Goal: Task Accomplishment & Management: Use online tool/utility

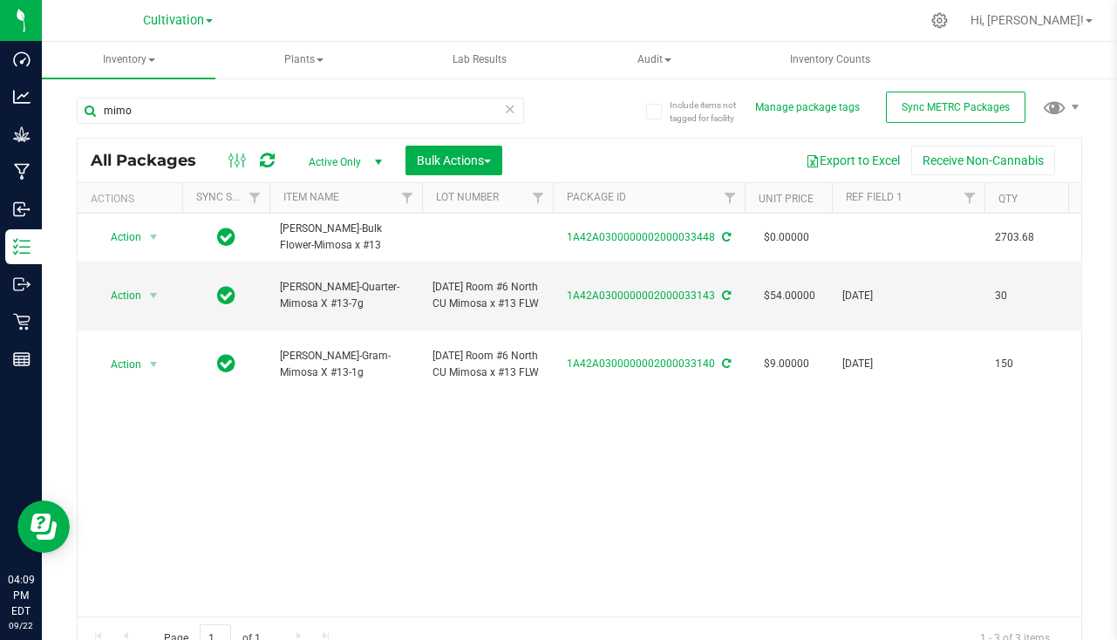
click at [504, 112] on icon at bounding box center [510, 108] width 12 height 21
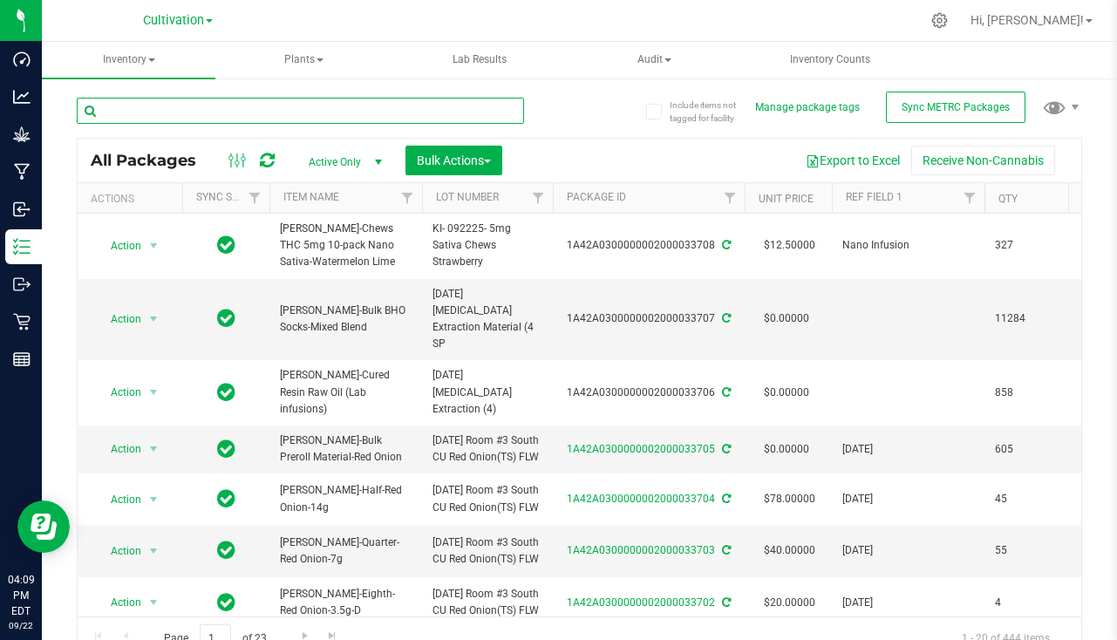
click at [446, 109] on input "text" at bounding box center [301, 111] width 448 height 26
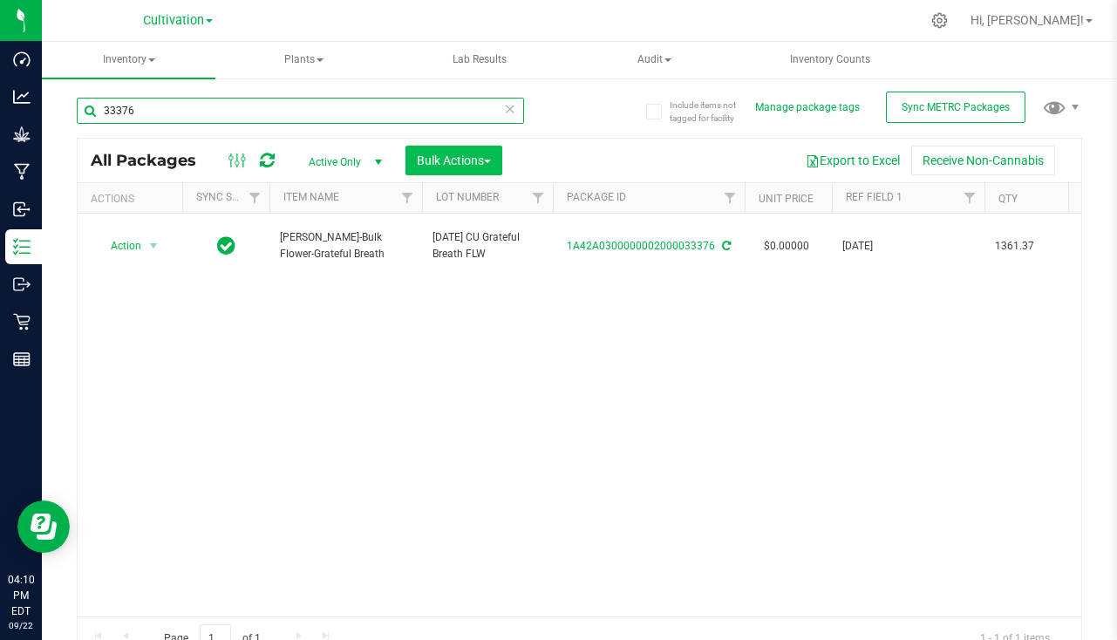
type input "33376"
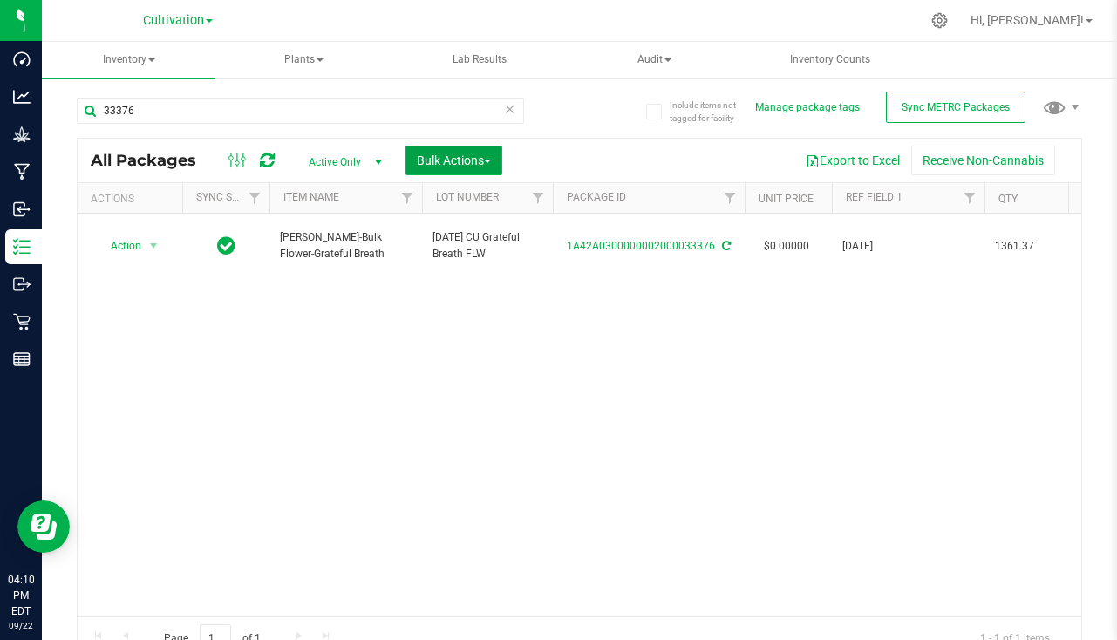
click at [428, 151] on button "Bulk Actions" at bounding box center [454, 161] width 97 height 30
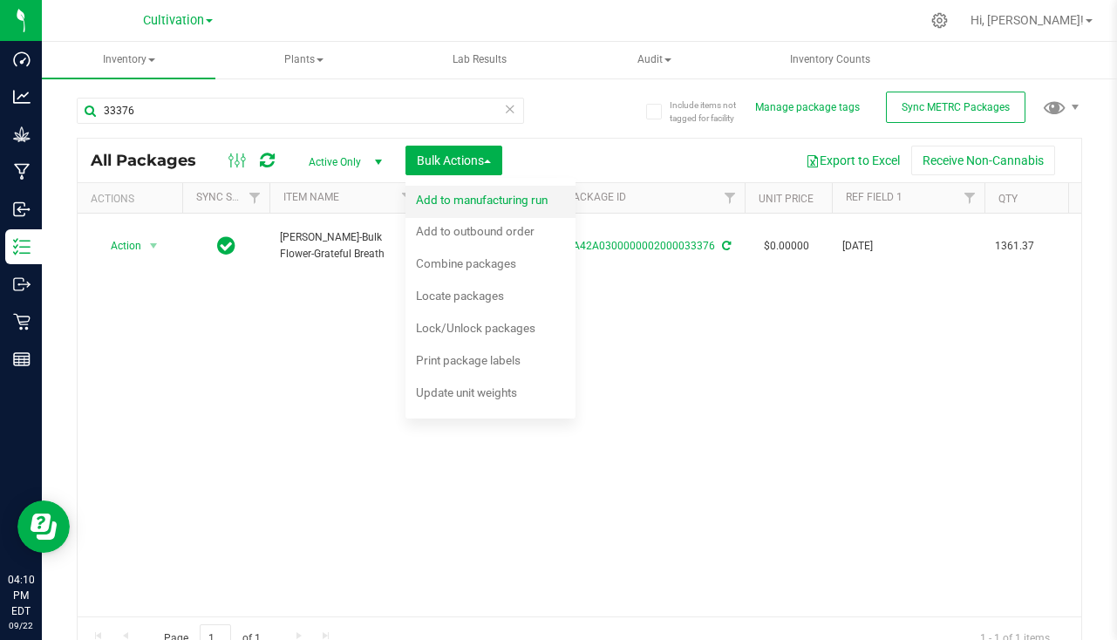
click at [508, 201] on span "Add to manufacturing run" at bounding box center [482, 200] width 132 height 14
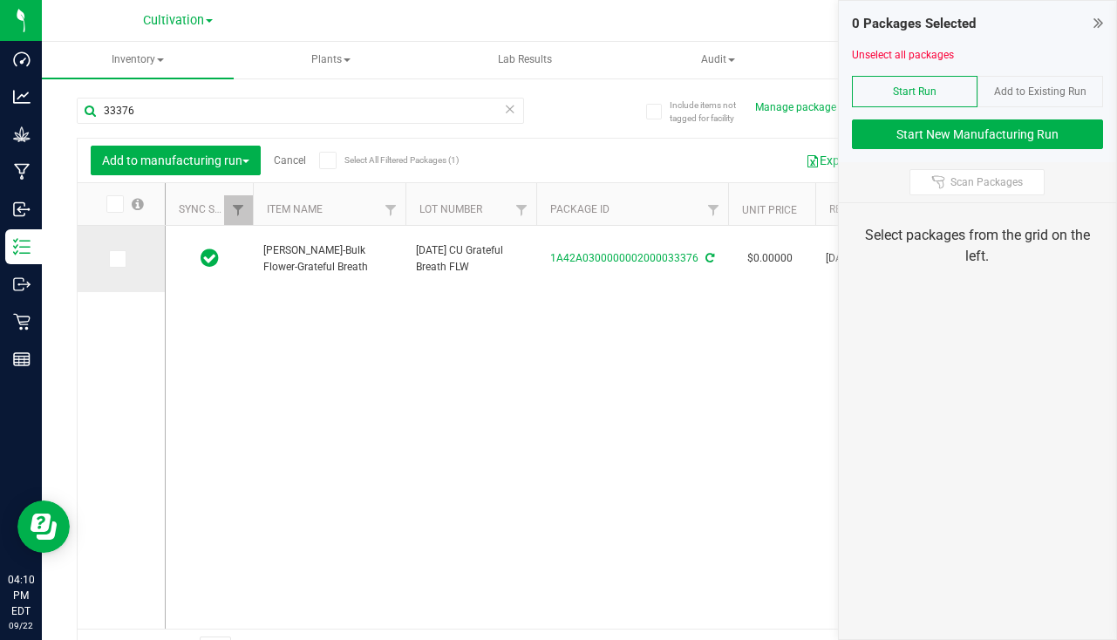
click at [122, 258] on span at bounding box center [117, 258] width 17 height 17
click at [0, 0] on input "checkbox" at bounding box center [0, 0] width 0 height 0
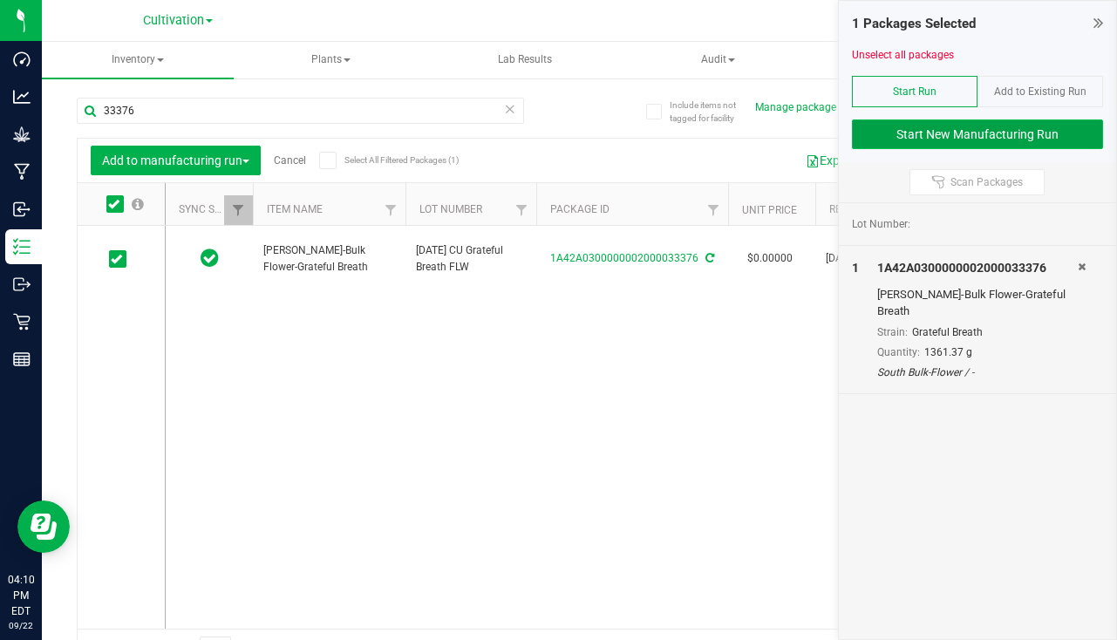
click at [914, 130] on button "Start New Manufacturing Run" at bounding box center [977, 135] width 251 height 30
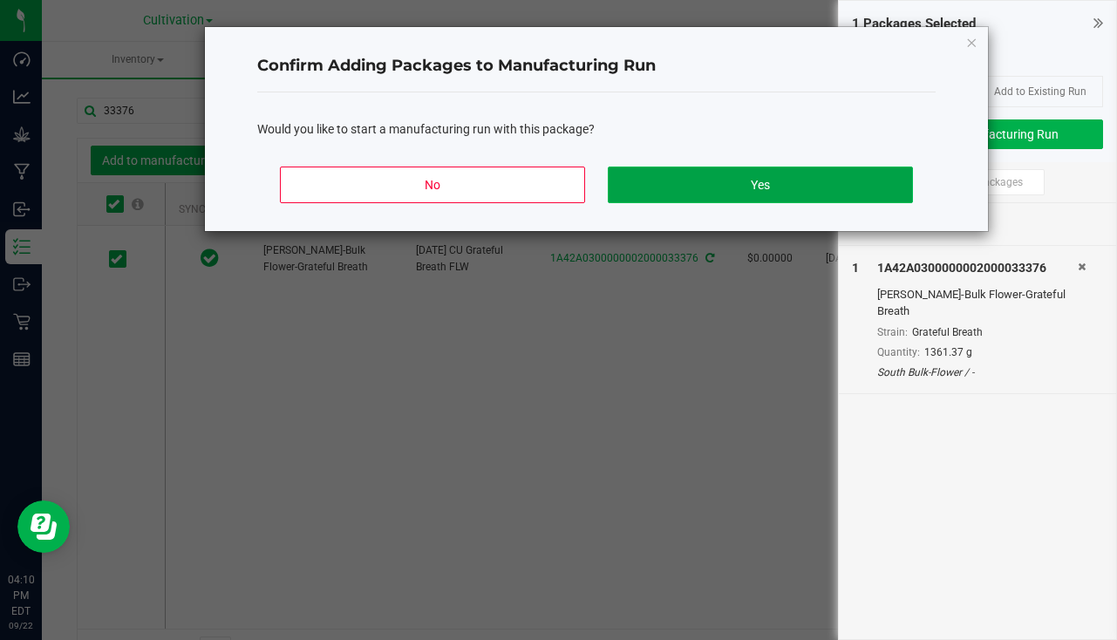
click at [790, 196] on button "Yes" at bounding box center [760, 185] width 305 height 37
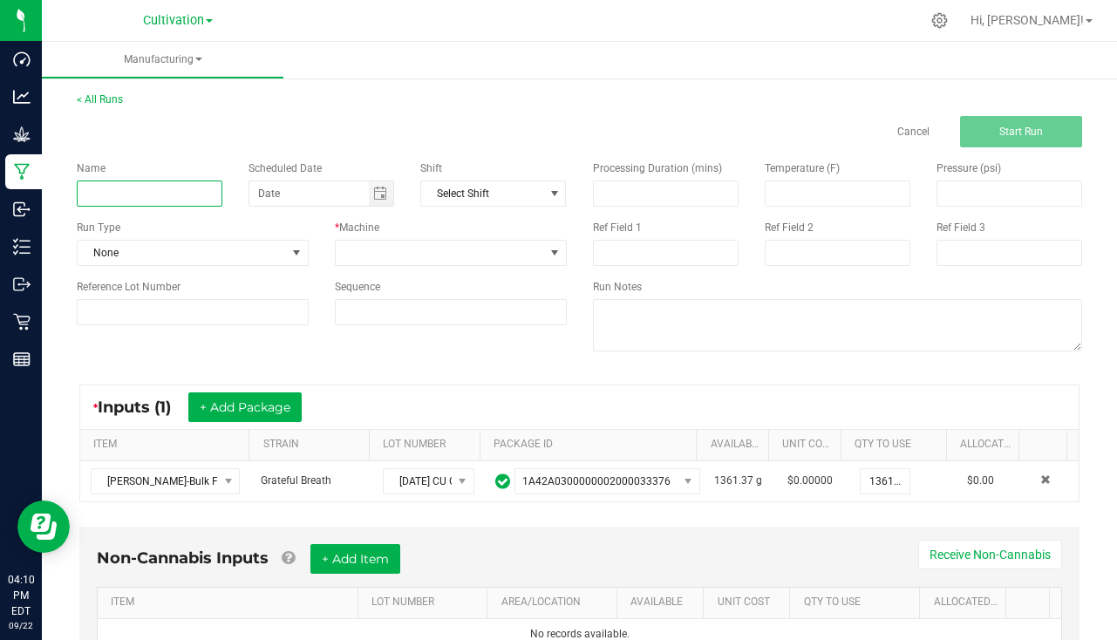
click at [162, 188] on input at bounding box center [150, 194] width 146 height 26
type input "s"
click at [369, 205] on span "Toggle calendar" at bounding box center [381, 193] width 25 height 24
type input "[PERSON_NAME] - Grateful Breath [DATE]"
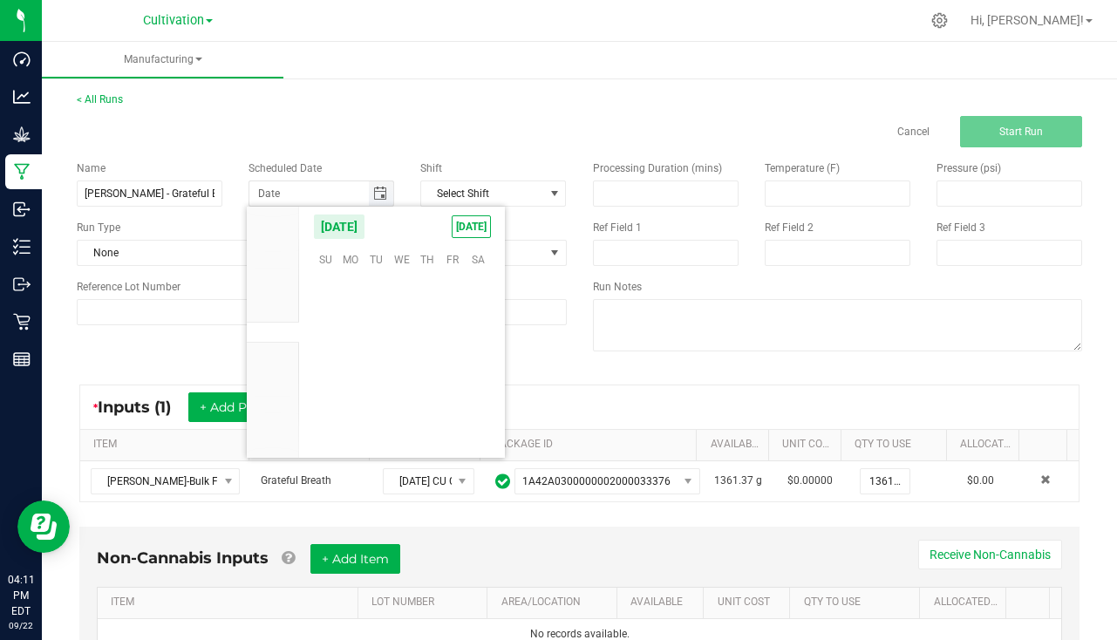
scroll to position [282974, 0]
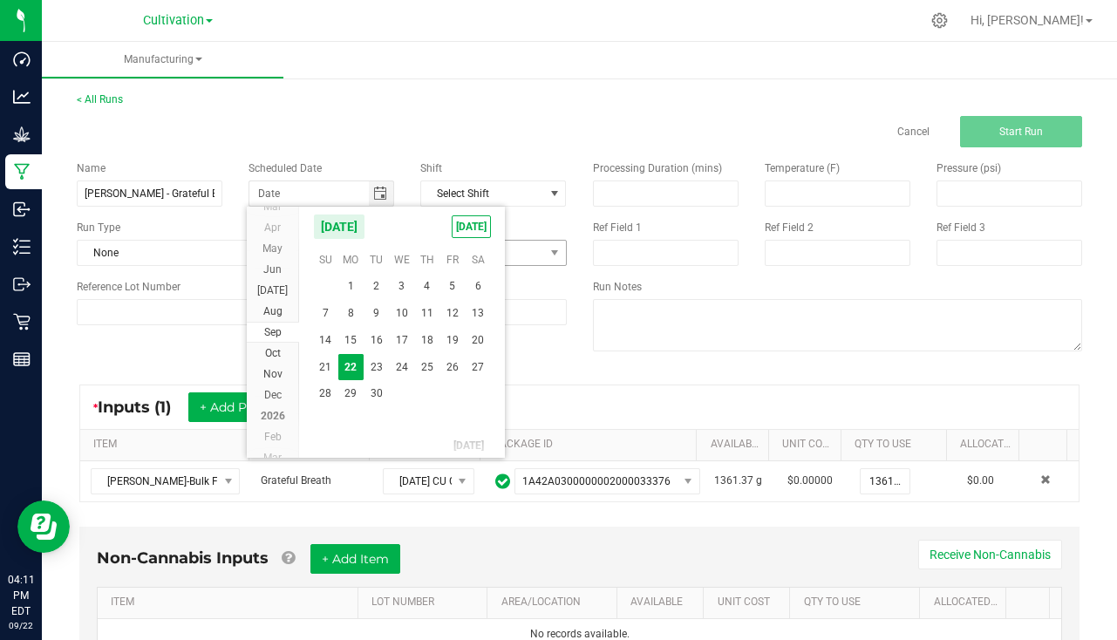
drag, startPoint x: 474, startPoint y: 229, endPoint x: 400, endPoint y: 241, distance: 74.3
click at [473, 229] on span "[DATE]" at bounding box center [471, 226] width 39 height 23
type input "[DATE]"
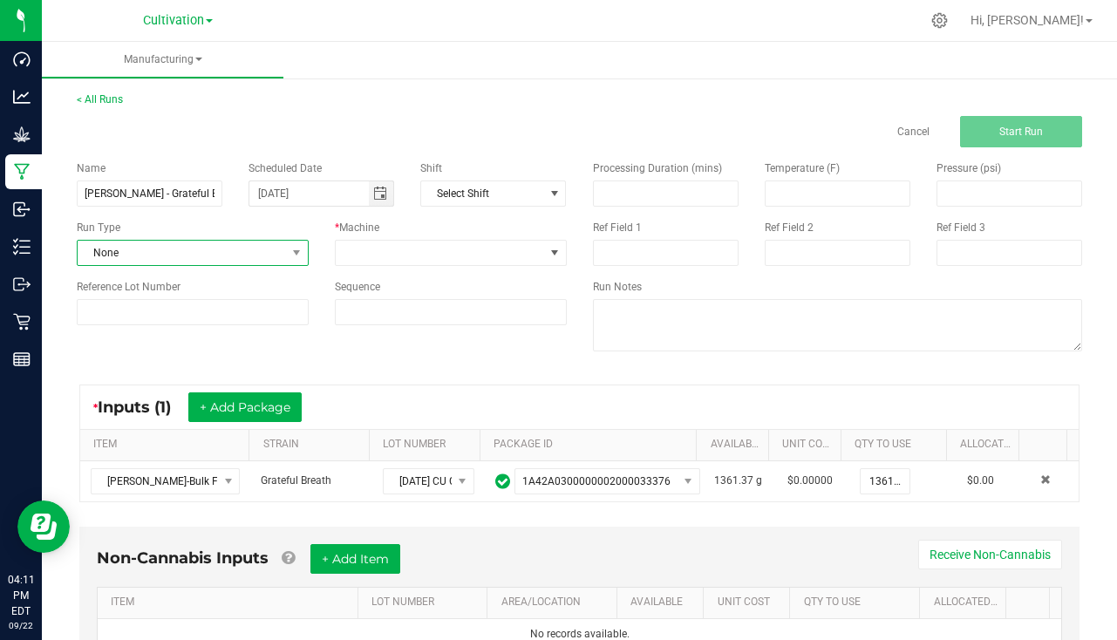
click at [229, 255] on span "None" at bounding box center [182, 253] width 208 height 24
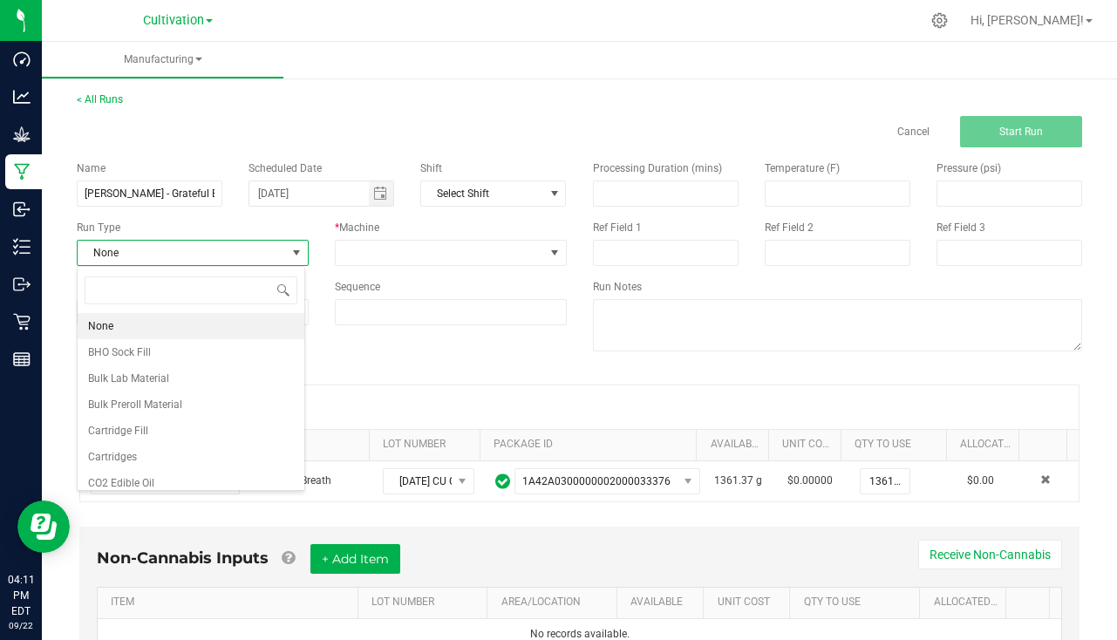
scroll to position [26, 229]
type input "pa"
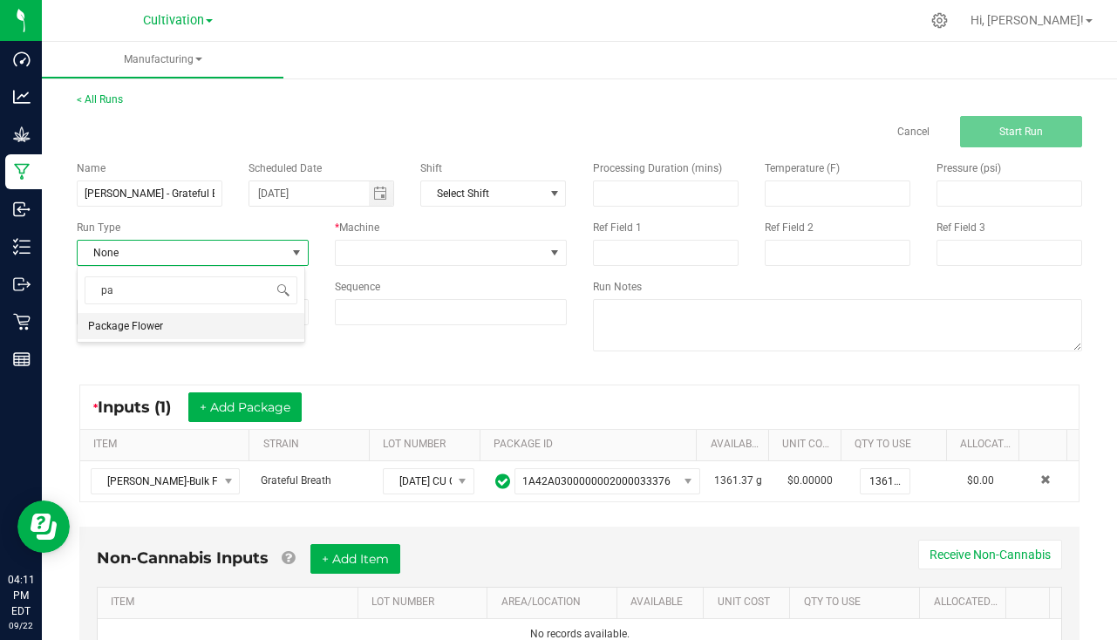
click at [147, 330] on span "Package Flower" at bounding box center [125, 326] width 75 height 17
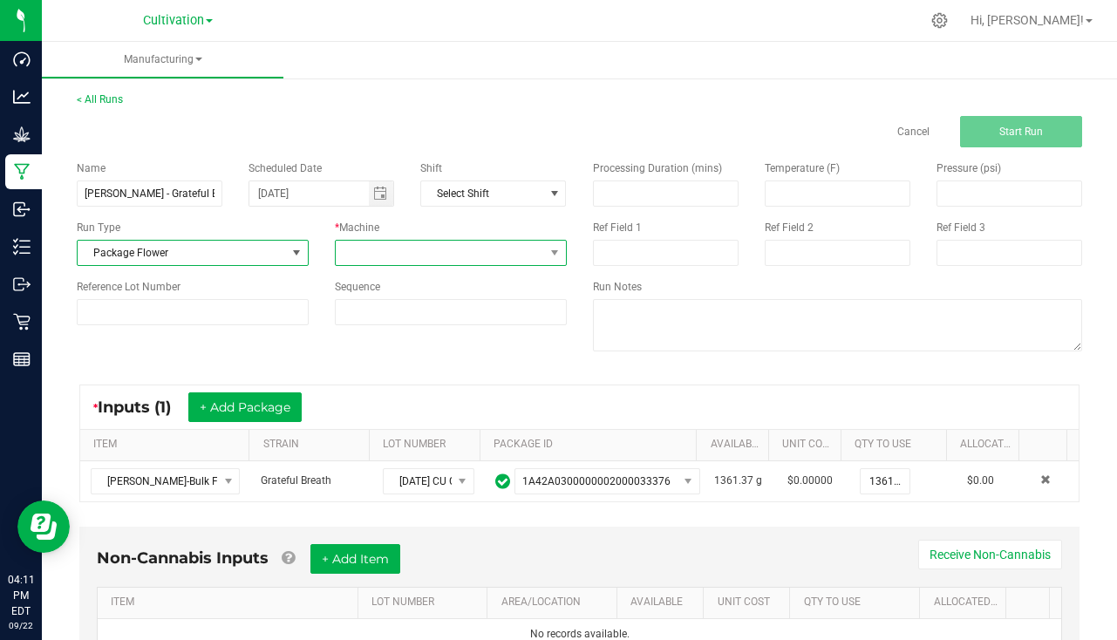
click at [384, 263] on span at bounding box center [440, 253] width 208 height 24
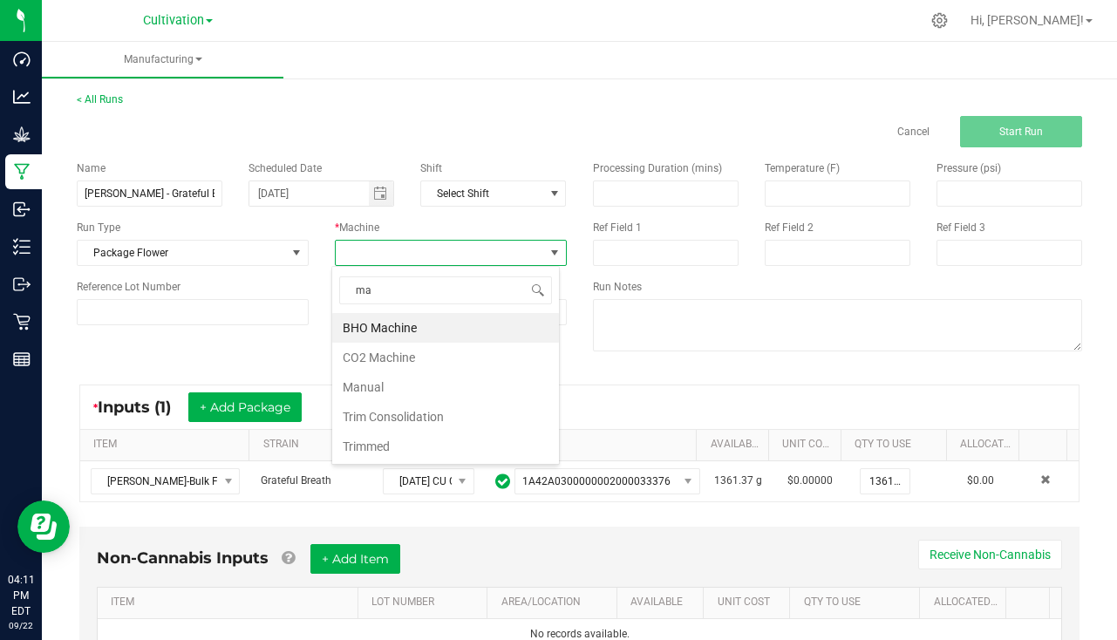
type input "man"
click at [396, 331] on li "Manual" at bounding box center [445, 328] width 227 height 30
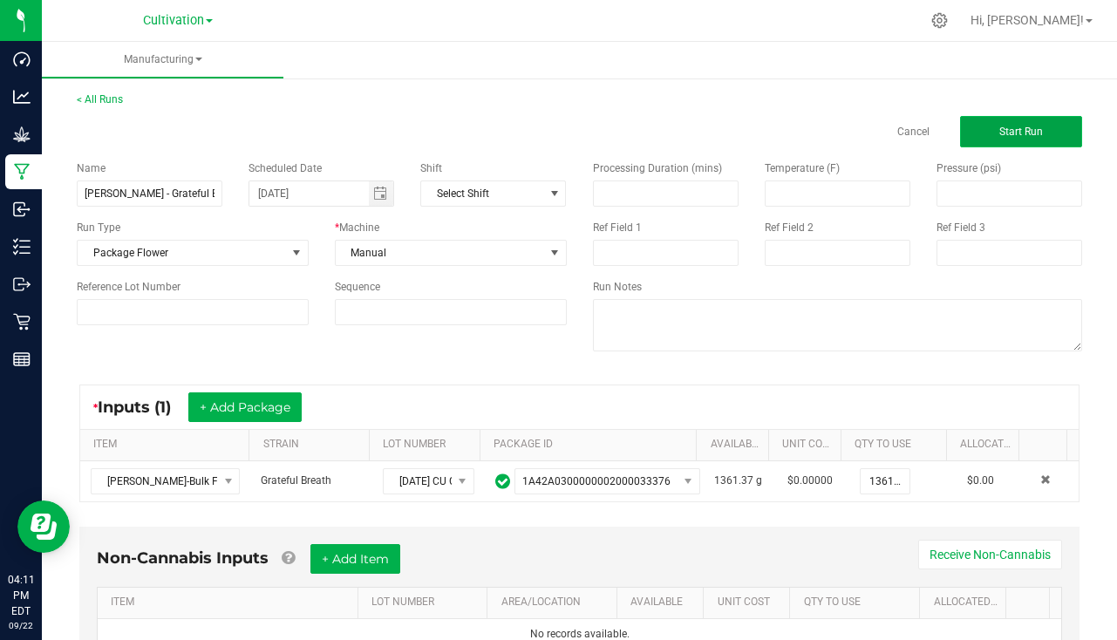
click at [1052, 128] on button "Start Run" at bounding box center [1021, 131] width 122 height 31
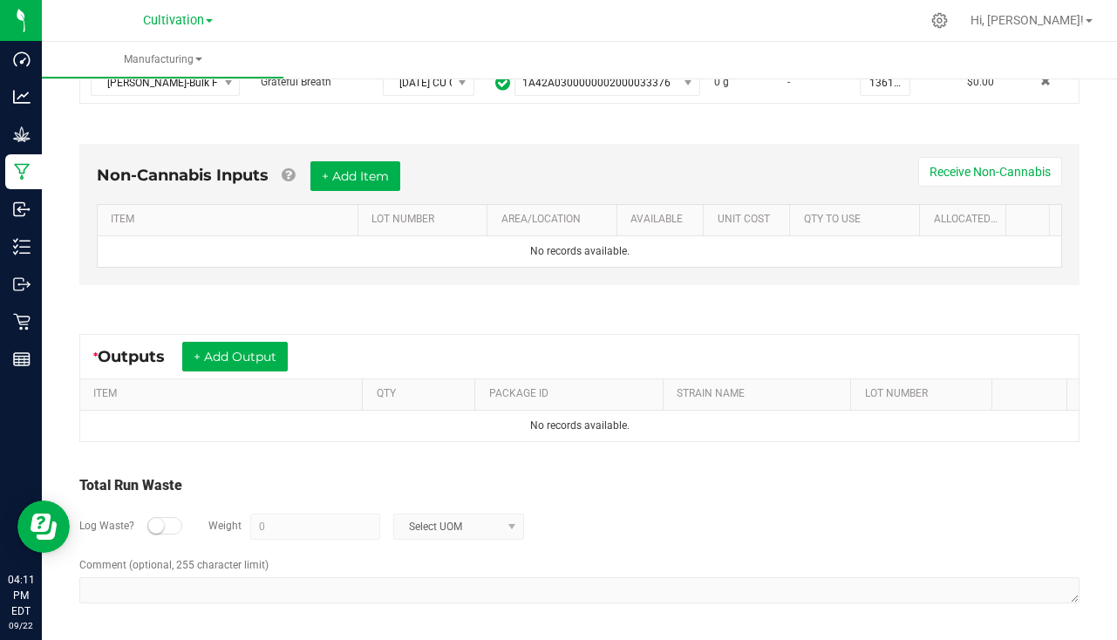
scroll to position [435, 0]
click at [222, 351] on button "+ Add Output" at bounding box center [235, 356] width 106 height 30
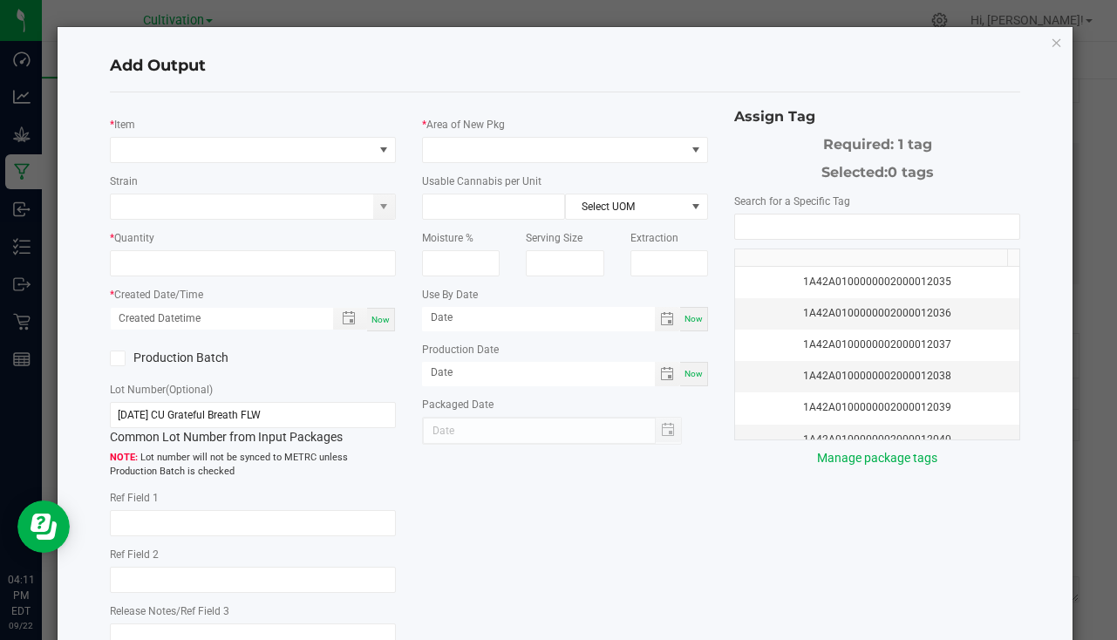
type input "[DATE]"
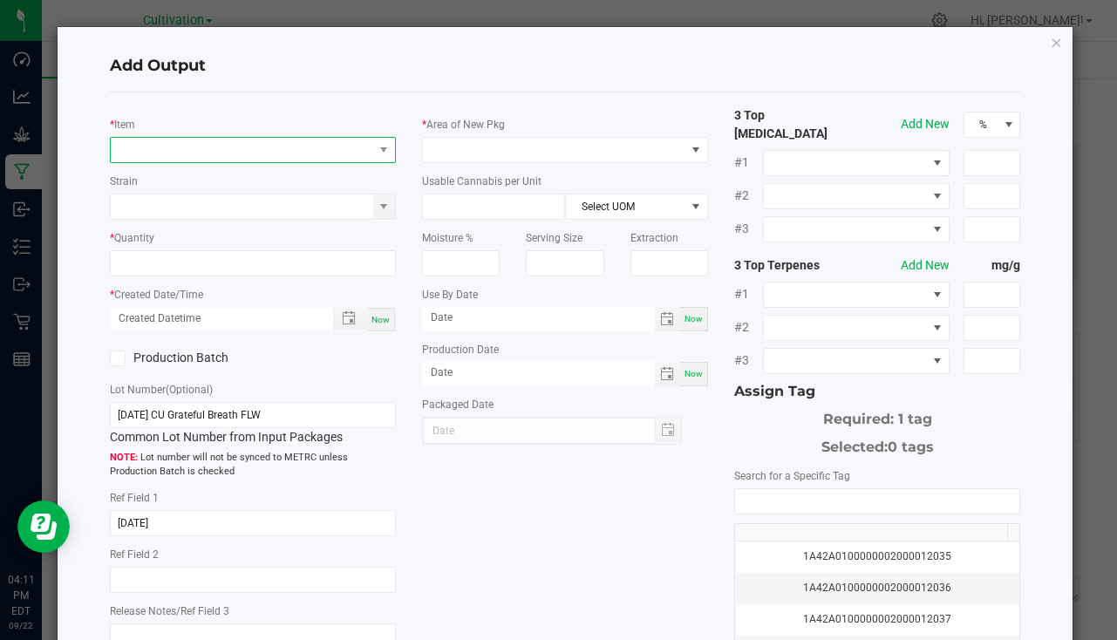
click at [263, 150] on span "NO DATA FOUND" at bounding box center [242, 150] width 263 height 24
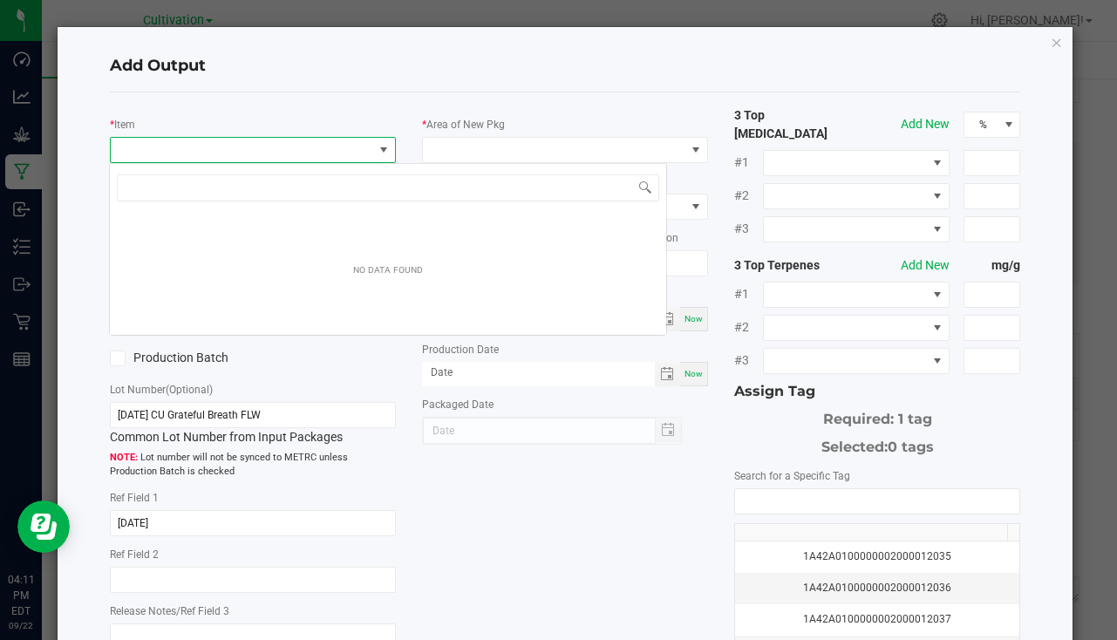
scroll to position [26, 283]
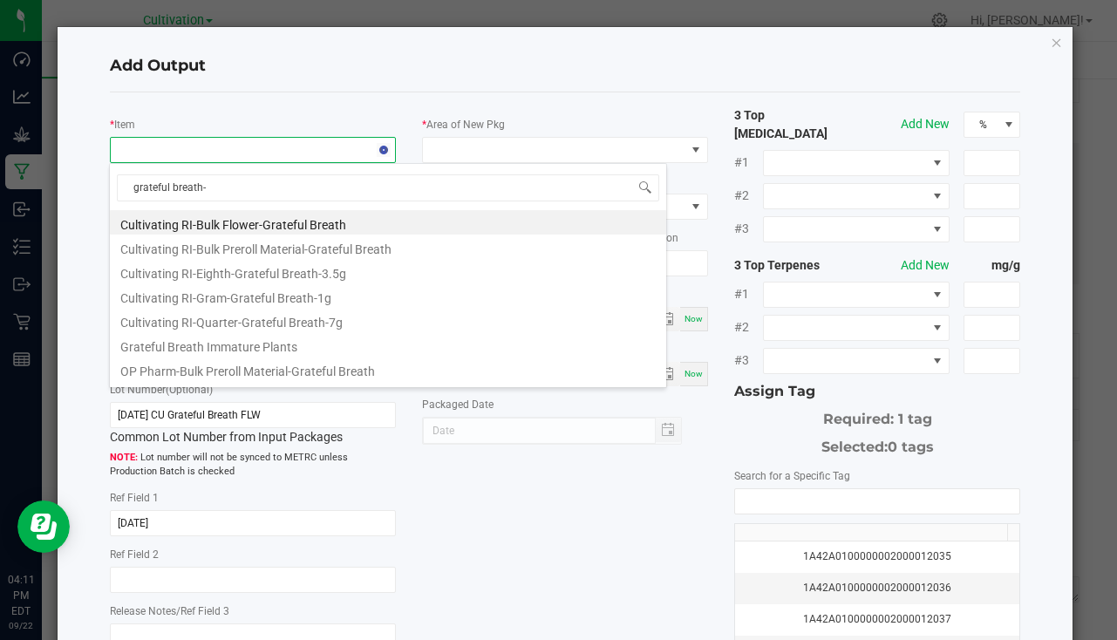
type input "grateful breath-1"
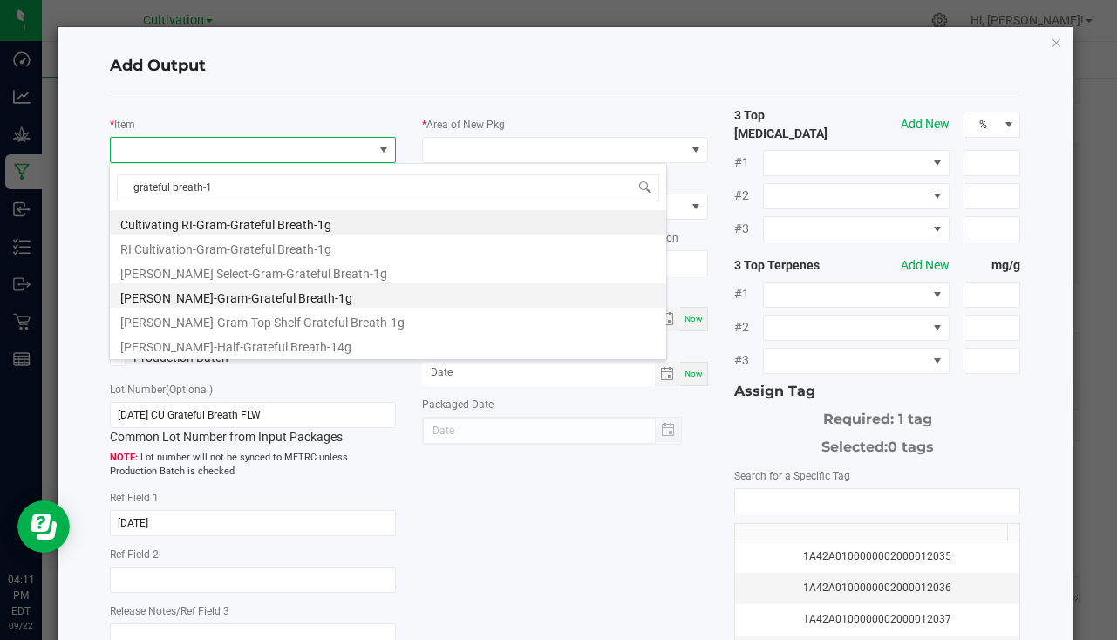
click at [250, 297] on li "[PERSON_NAME]-Gram-Grateful Breath-1g" at bounding box center [388, 296] width 557 height 24
type input "0 ea"
type input "1"
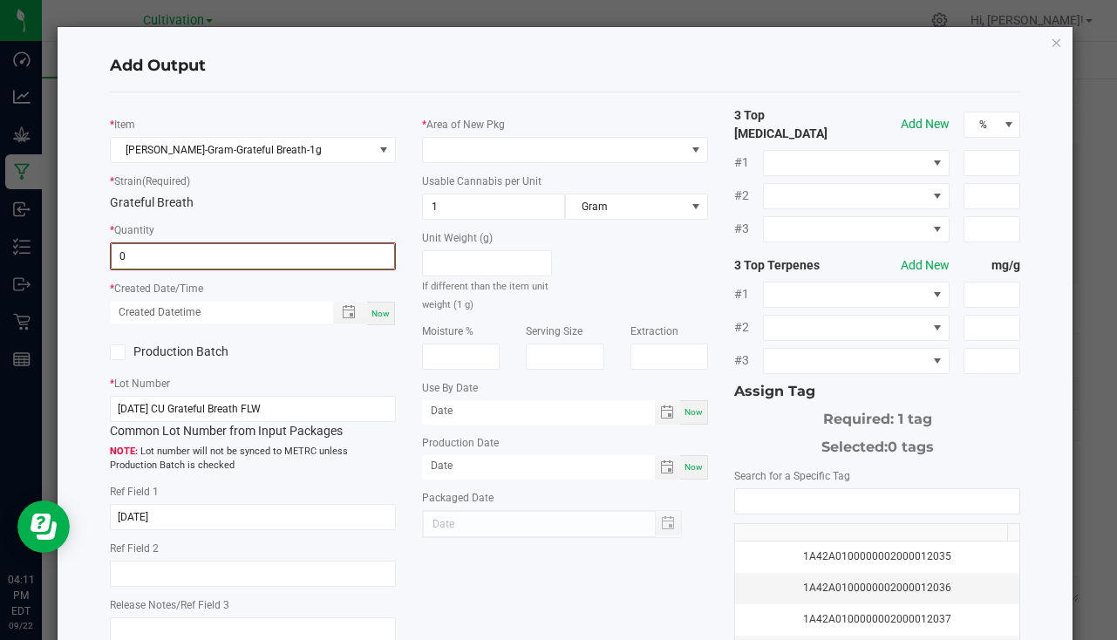
click at [193, 261] on input "0" at bounding box center [253, 256] width 283 height 24
type input "80 ea"
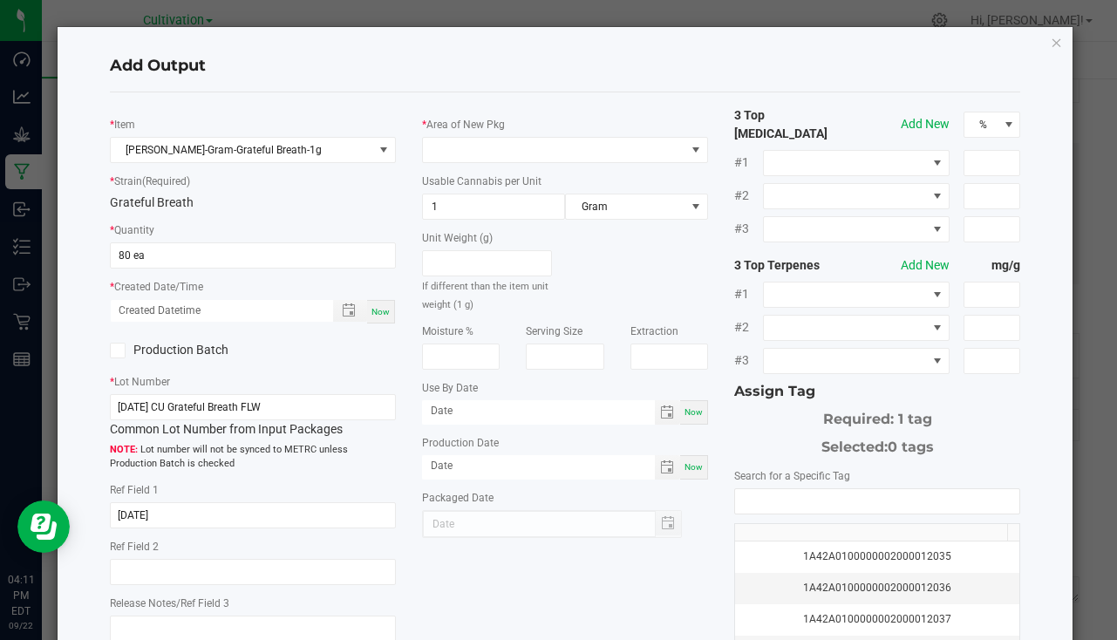
click at [385, 314] on span "Now" at bounding box center [381, 312] width 18 height 10
type input "[DATE] 4:11 PM"
type input "[DATE]"
click at [480, 135] on div "* Area of New Pkg" at bounding box center [565, 139] width 286 height 48
click at [477, 147] on span at bounding box center [554, 150] width 263 height 24
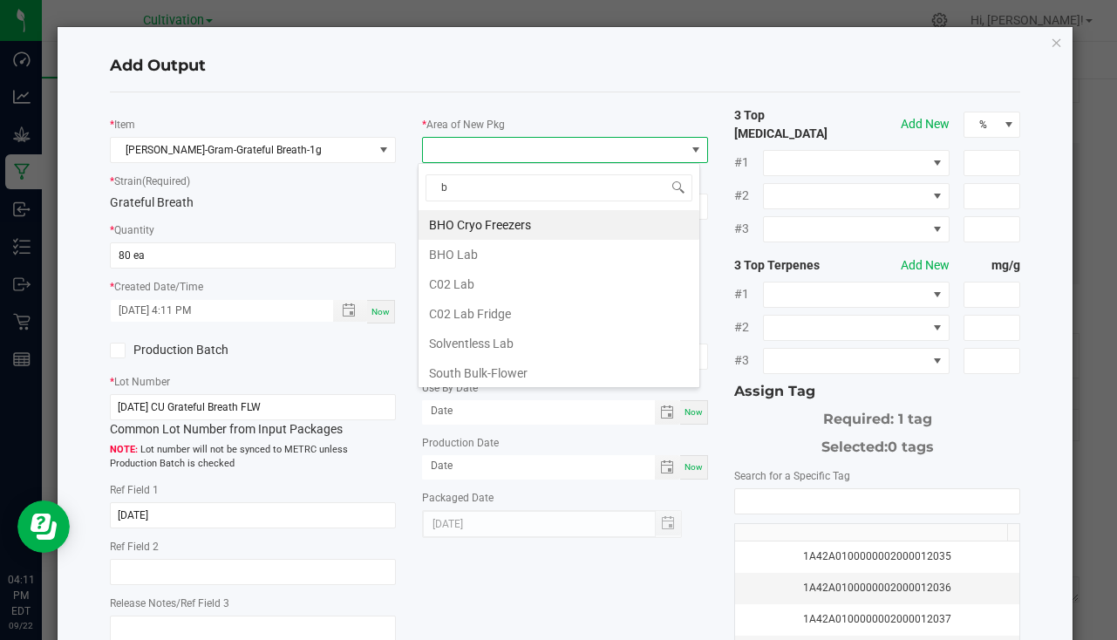
type input "bu"
click at [510, 230] on li "South Bulk-Flower" at bounding box center [559, 225] width 281 height 30
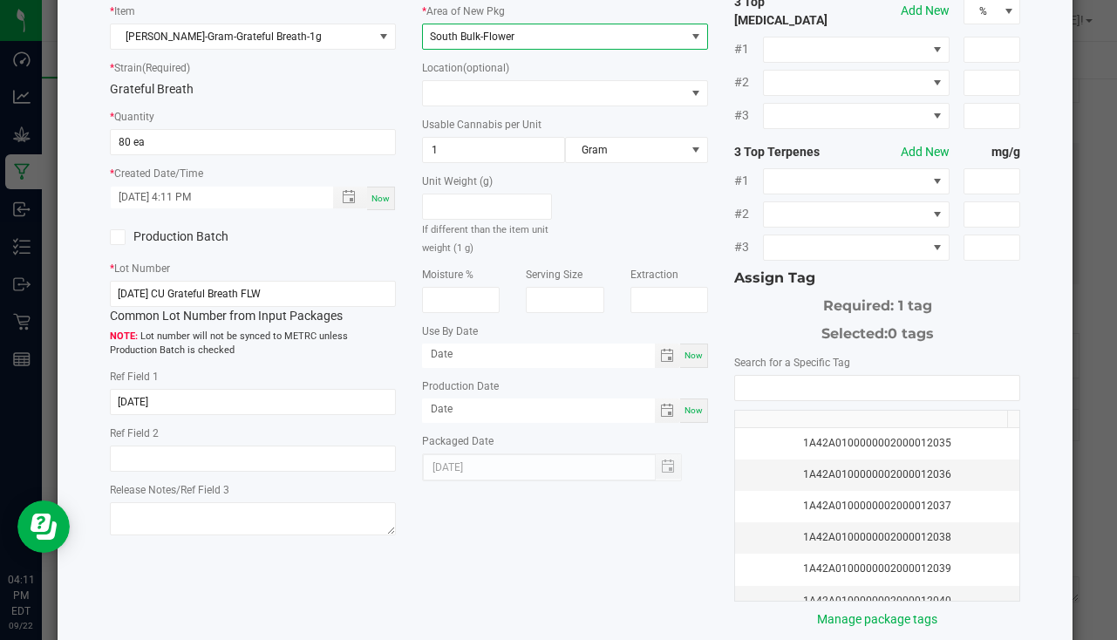
scroll to position [174, 0]
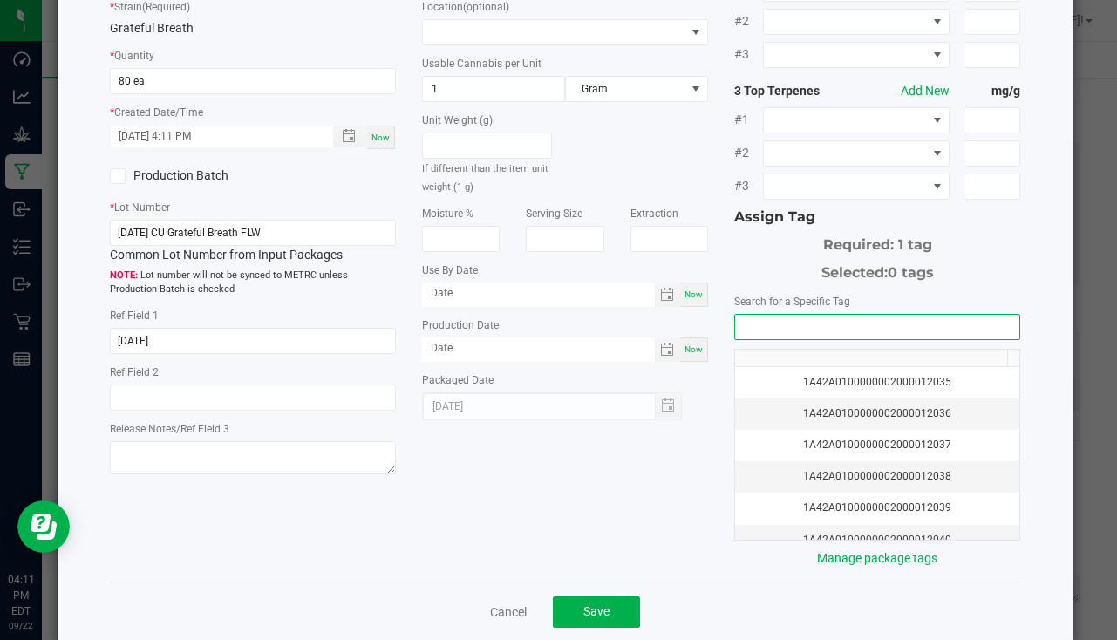
click at [773, 315] on input "NO DATA FOUND" at bounding box center [877, 327] width 284 height 24
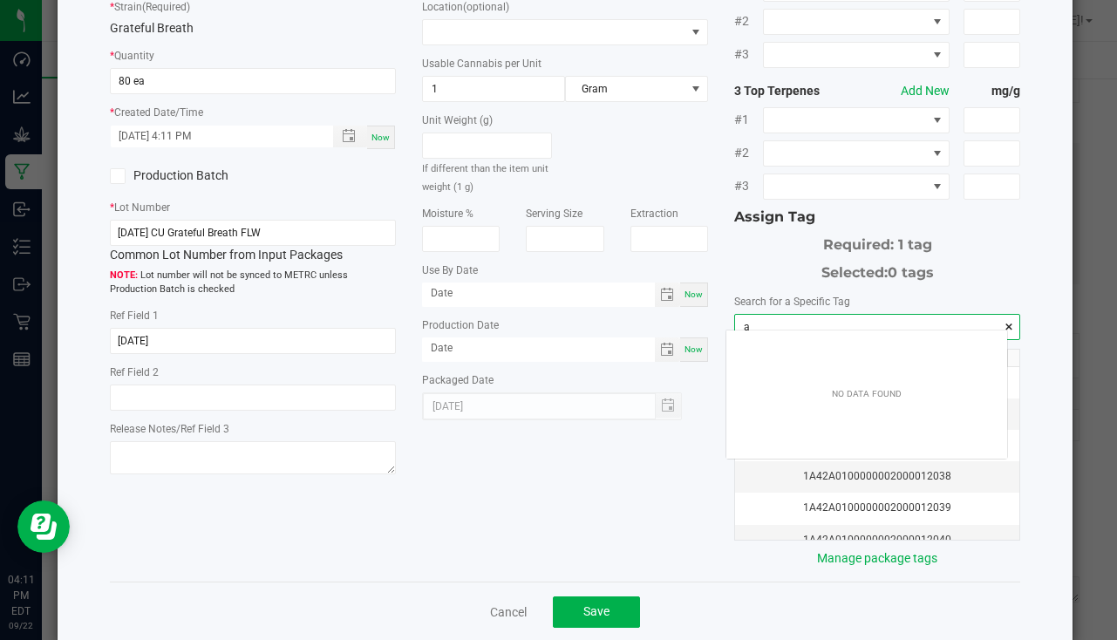
scroll to position [24, 281]
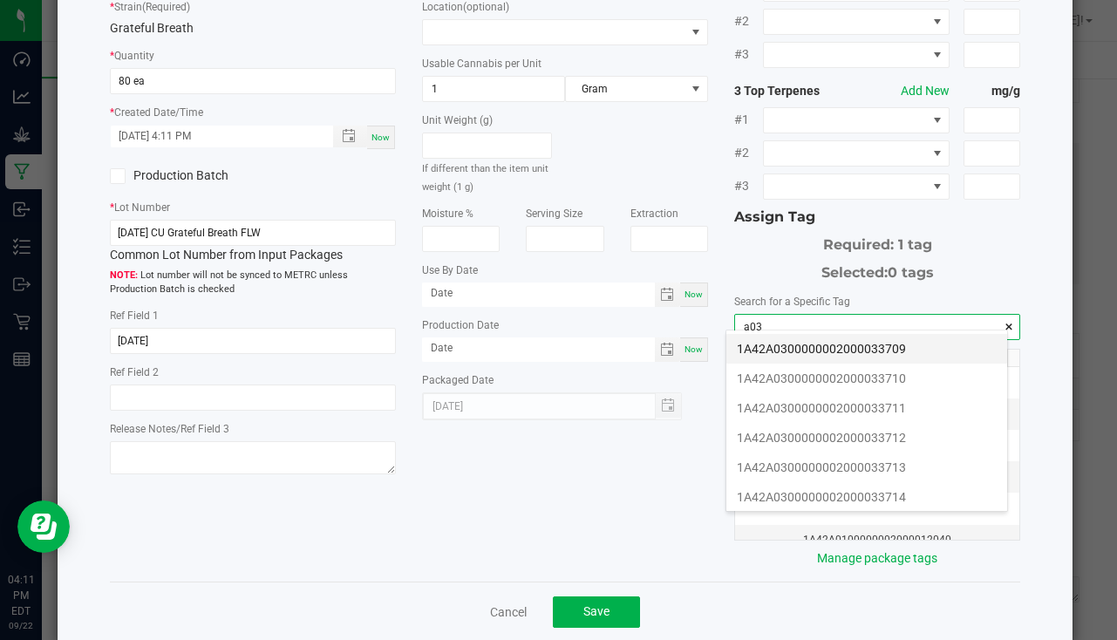
click at [907, 350] on li "1A42A0300000002000033709" at bounding box center [867, 349] width 281 height 30
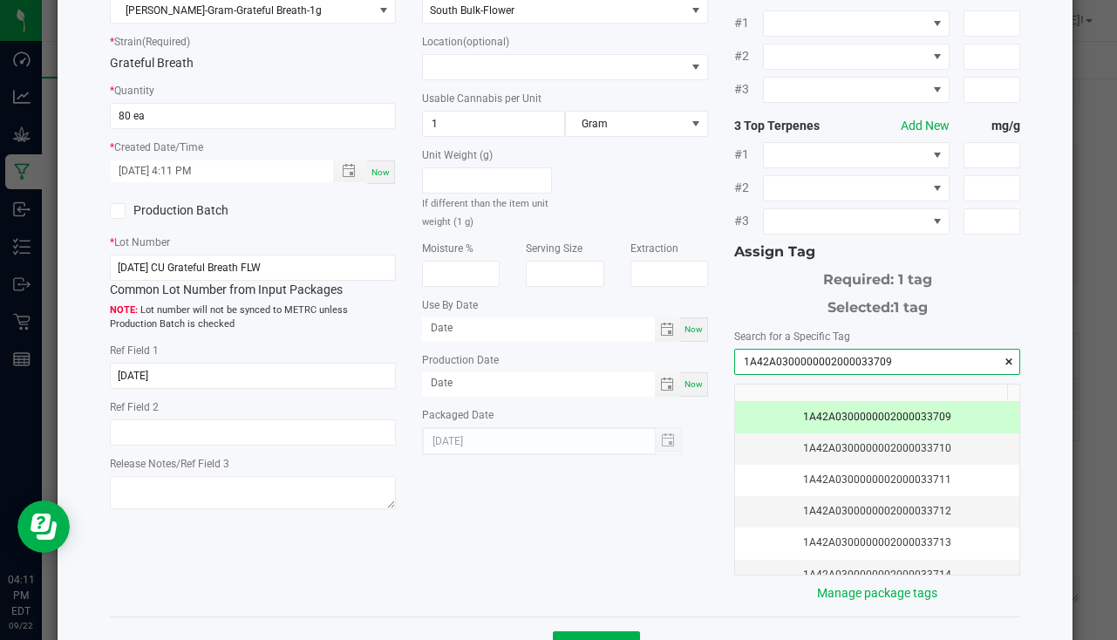
scroll to position [174, 0]
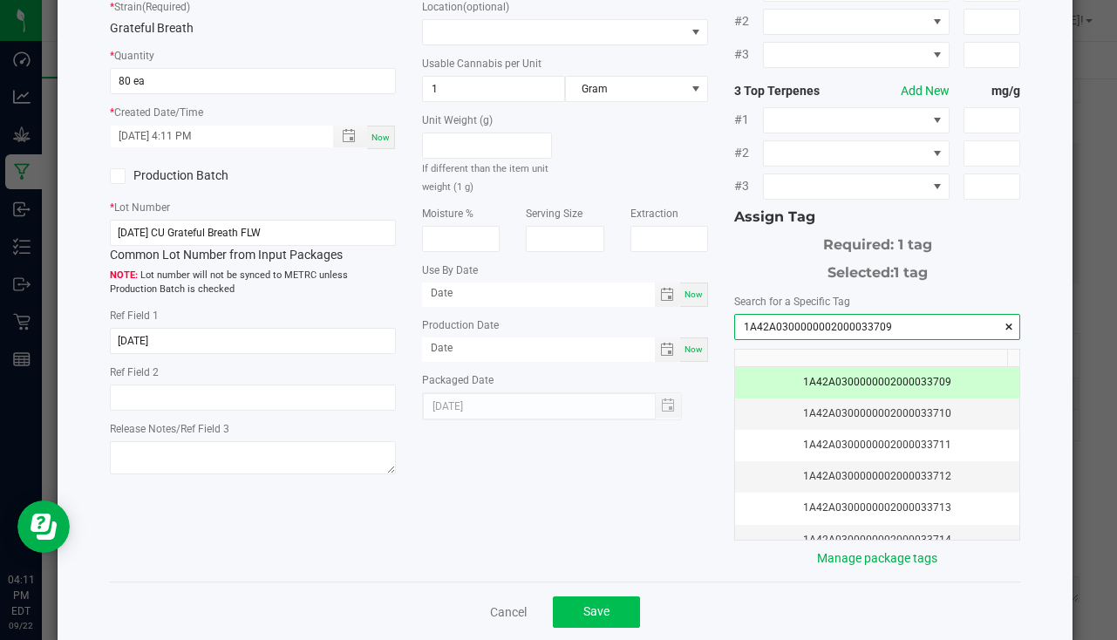
type input "1A42A0300000002000033709"
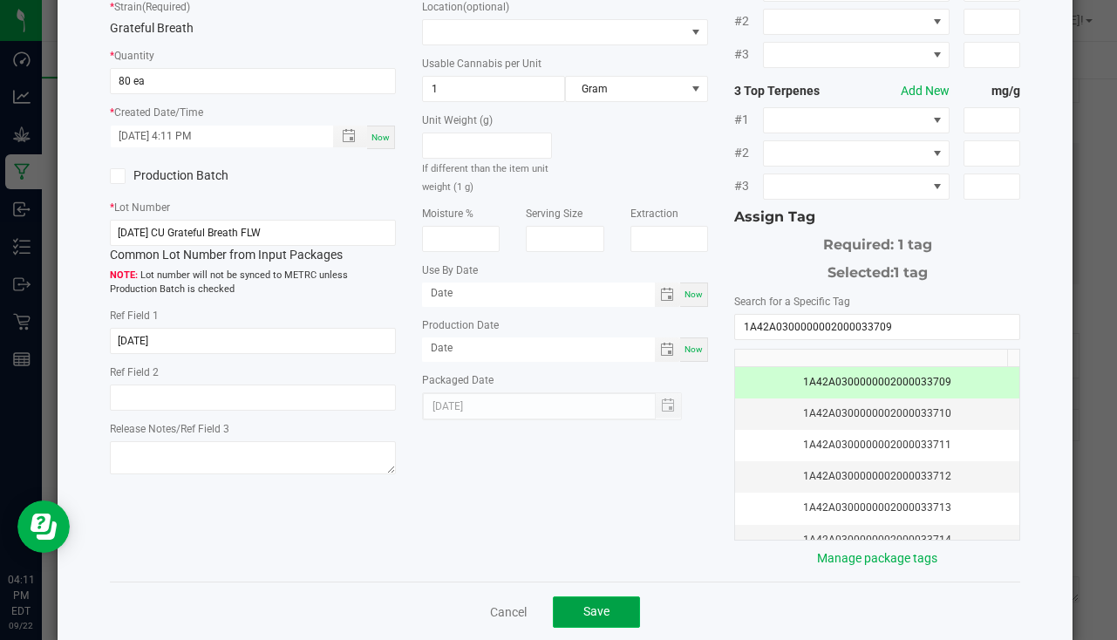
click at [596, 605] on span "Save" at bounding box center [597, 612] width 26 height 14
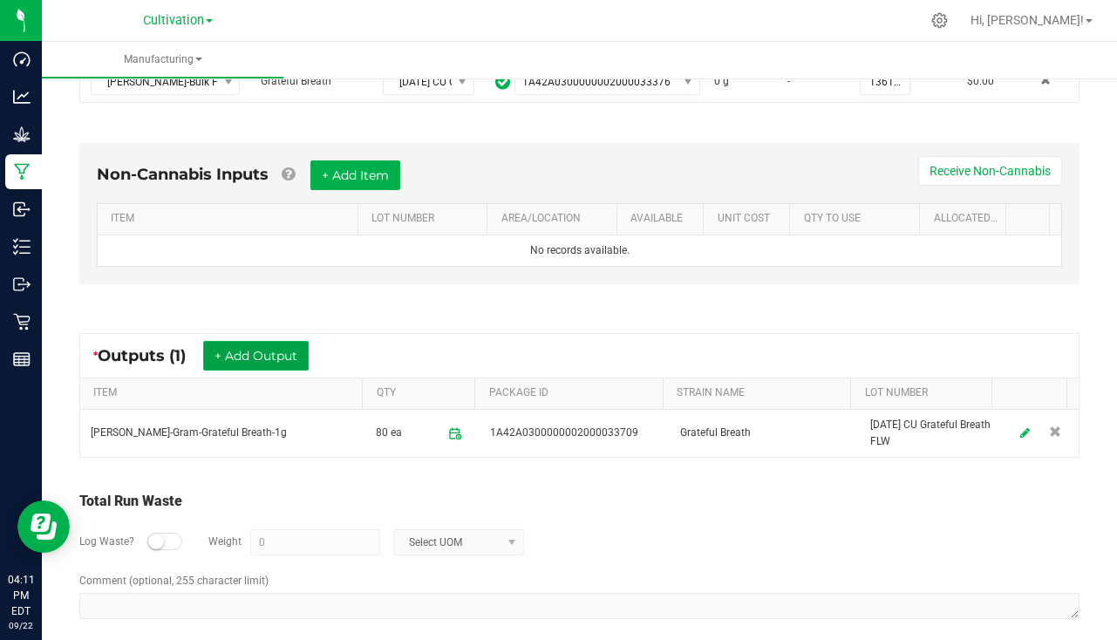
click at [260, 357] on button "+ Add Output" at bounding box center [256, 356] width 106 height 30
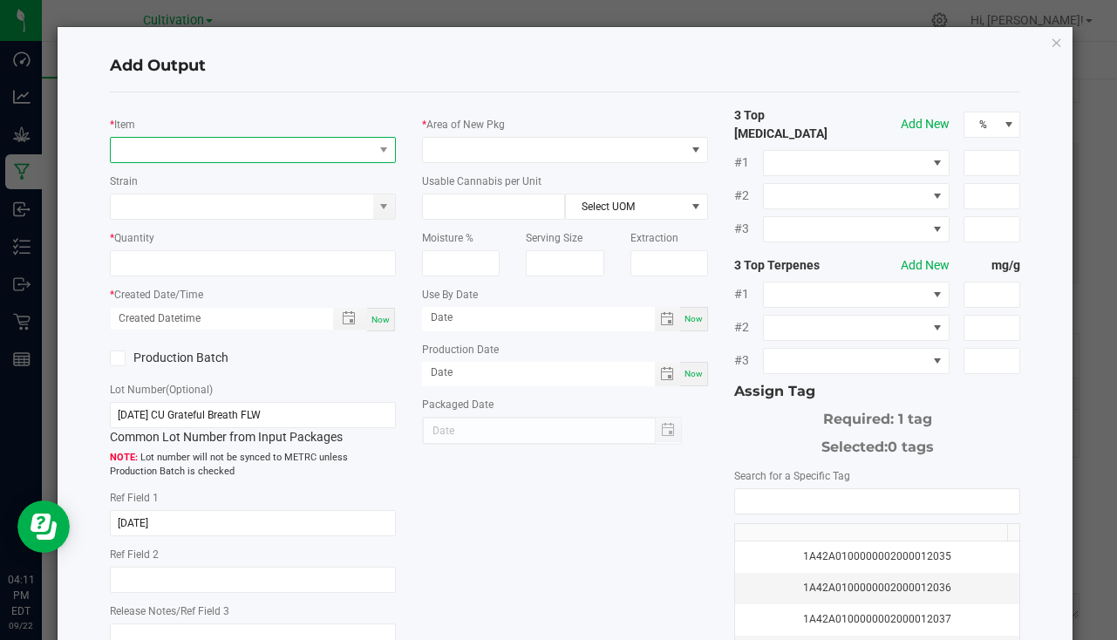
click at [174, 154] on span "NO DATA FOUND" at bounding box center [242, 150] width 263 height 24
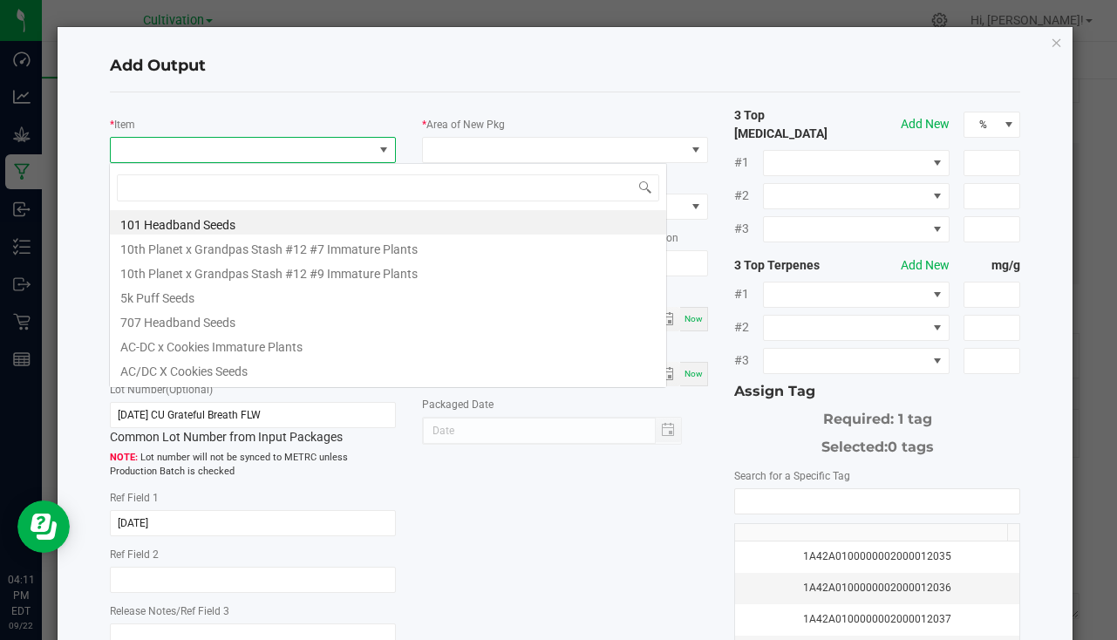
scroll to position [26, 283]
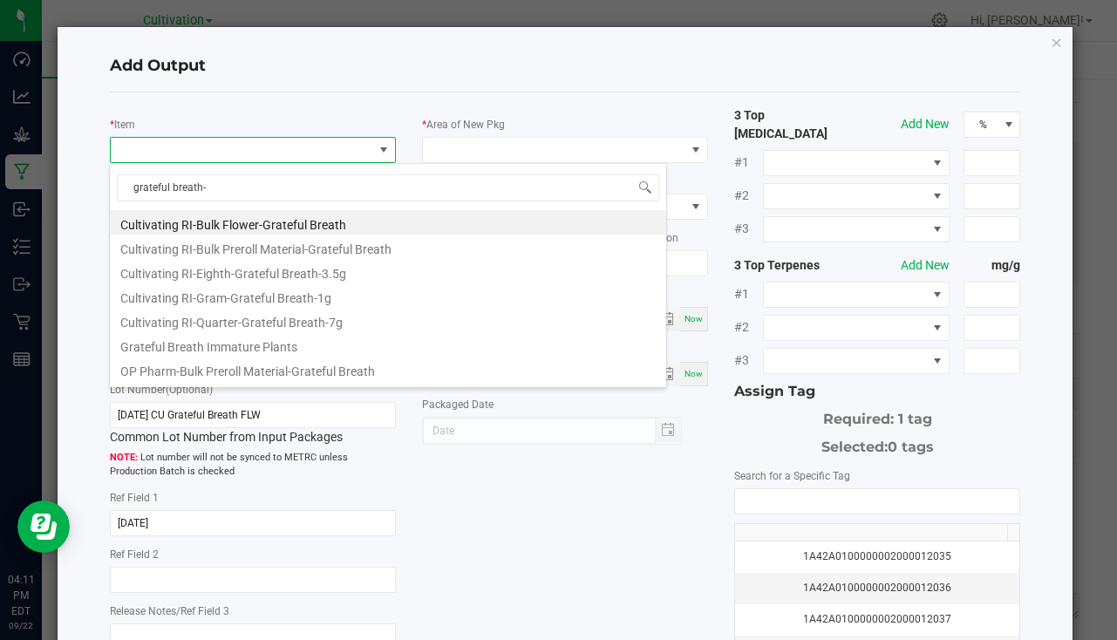
type input "grateful breath-3"
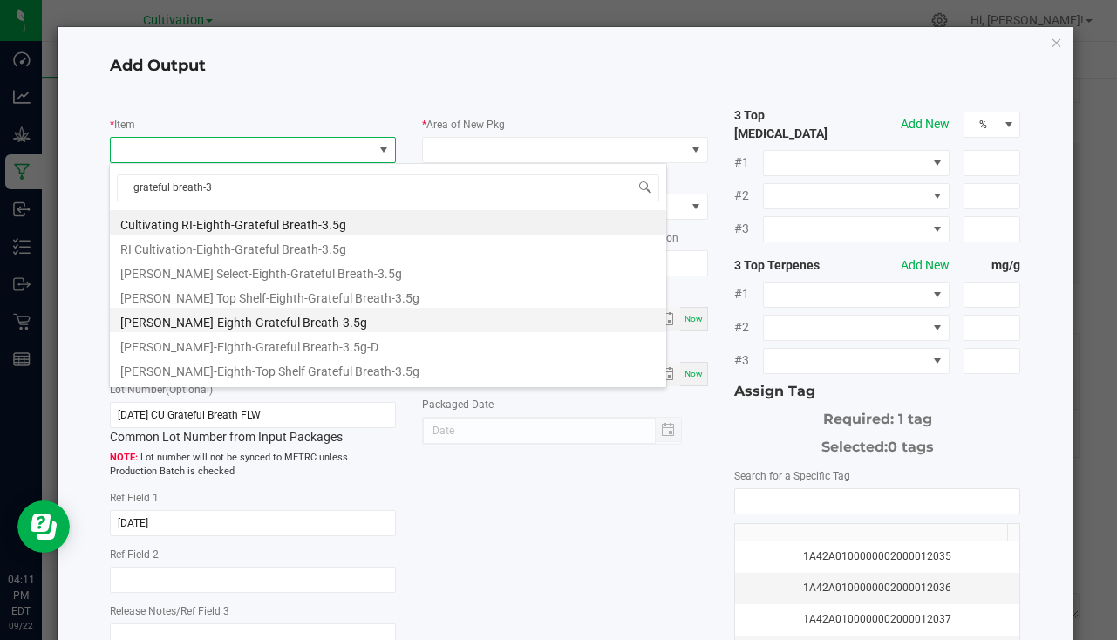
click at [254, 326] on li "[PERSON_NAME]-Eighth-Grateful Breath-3.5g" at bounding box center [388, 320] width 557 height 24
type input "0 ea"
type input "3.5"
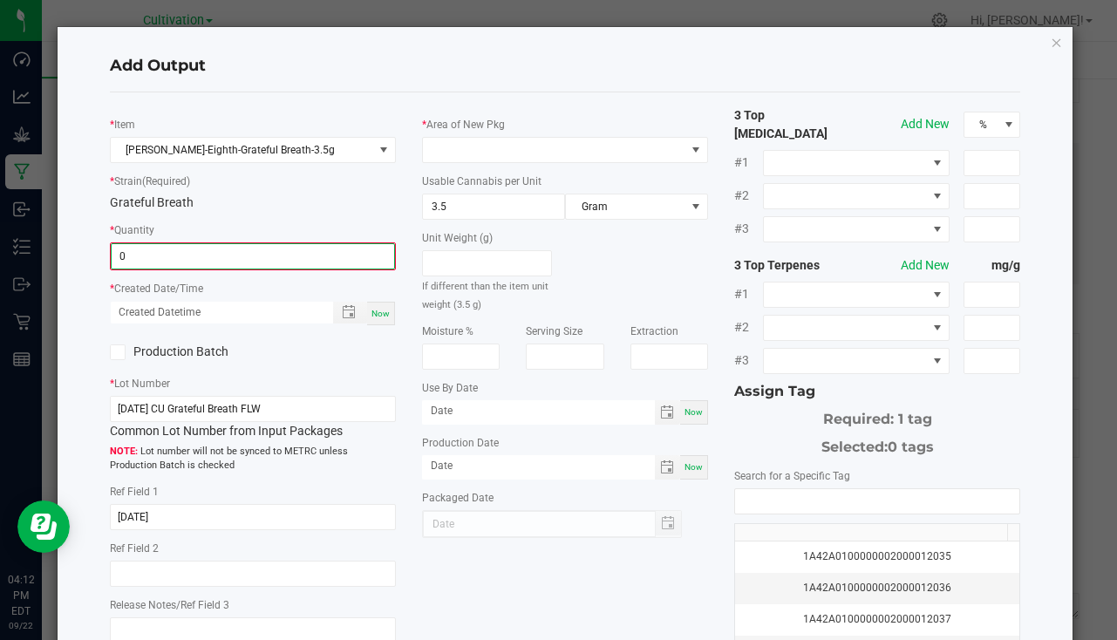
click at [182, 267] on input "0" at bounding box center [253, 256] width 283 height 24
type input "87 ea"
click at [379, 311] on span "Now" at bounding box center [381, 312] width 18 height 10
type input "[DATE] 4:12 PM"
type input "[DATE]"
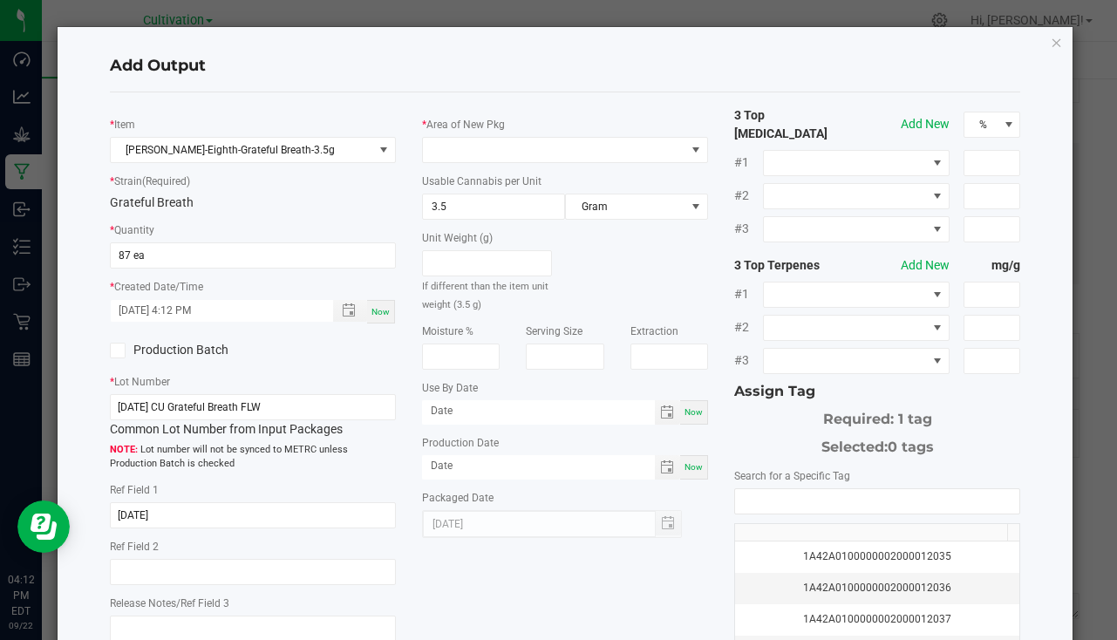
click at [442, 135] on div "* Area of New Pkg" at bounding box center [565, 139] width 286 height 48
click at [443, 150] on span at bounding box center [554, 150] width 263 height 24
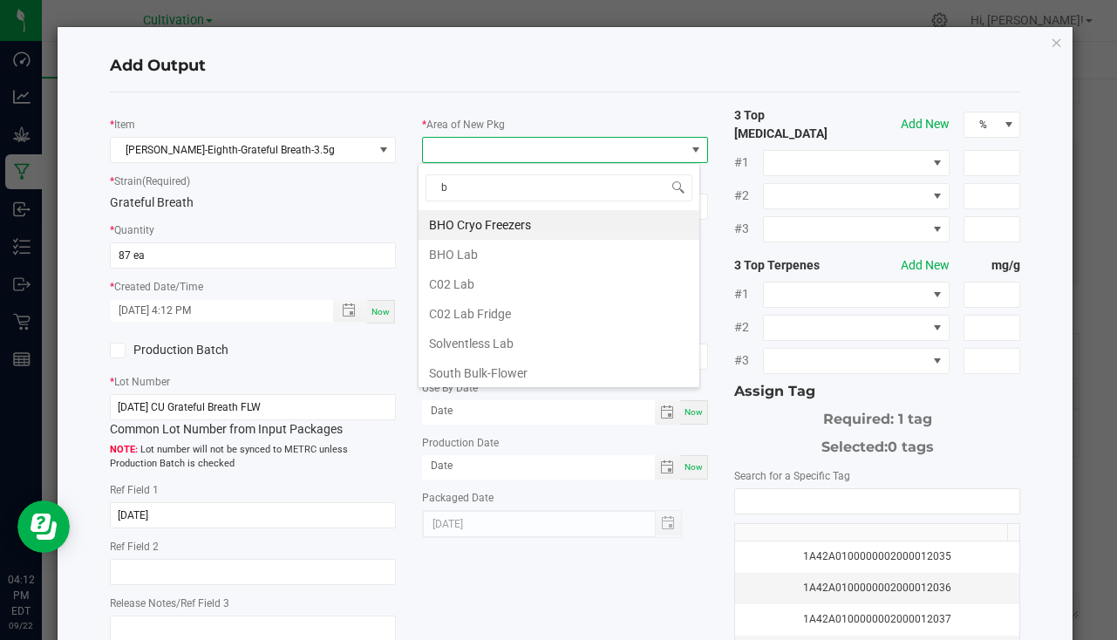
type input "bu"
click at [480, 222] on li "South Bulk-Flower" at bounding box center [559, 225] width 281 height 30
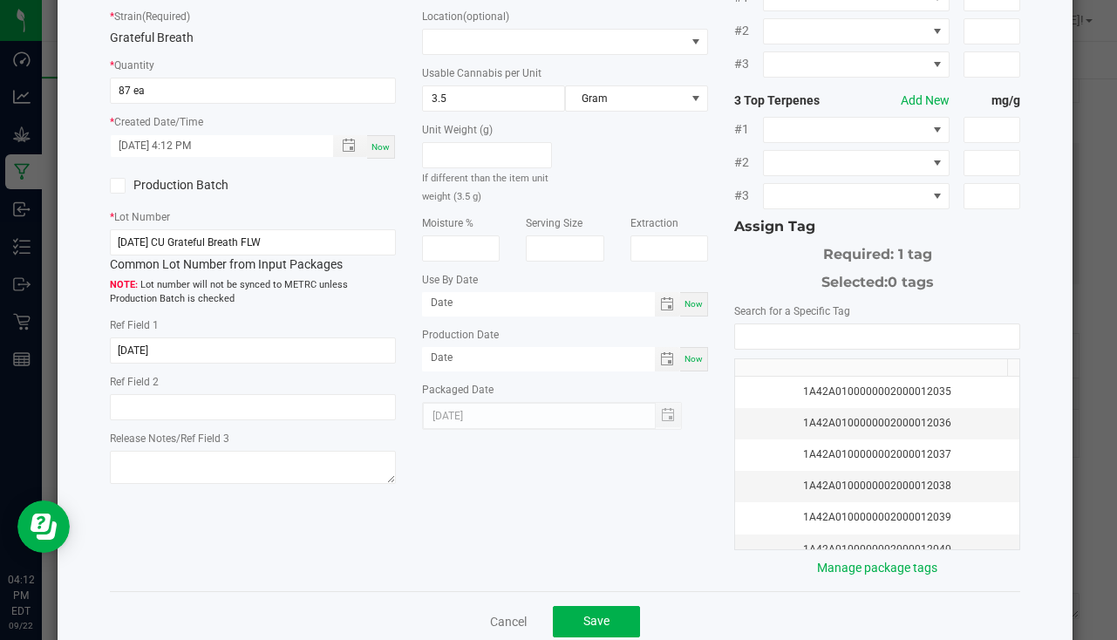
scroll to position [174, 0]
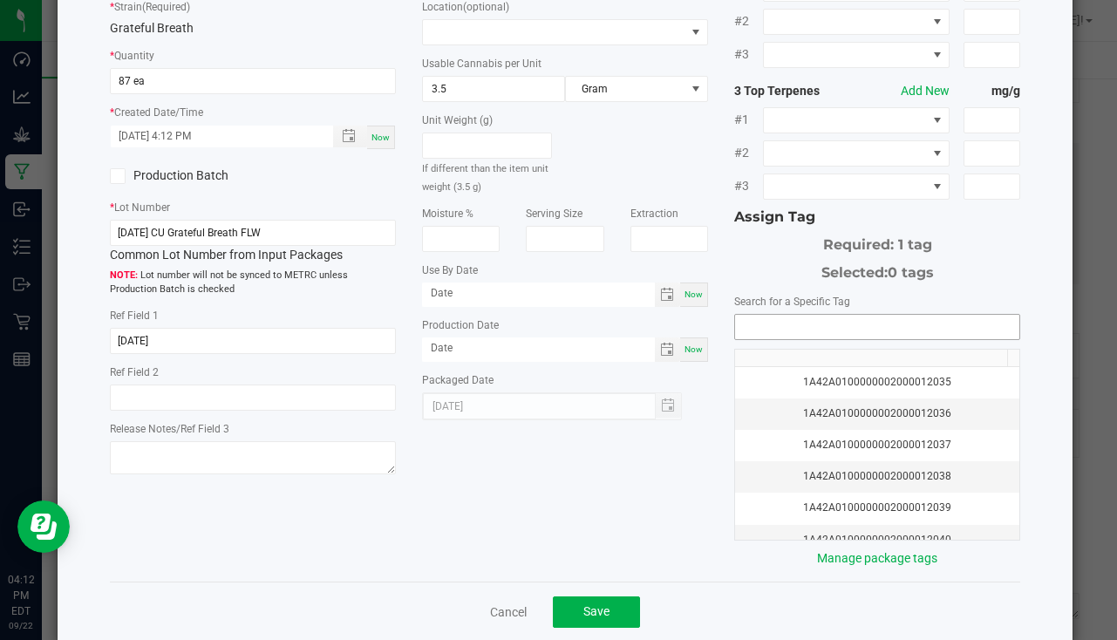
click at [738, 322] on input "NO DATA FOUND" at bounding box center [877, 327] width 284 height 24
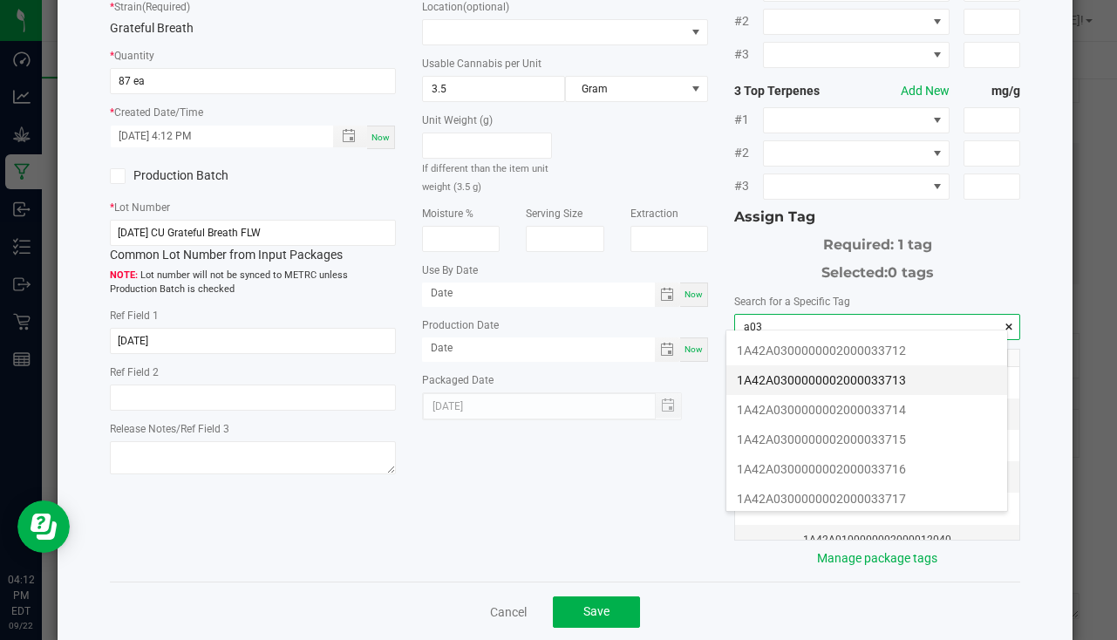
scroll to position [0, 0]
click at [875, 378] on li "1A42A0300000002000033710" at bounding box center [867, 379] width 281 height 30
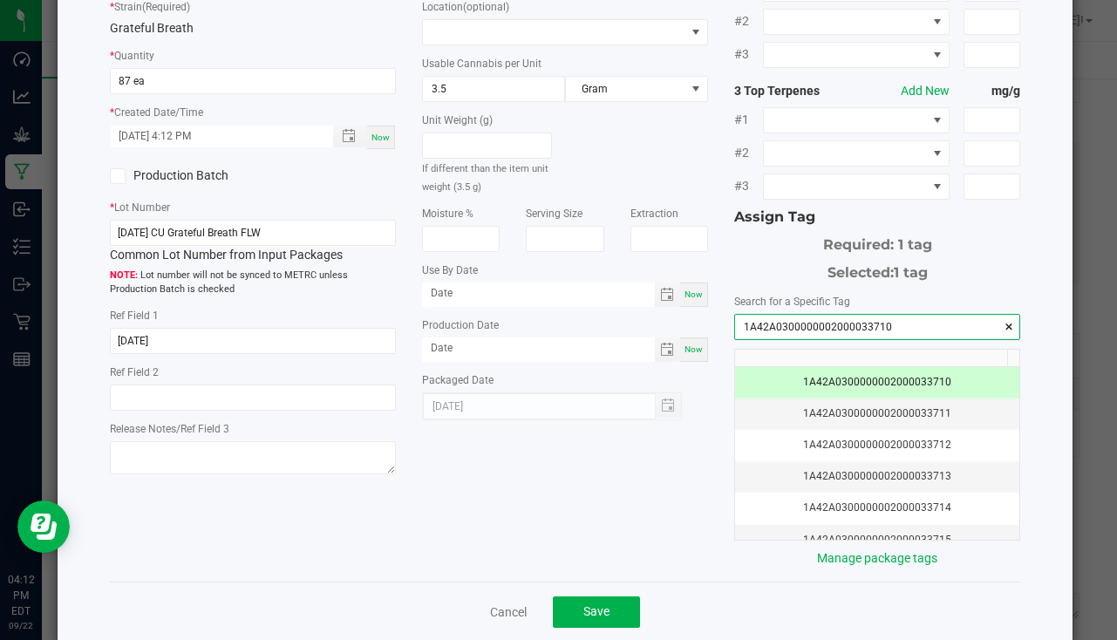
type input "1A42A0300000002000033710"
click at [600, 621] on div "Cancel Save" at bounding box center [565, 612] width 911 height 60
click at [600, 612] on button "Save" at bounding box center [596, 612] width 87 height 31
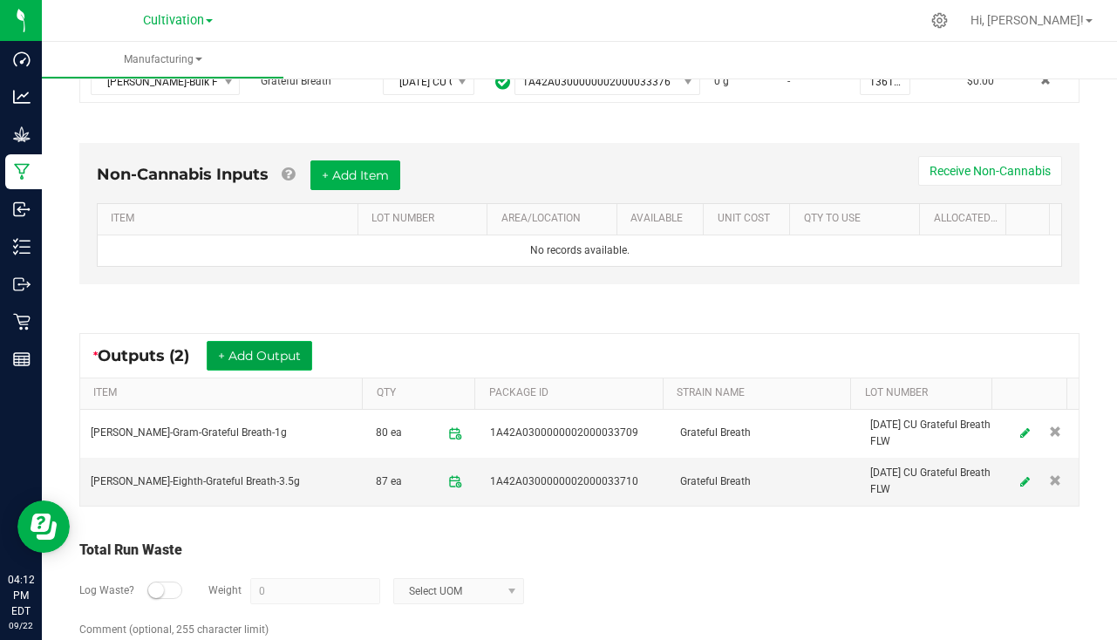
click at [251, 346] on button "+ Add Output" at bounding box center [260, 356] width 106 height 30
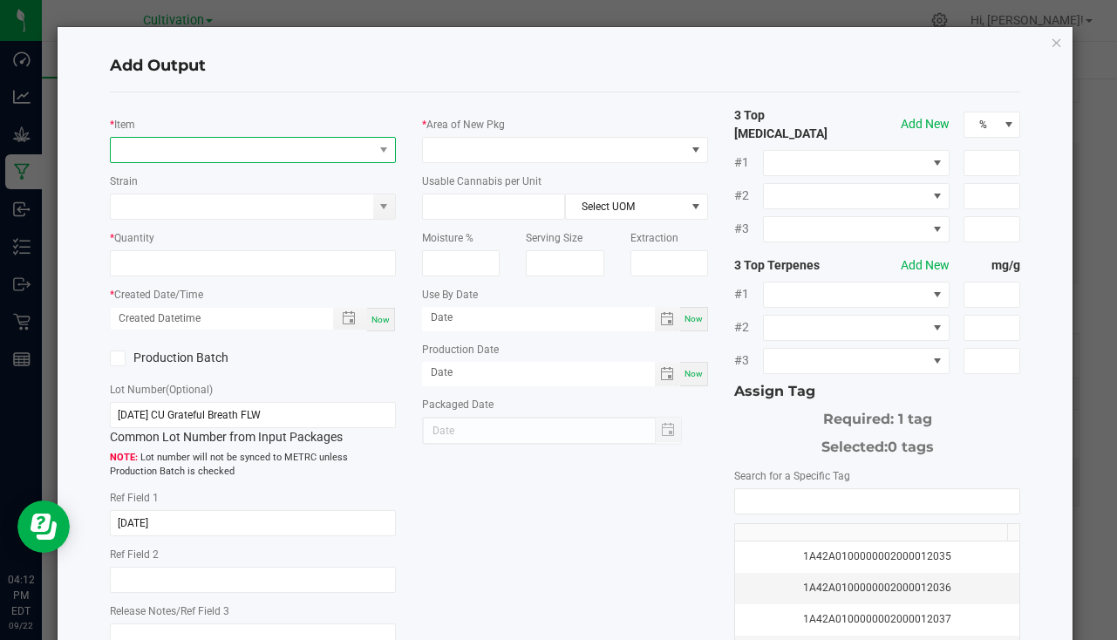
click at [216, 152] on span "NO DATA FOUND" at bounding box center [242, 150] width 263 height 24
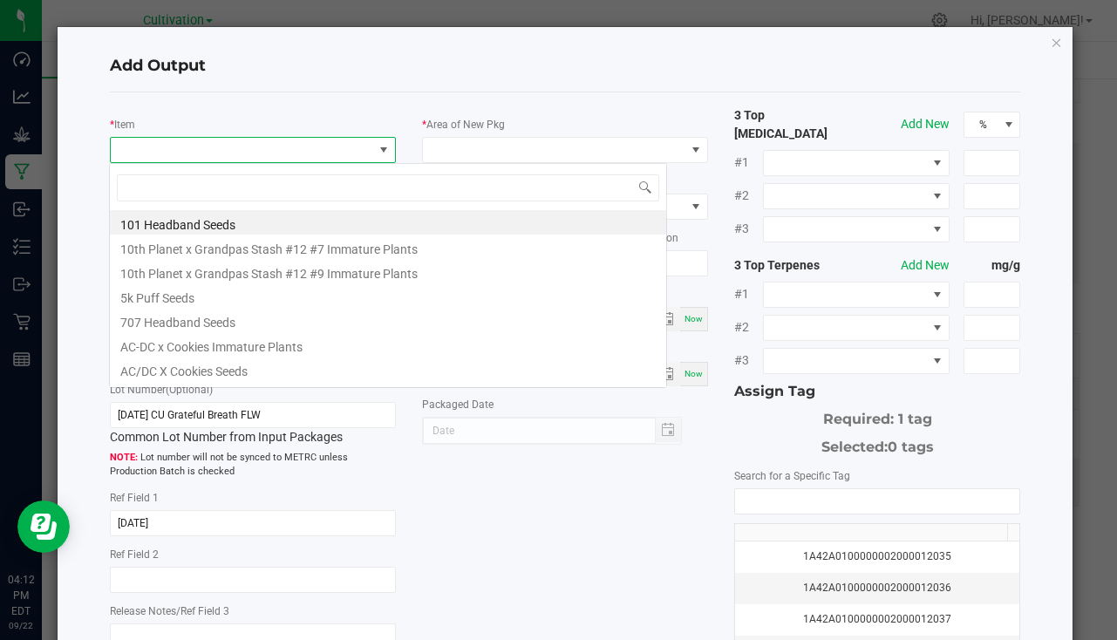
scroll to position [26, 283]
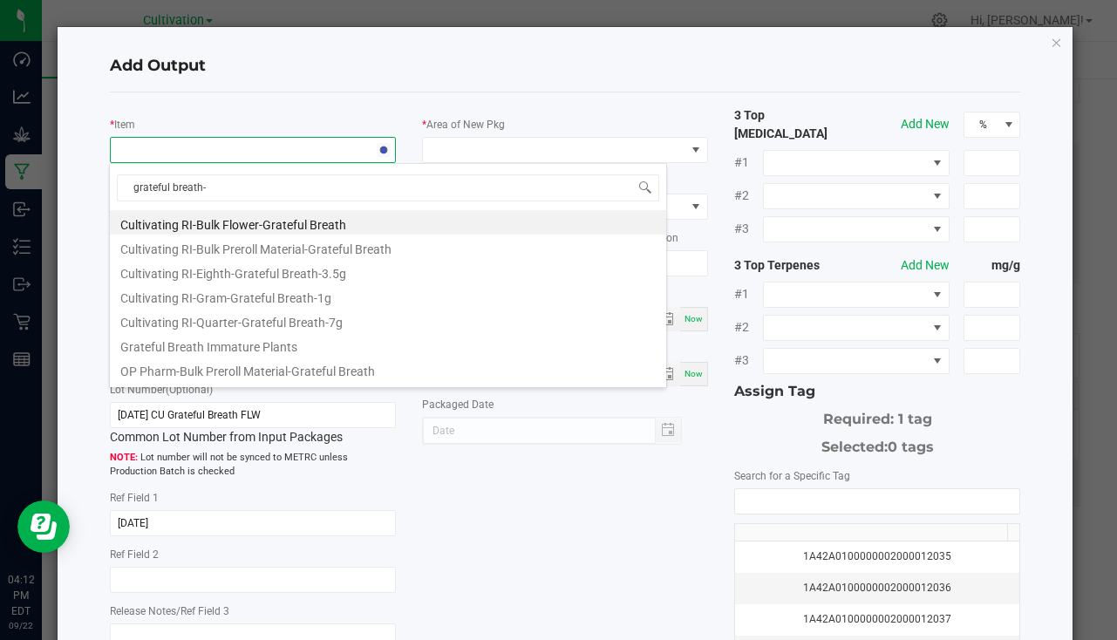
type input "grateful breath-7"
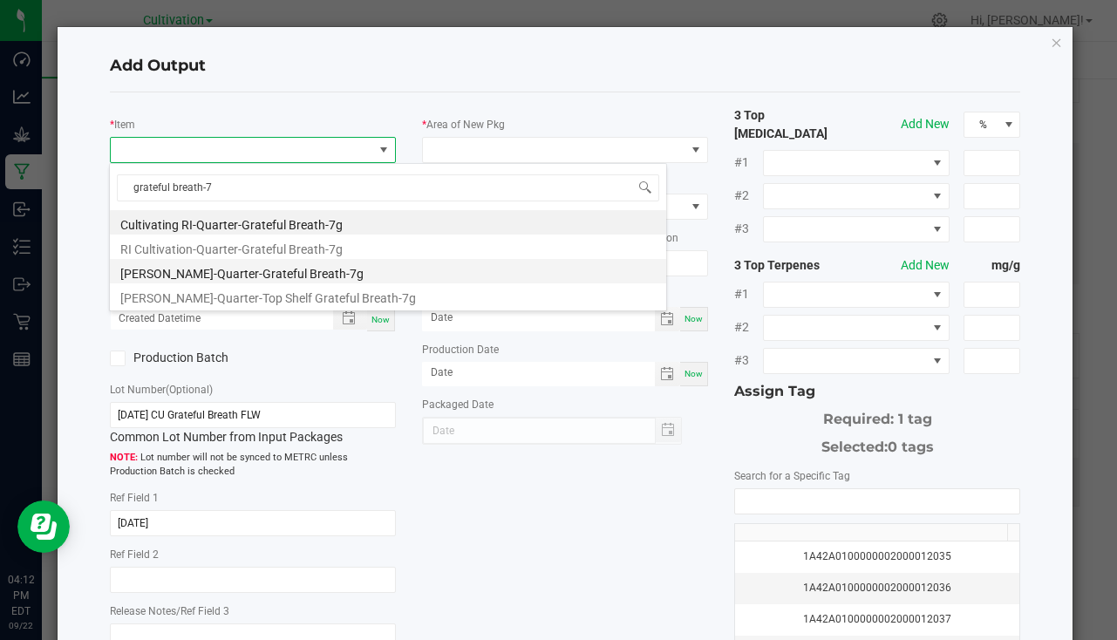
click at [275, 276] on li "[PERSON_NAME]-Quarter-Grateful Breath-7g" at bounding box center [388, 271] width 557 height 24
type input "0 ea"
type input "7"
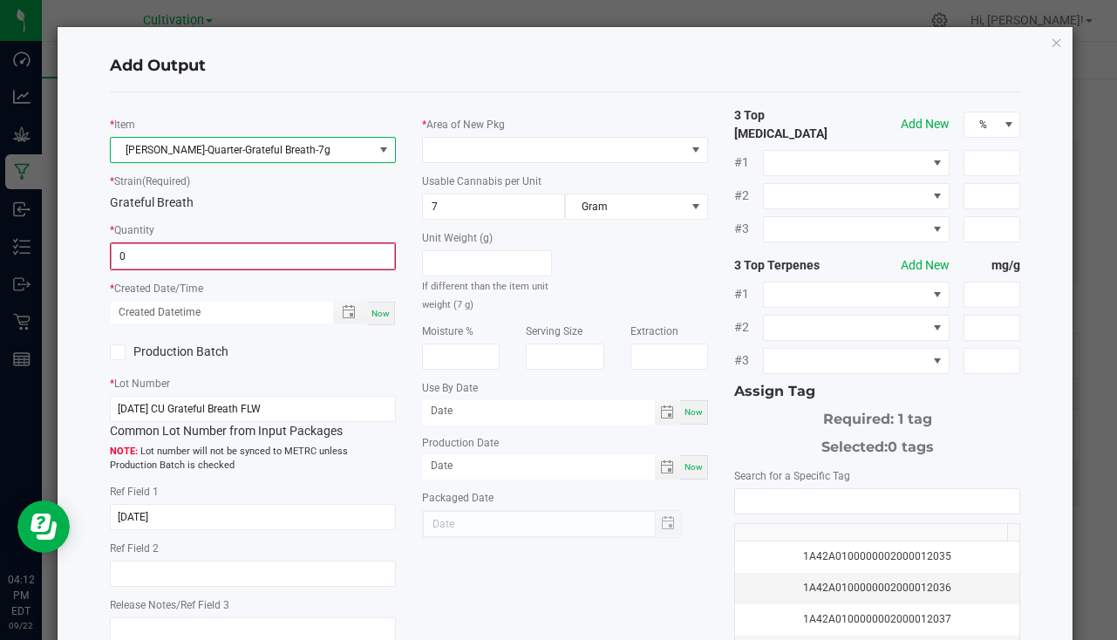
click at [190, 261] on input "0" at bounding box center [253, 256] width 283 height 24
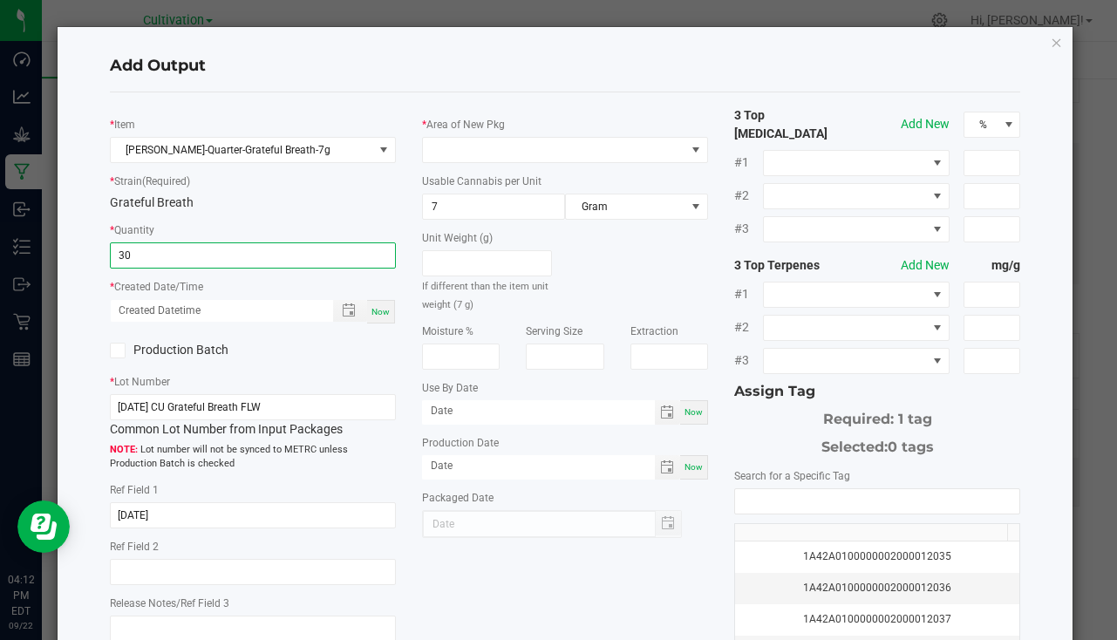
type input "30 ea"
drag, startPoint x: 380, startPoint y: 311, endPoint x: 441, endPoint y: 212, distance: 115.5
click at [381, 309] on span "Now" at bounding box center [381, 312] width 18 height 10
type input "[DATE] 4:12 PM"
type input "[DATE]"
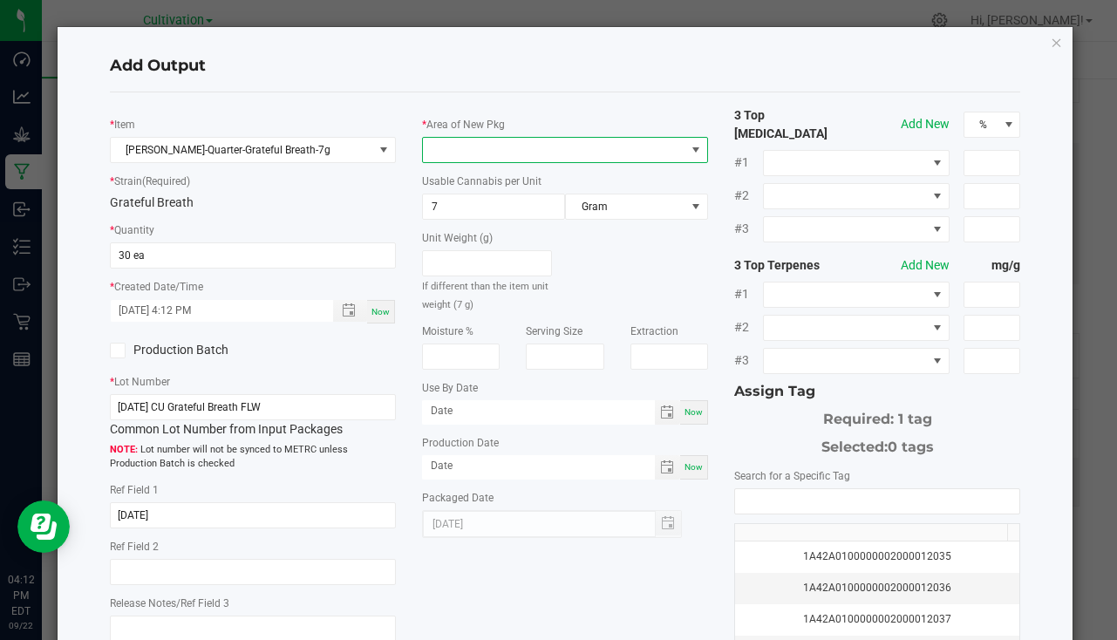
click at [475, 153] on span at bounding box center [554, 150] width 263 height 24
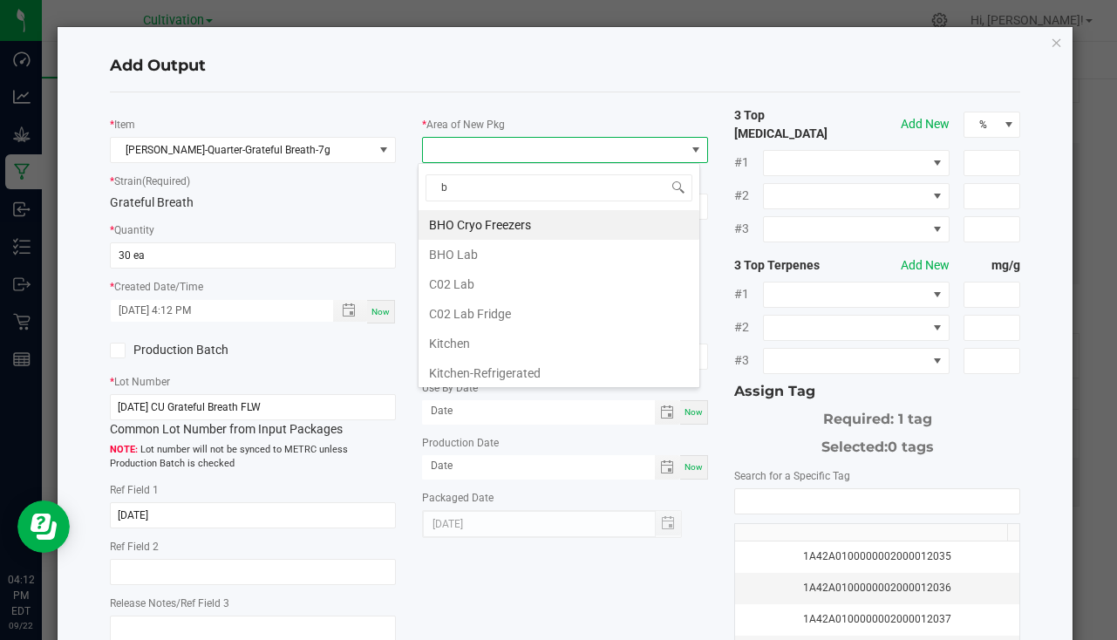
type input "bu"
click at [521, 221] on li "South Bulk-Flower" at bounding box center [559, 225] width 281 height 30
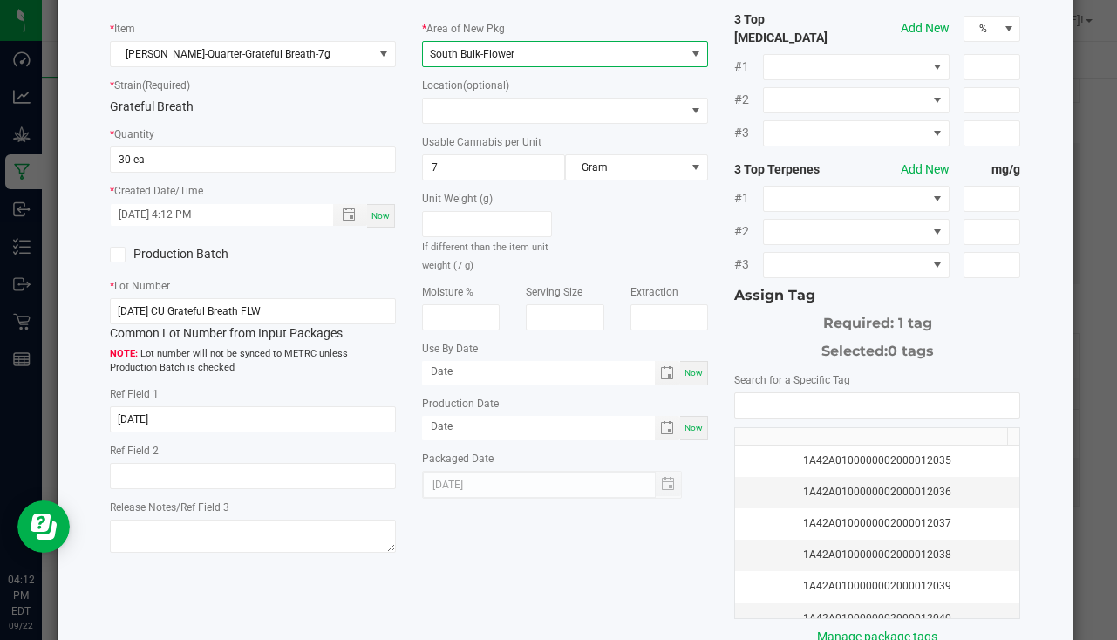
scroll to position [174, 0]
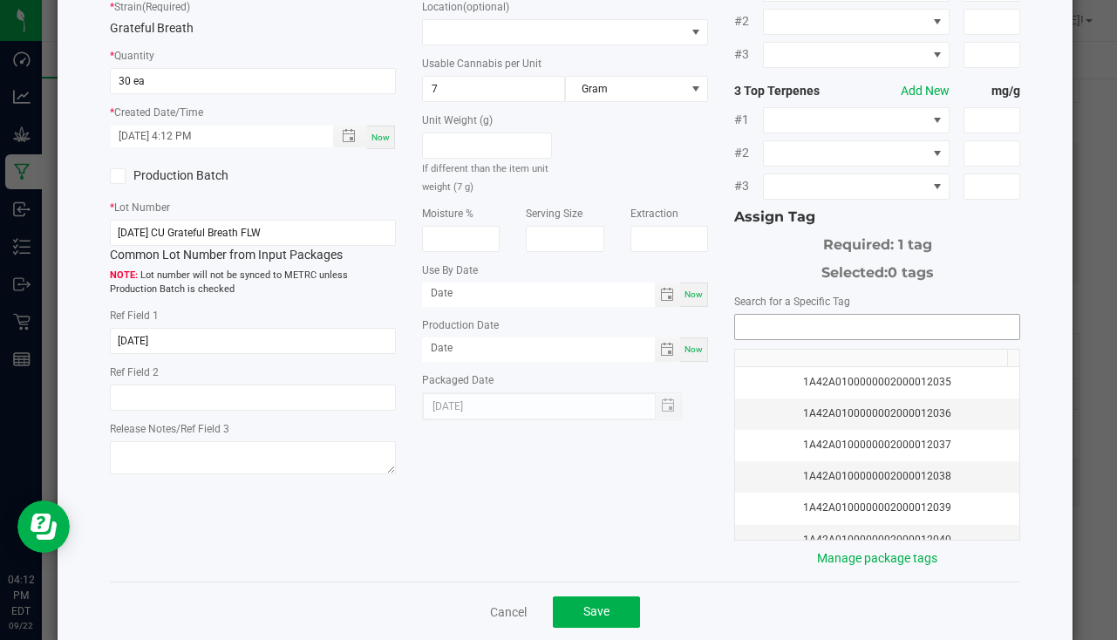
click at [784, 315] on input "NO DATA FOUND" at bounding box center [877, 327] width 284 height 24
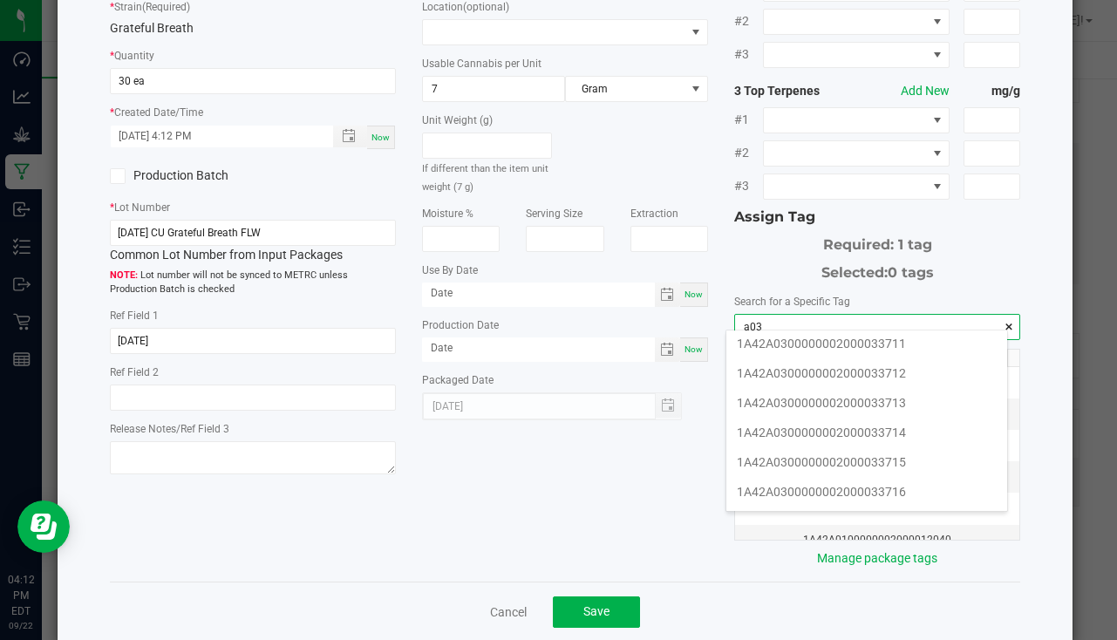
scroll to position [0, 0]
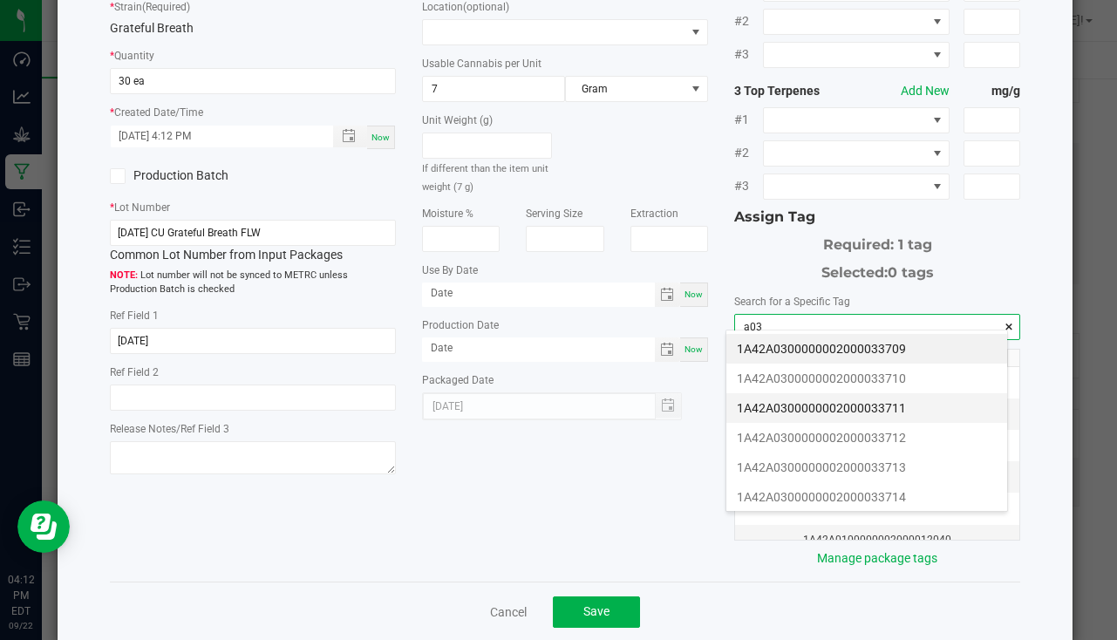
click at [895, 401] on li "1A42A0300000002000033711" at bounding box center [867, 408] width 281 height 30
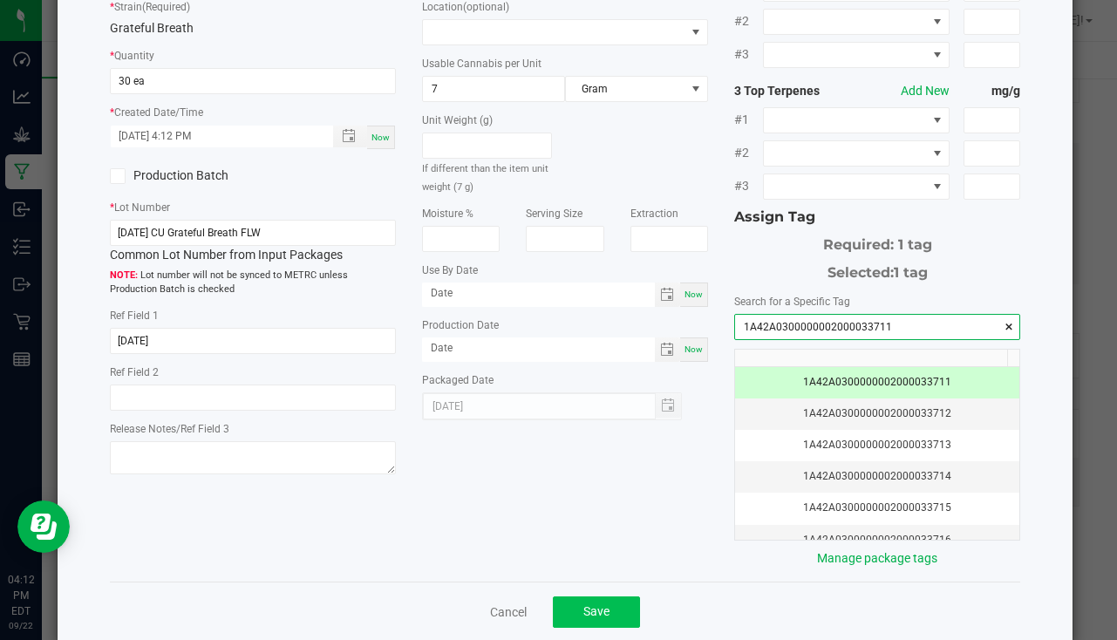
type input "1A42A0300000002000033711"
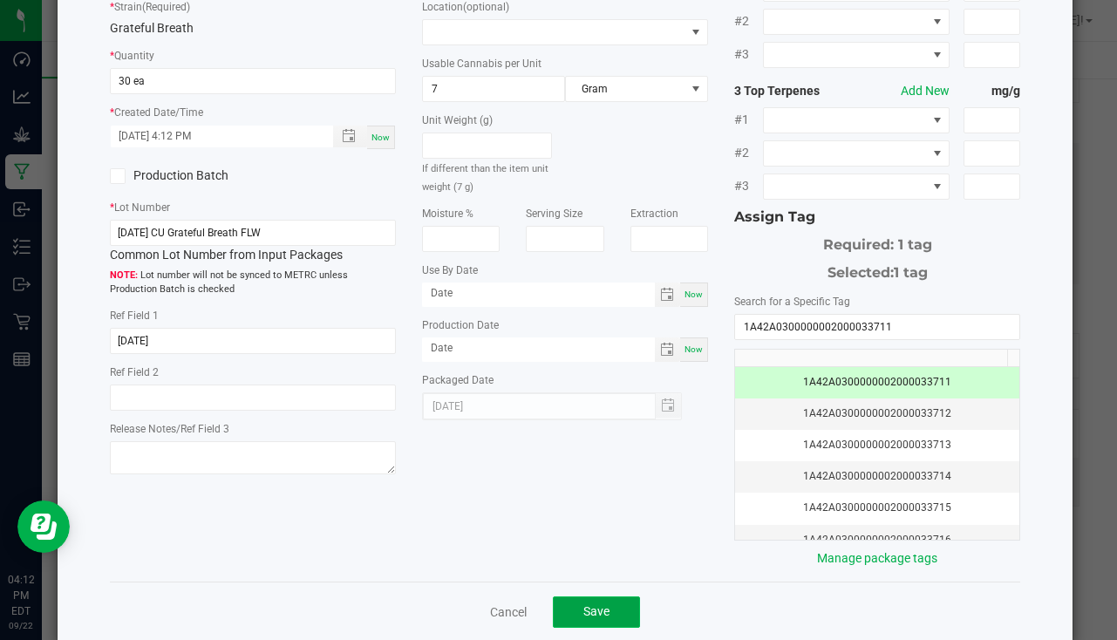
click at [584, 605] on span "Save" at bounding box center [597, 612] width 26 height 14
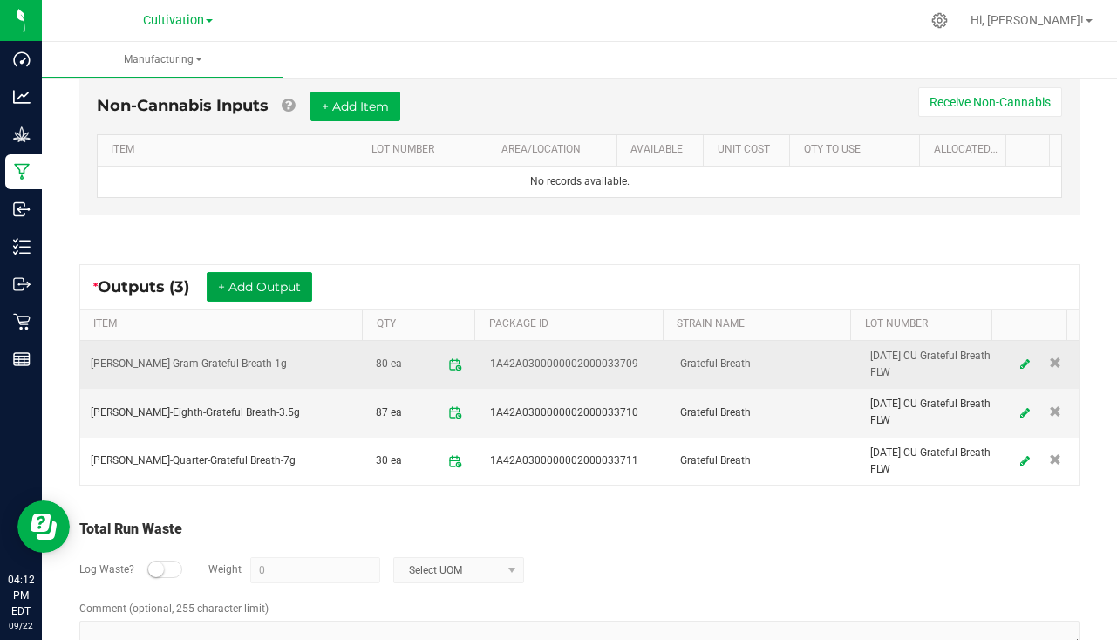
scroll to position [523, 0]
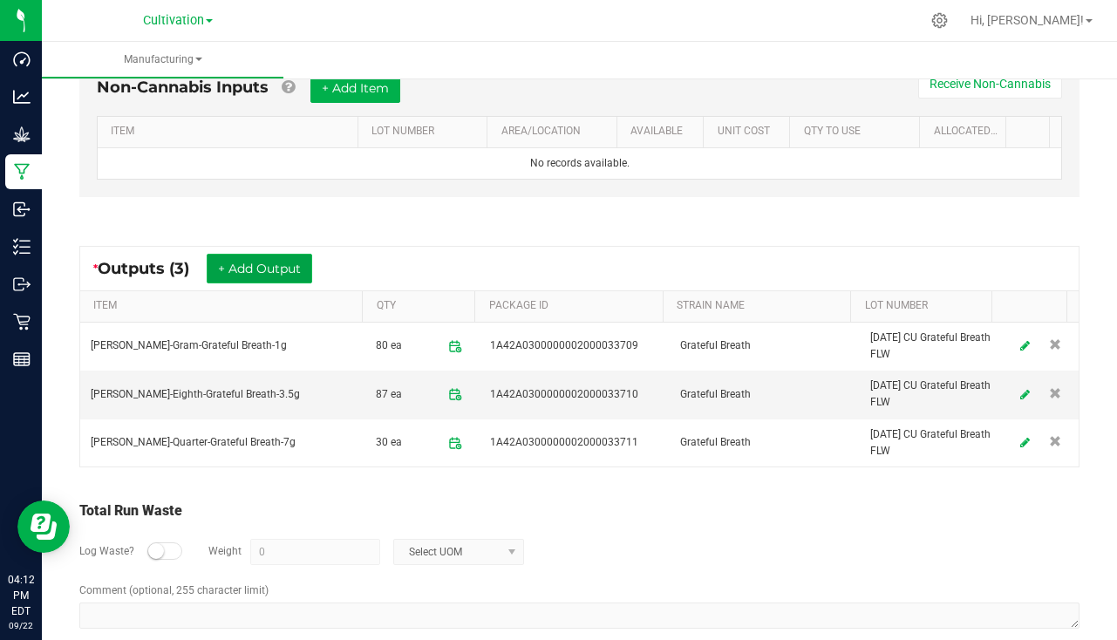
click at [242, 269] on button "+ Add Output" at bounding box center [260, 269] width 106 height 30
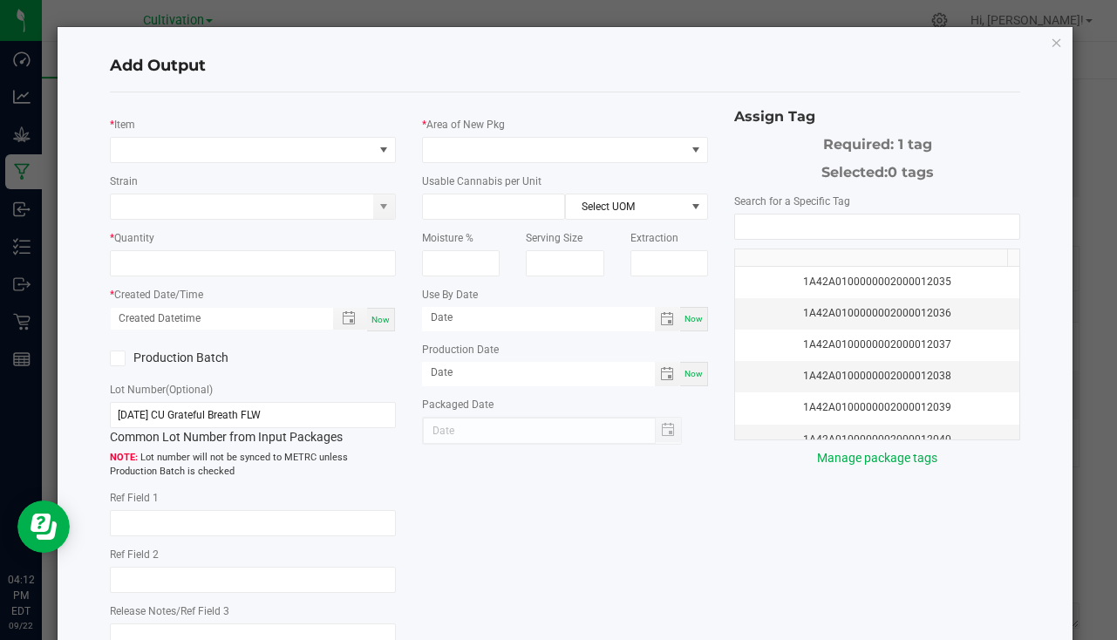
type input "[DATE]"
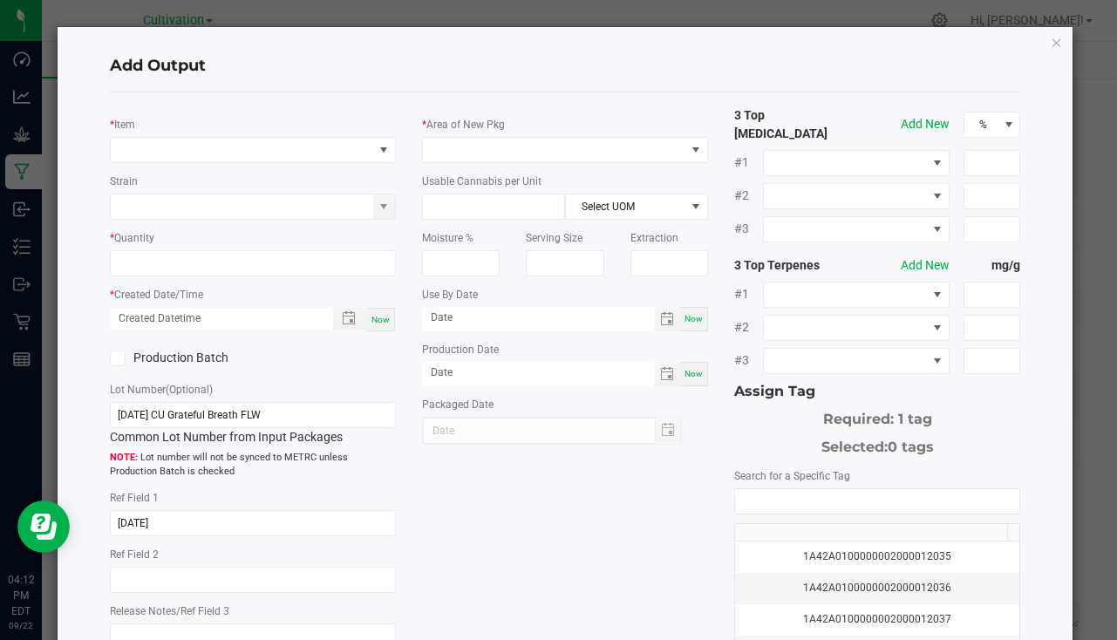
click at [182, 136] on div "* Item" at bounding box center [253, 139] width 286 height 48
click at [185, 147] on span "NO DATA FOUND" at bounding box center [242, 150] width 263 height 24
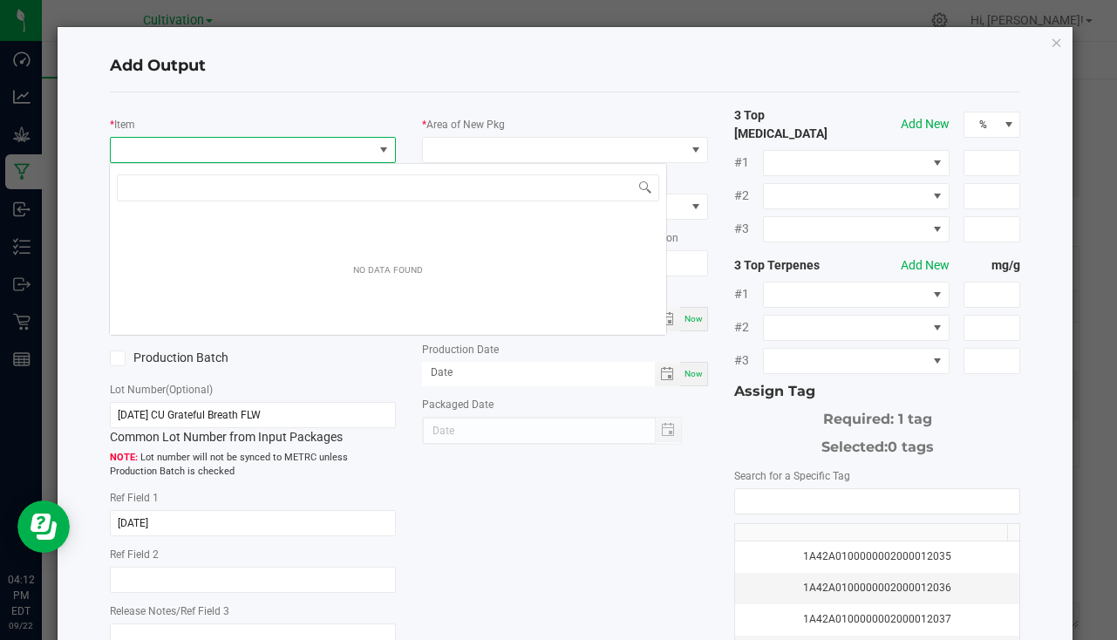
scroll to position [26, 283]
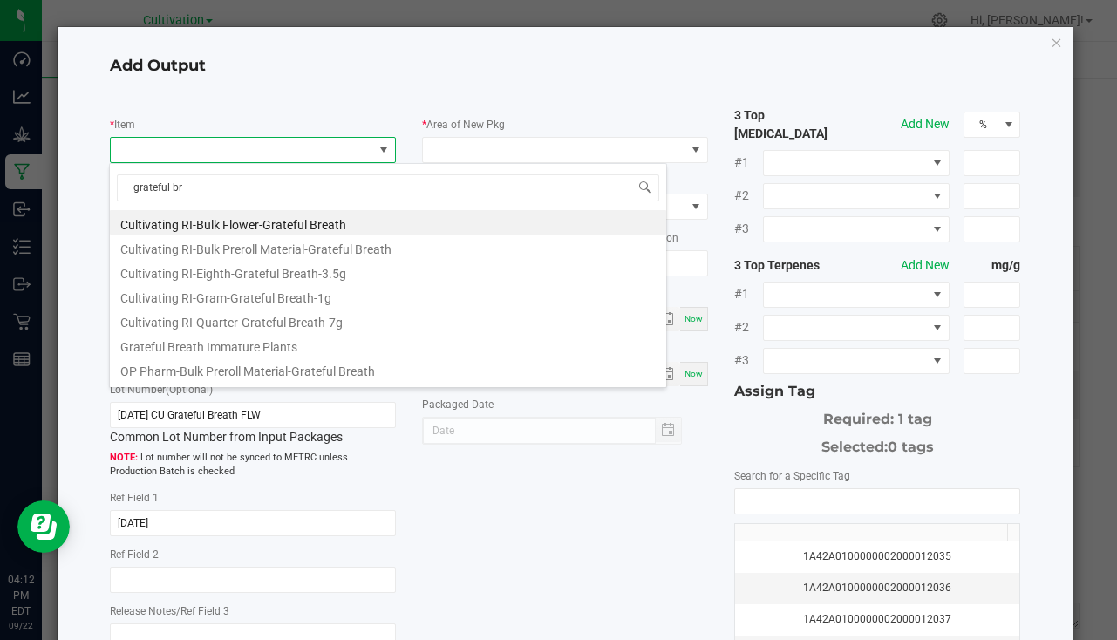
type input "grateful bre"
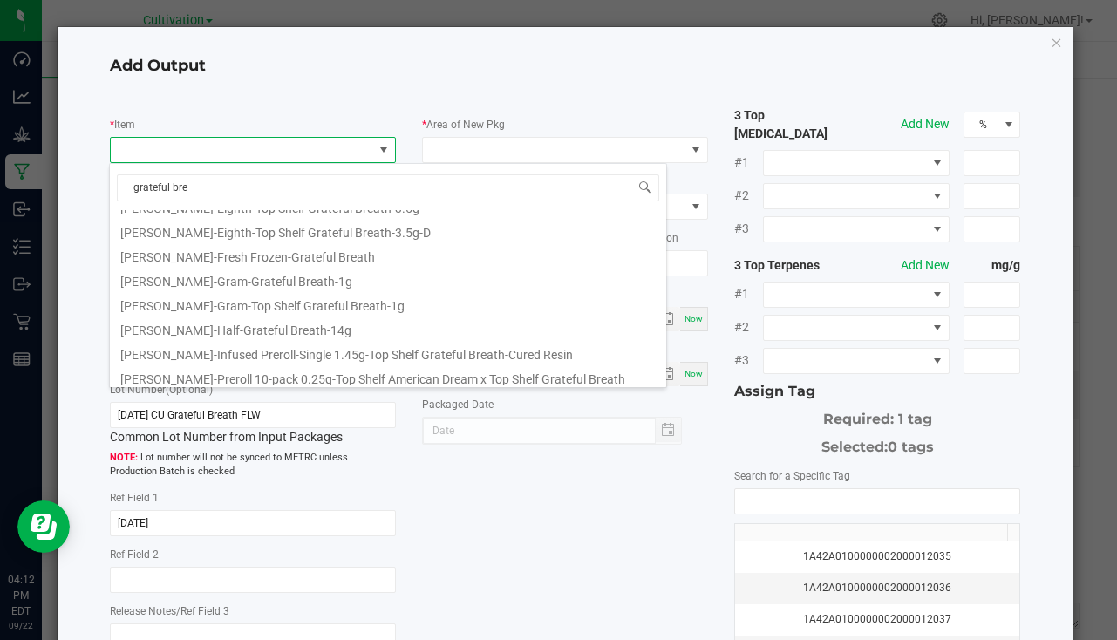
scroll to position [698, 0]
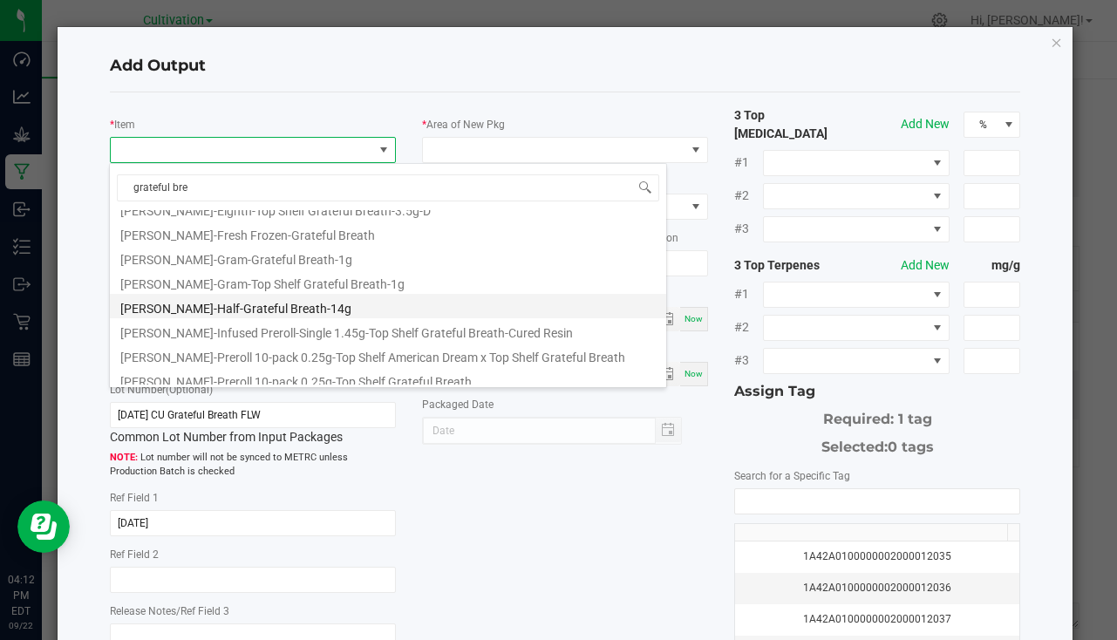
click at [207, 315] on li "[PERSON_NAME]-Half-Grateful Breath-14g" at bounding box center [388, 306] width 557 height 24
type input "0 ea"
type input "14"
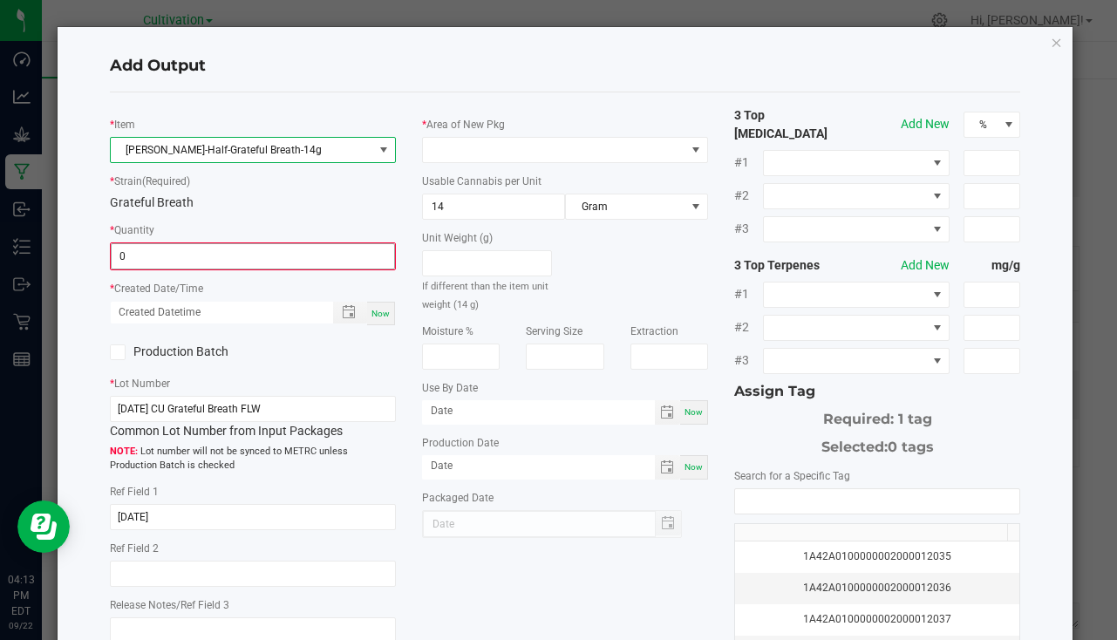
click at [184, 258] on input "0" at bounding box center [253, 256] width 283 height 24
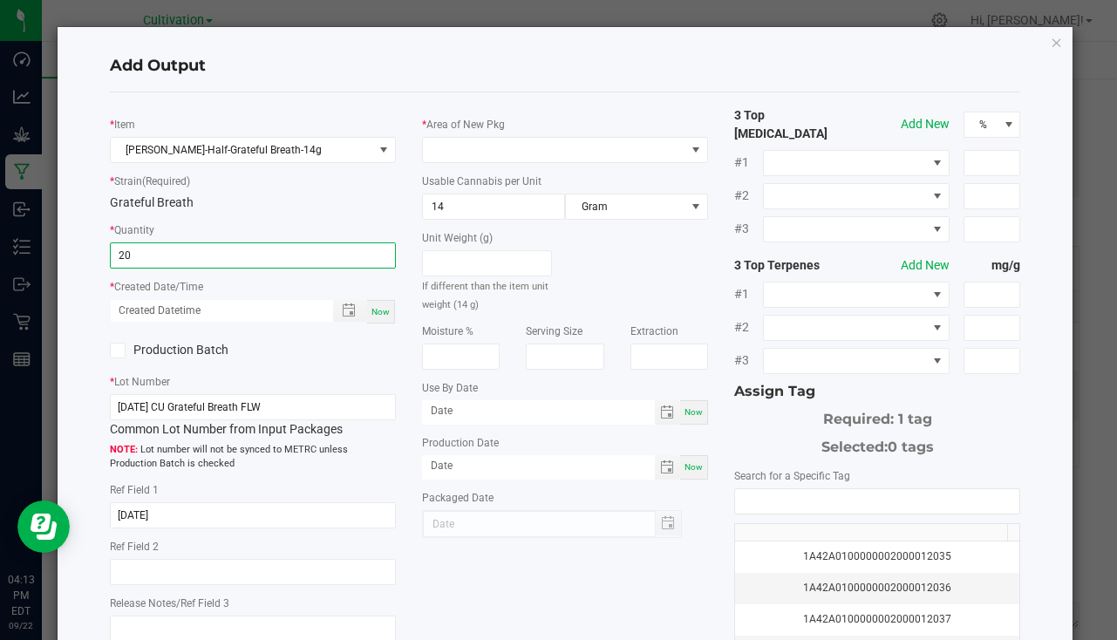
type input "20 ea"
click at [380, 316] on span "Now" at bounding box center [381, 312] width 18 height 10
type input "[DATE] 4:13 PM"
type input "[DATE]"
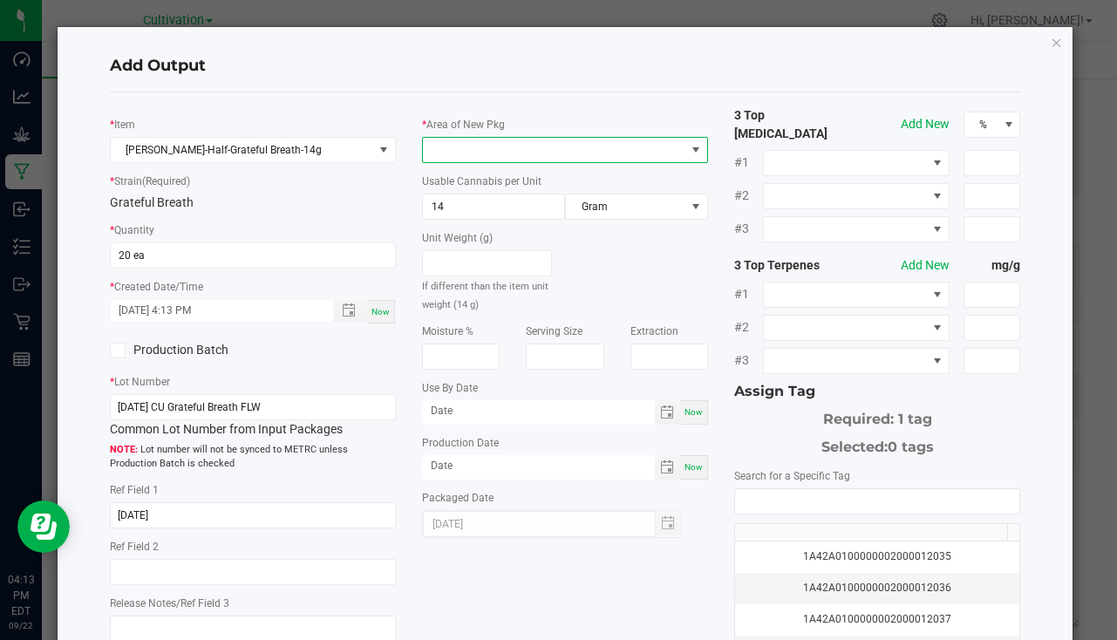
click at [464, 152] on span at bounding box center [554, 150] width 263 height 24
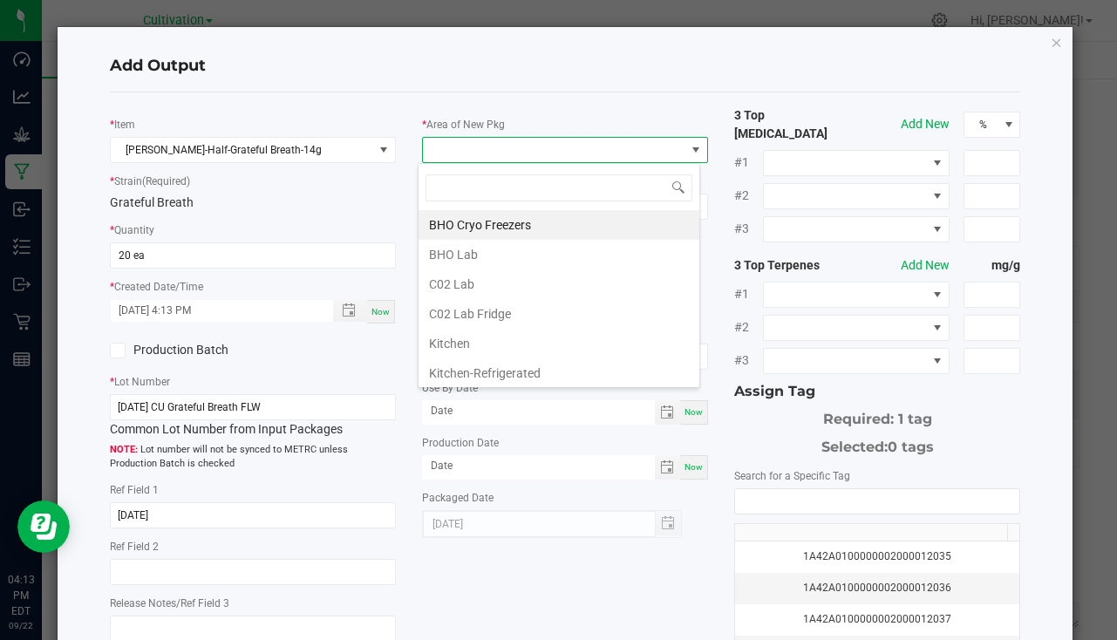
scroll to position [26, 283]
type input "bu"
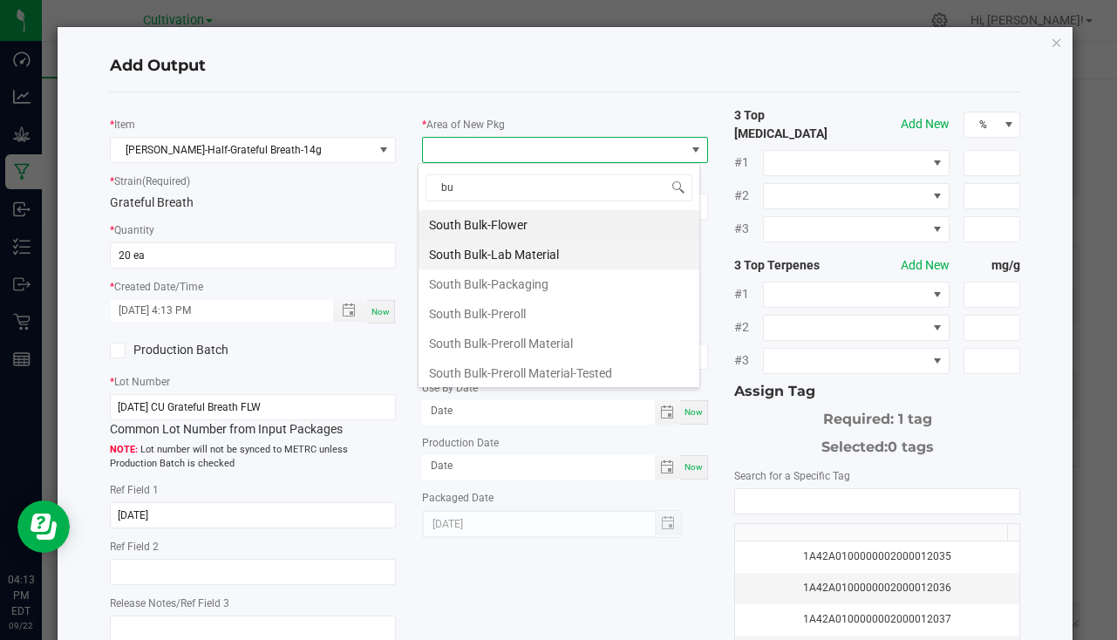
click at [535, 240] on li "South Bulk-Lab Material" at bounding box center [559, 255] width 281 height 30
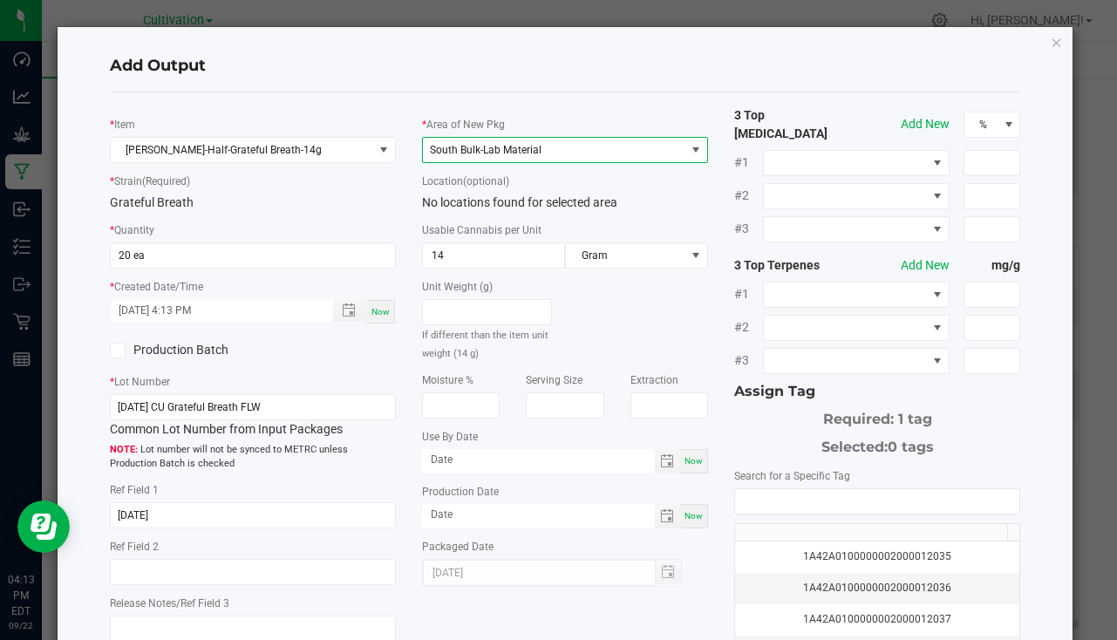
click at [558, 137] on span "South Bulk-Lab Material" at bounding box center [565, 150] width 286 height 26
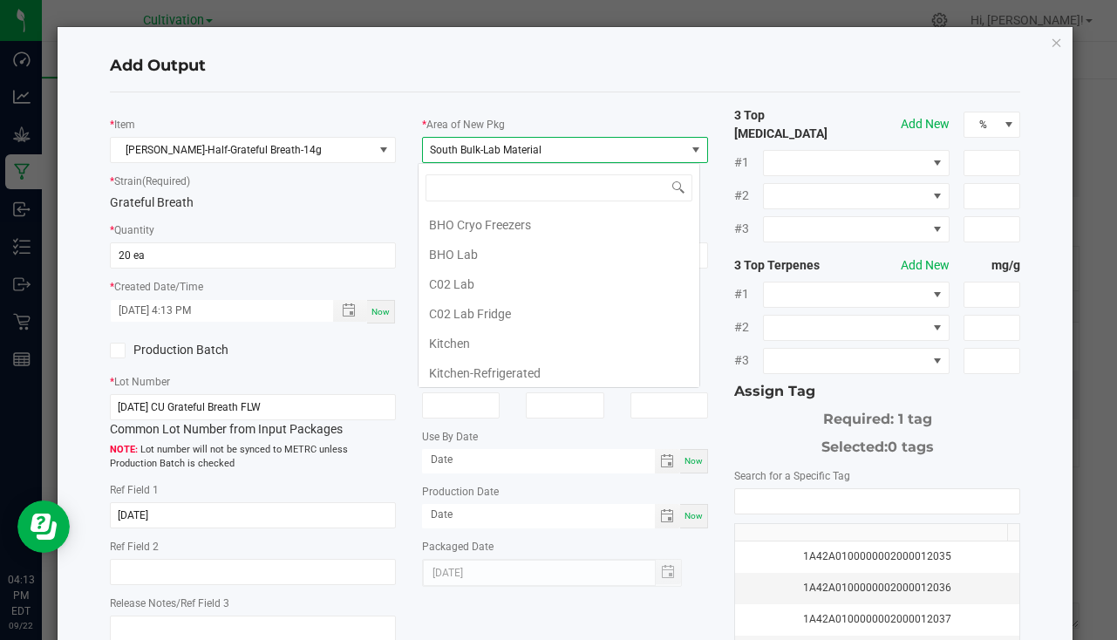
scroll to position [508, 0]
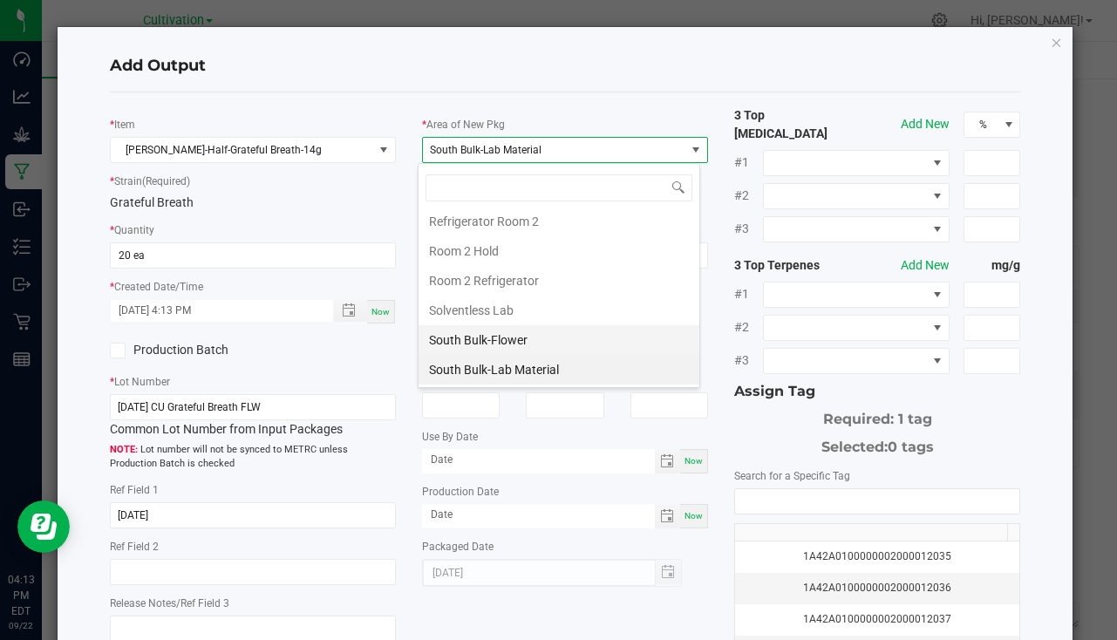
click at [506, 352] on li "South Bulk-Flower" at bounding box center [559, 340] width 281 height 30
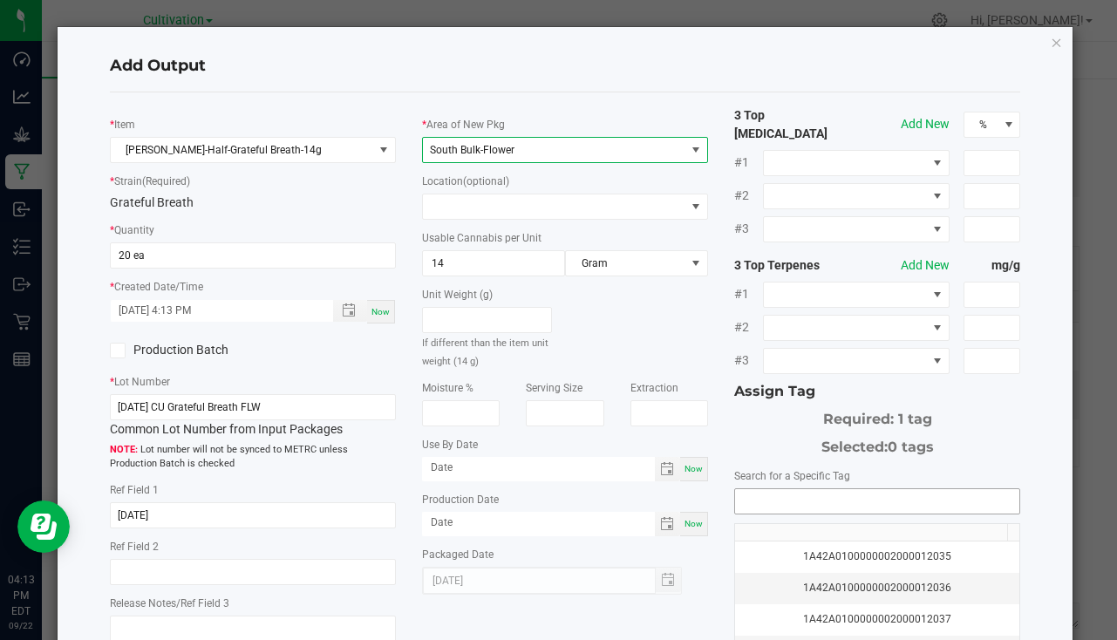
click at [822, 501] on input "NO DATA FOUND" at bounding box center [877, 501] width 284 height 24
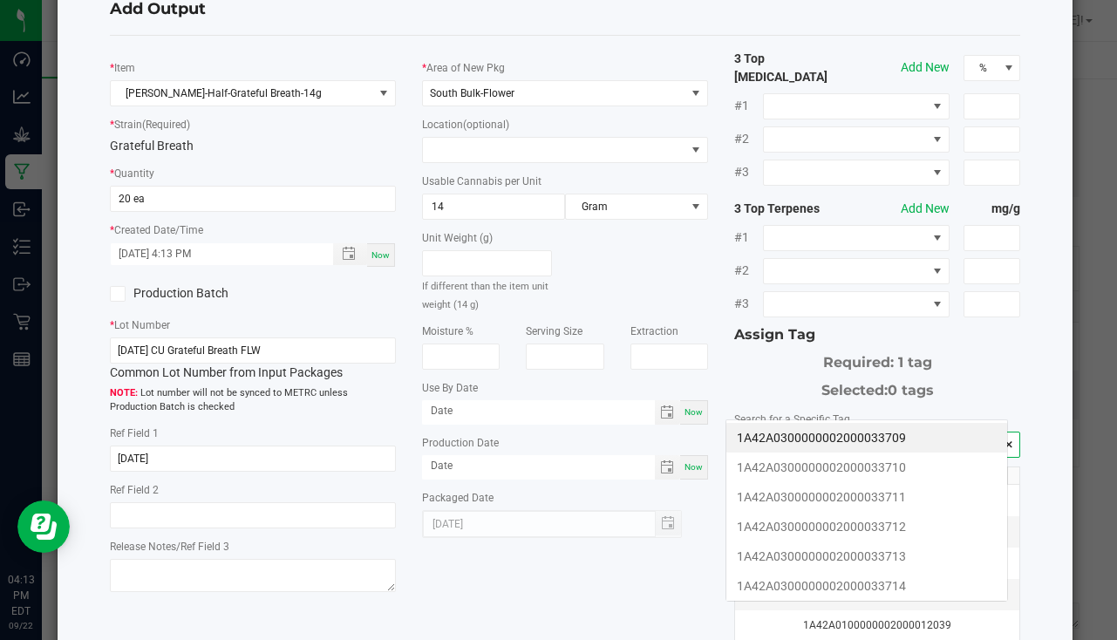
scroll to position [87, 0]
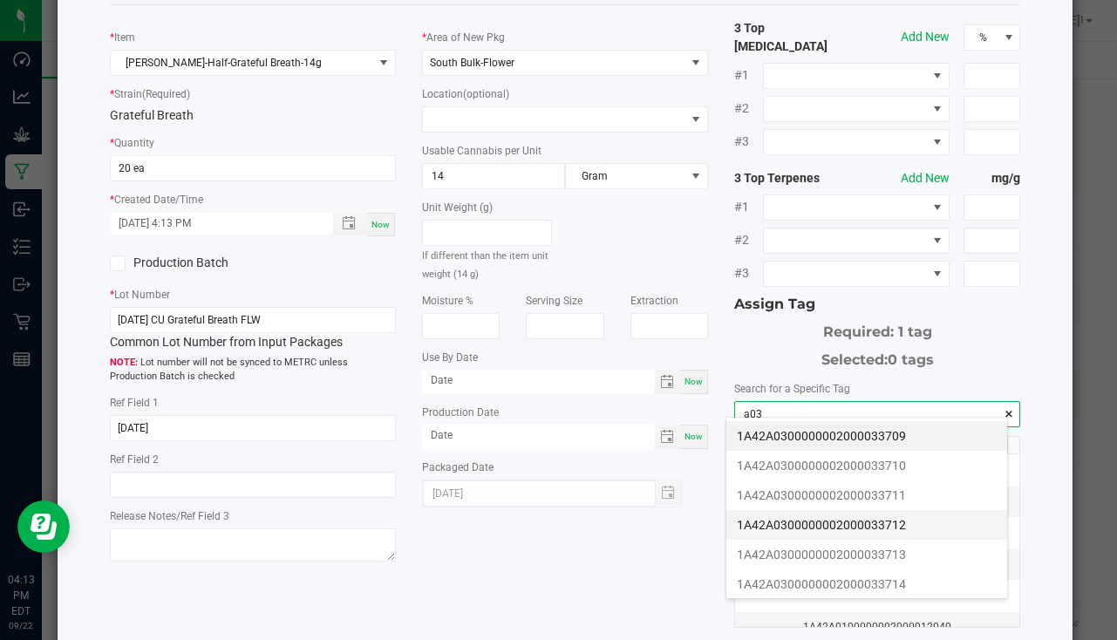
click at [864, 520] on li "1A42A0300000002000033712" at bounding box center [867, 525] width 281 height 30
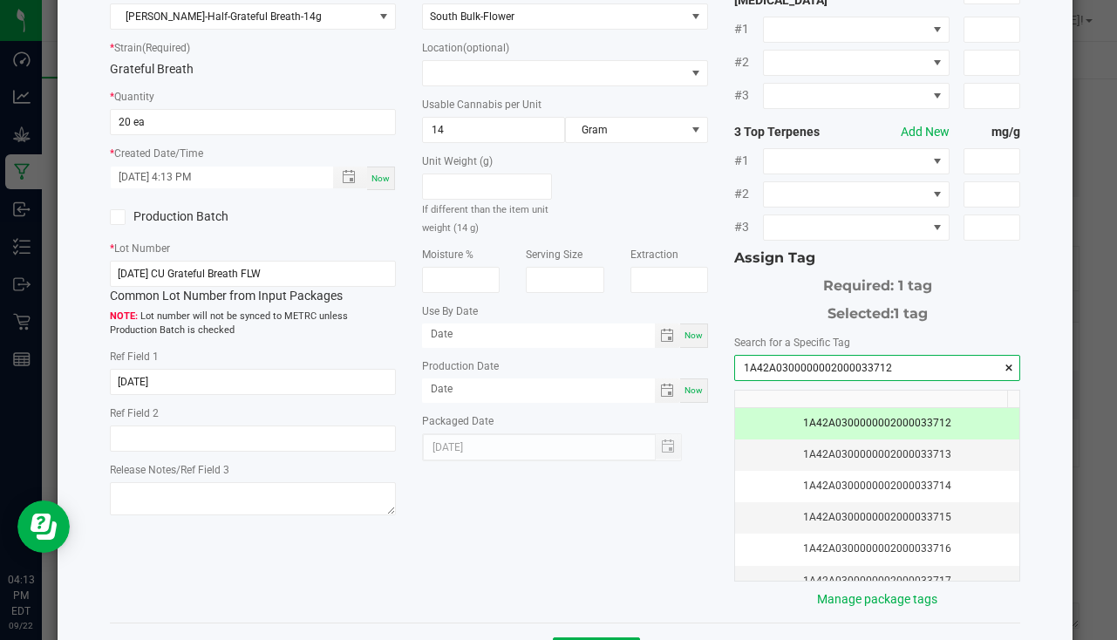
scroll to position [193, 0]
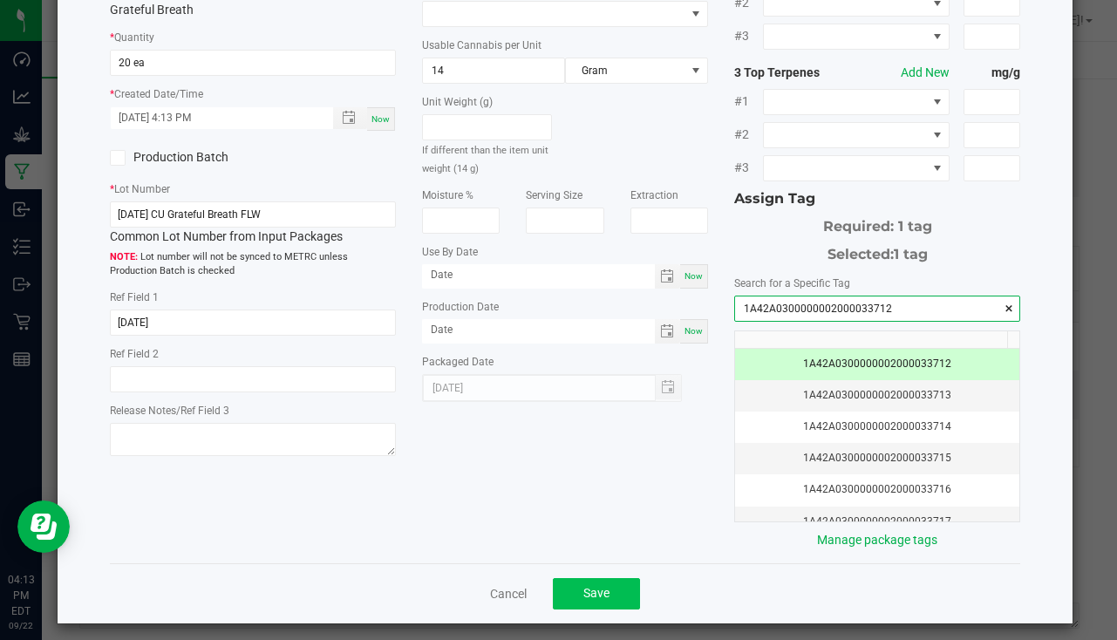
type input "1A42A0300000002000033712"
click at [625, 582] on button "Save" at bounding box center [596, 593] width 87 height 31
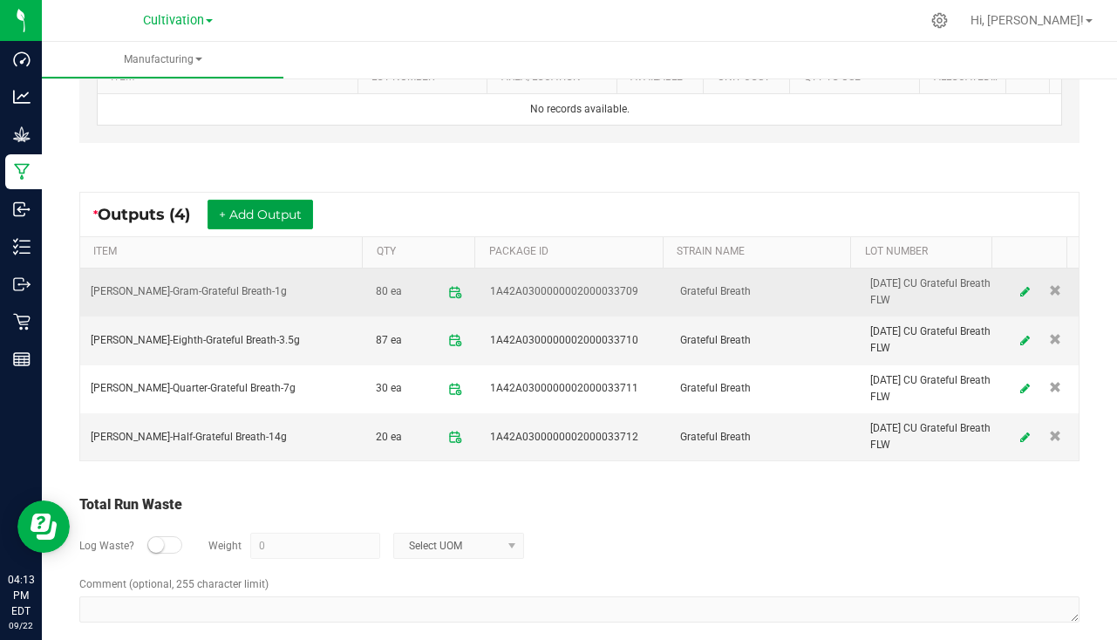
scroll to position [597, 0]
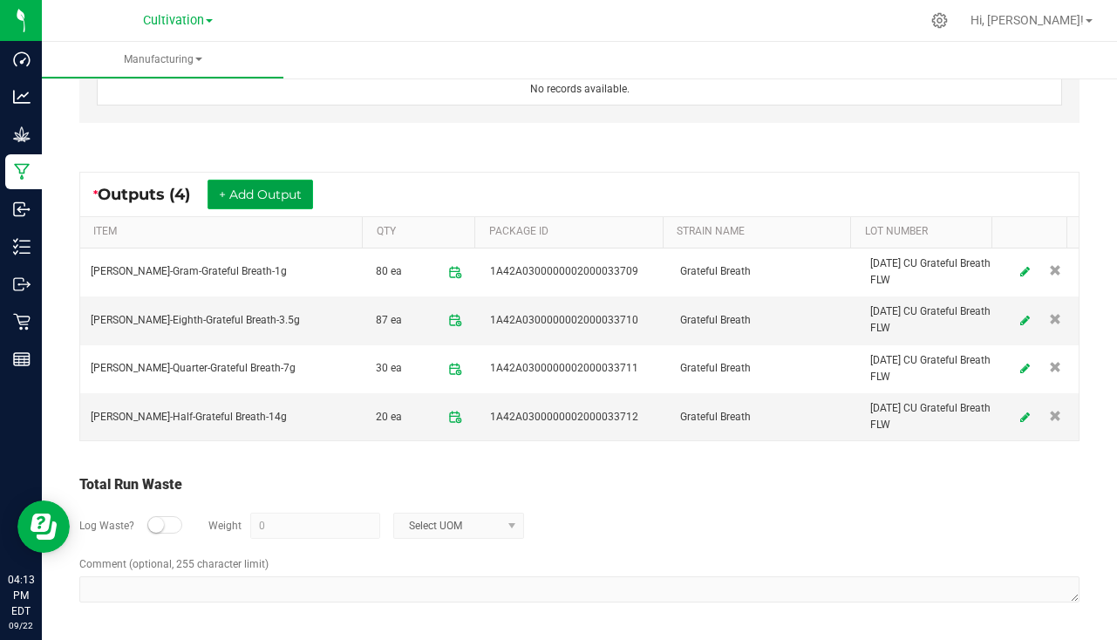
click at [221, 190] on button "+ Add Output" at bounding box center [261, 195] width 106 height 30
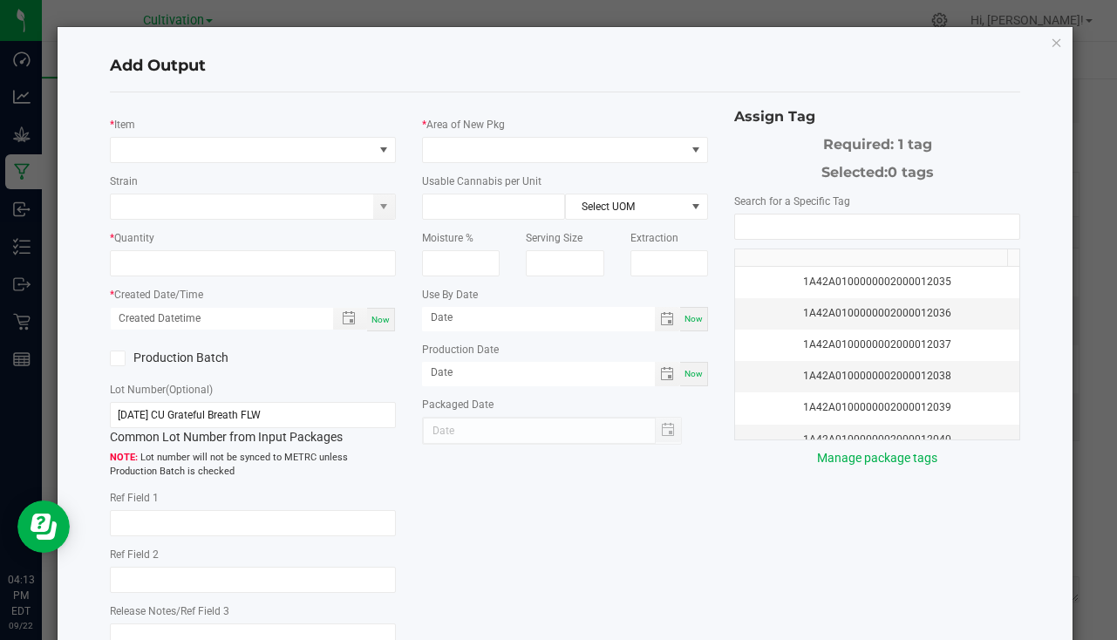
type input "[DATE]"
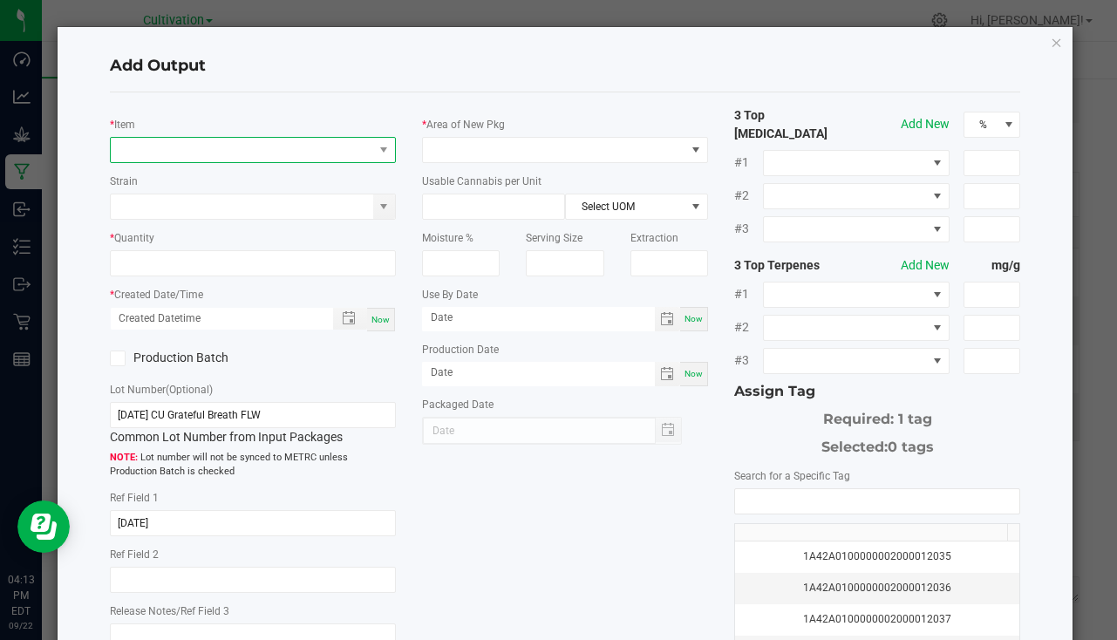
click at [225, 149] on span "NO DATA FOUND" at bounding box center [242, 150] width 263 height 24
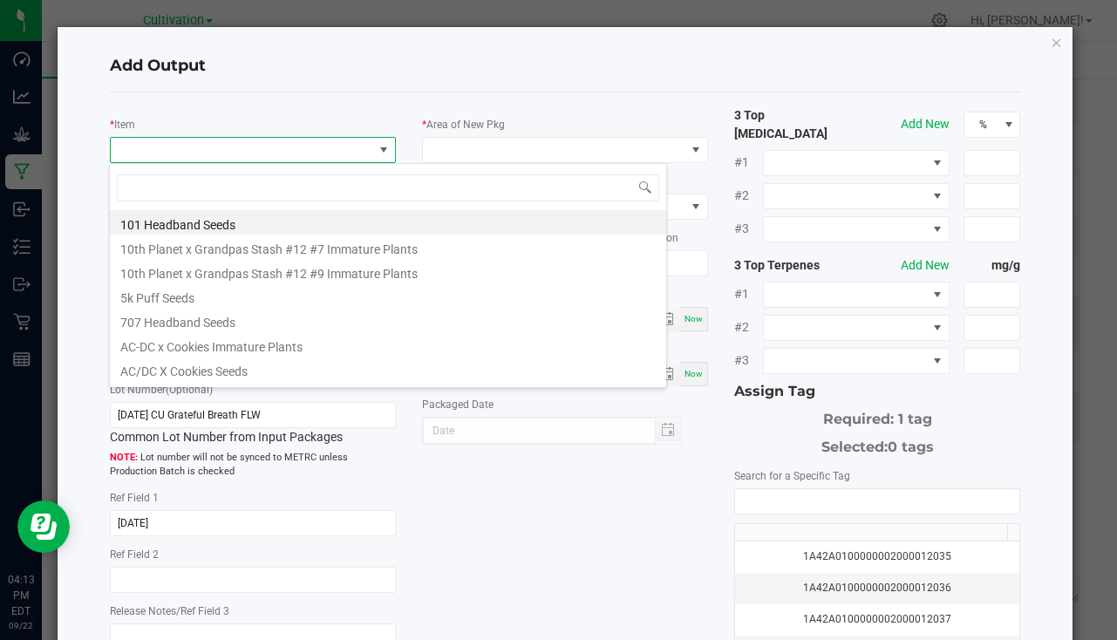
scroll to position [26, 283]
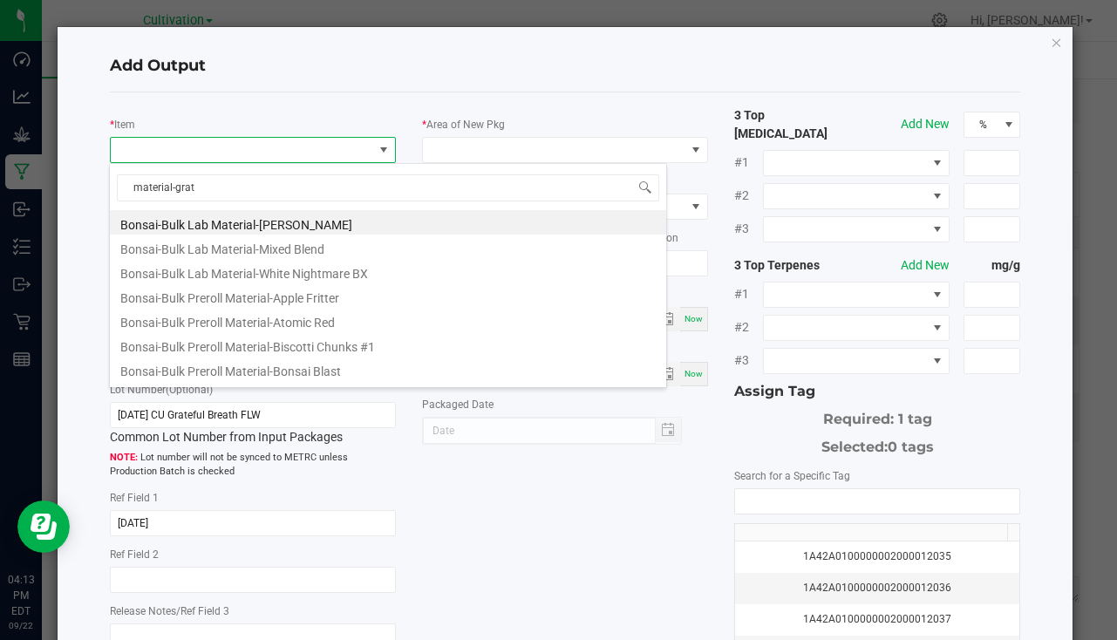
type input "material-grate"
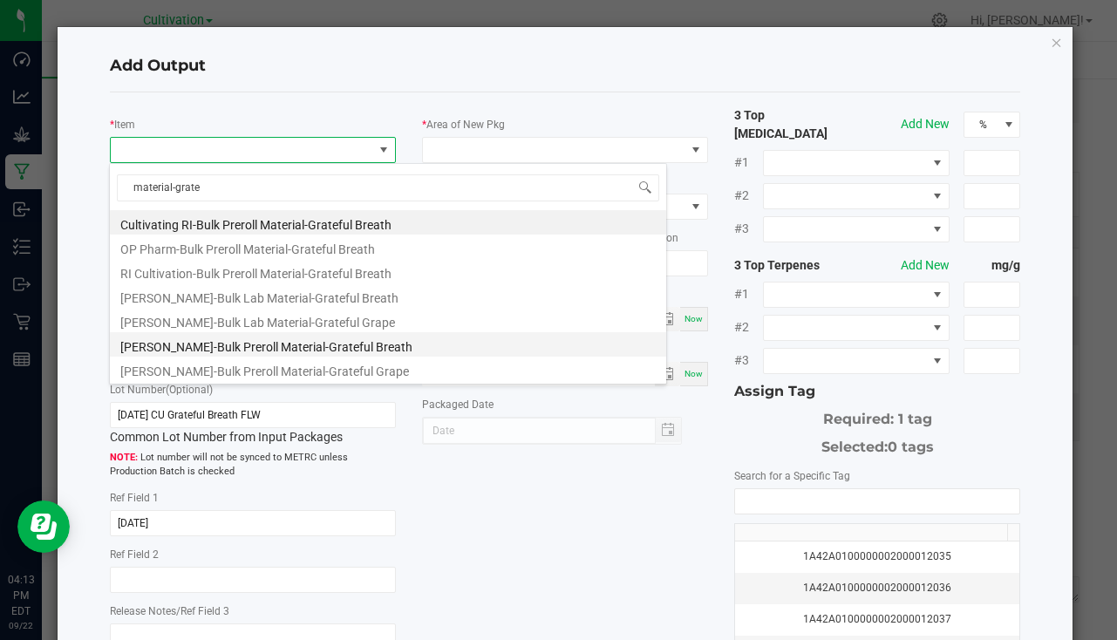
click at [263, 339] on li "[PERSON_NAME]-Bulk Preroll Material-Grateful Breath" at bounding box center [388, 344] width 557 height 24
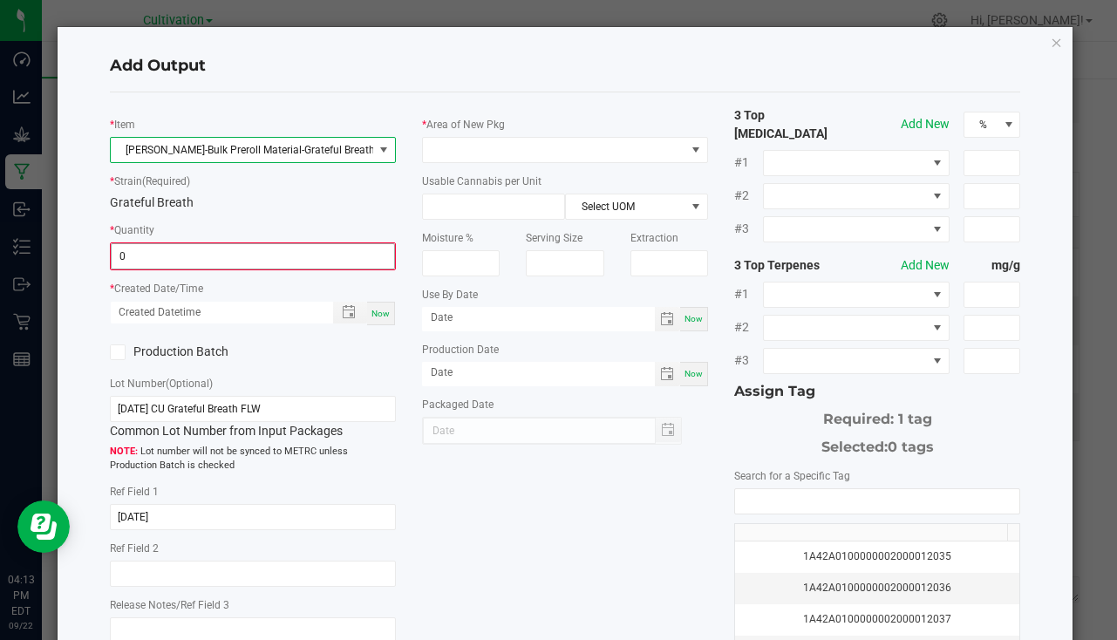
click at [227, 251] on input "0" at bounding box center [253, 256] width 283 height 24
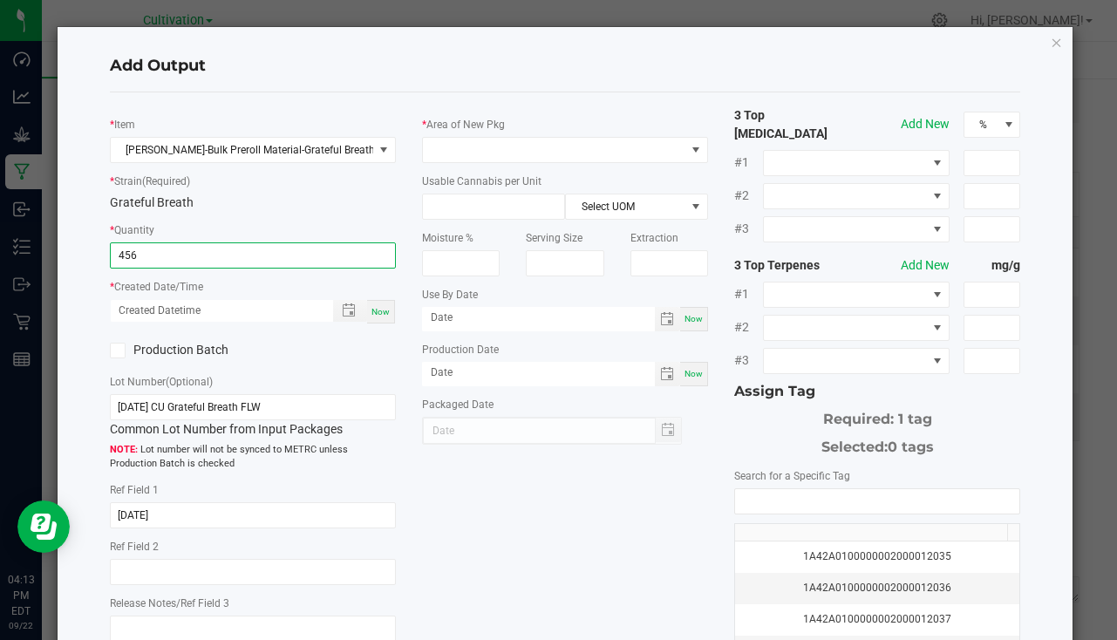
type input "456.0000 g"
click at [385, 316] on span "Now" at bounding box center [381, 312] width 18 height 10
type input "[DATE] 4:13 PM"
type input "[DATE]"
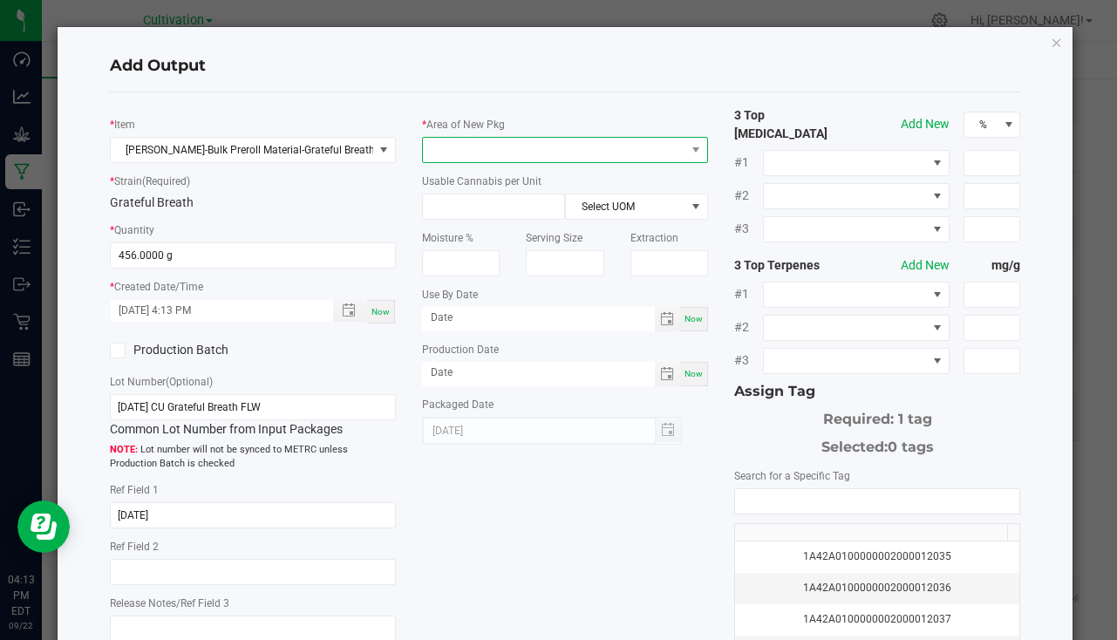
click at [464, 155] on span at bounding box center [554, 150] width 263 height 24
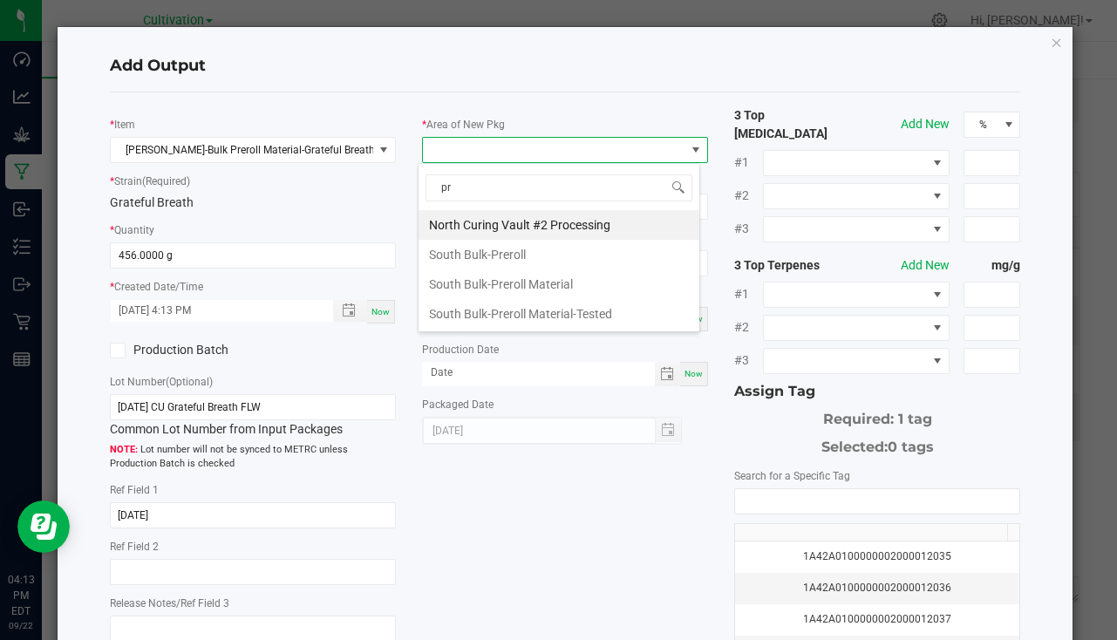
type input "pre"
click at [516, 243] on li "South Bulk-Preroll Material" at bounding box center [559, 255] width 281 height 30
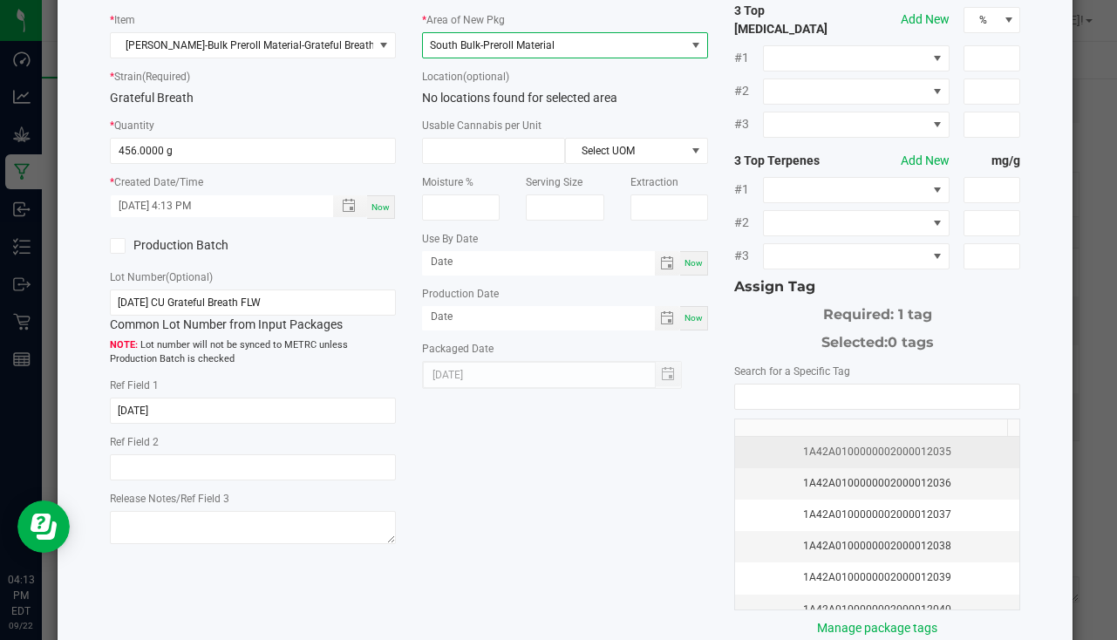
scroll to position [193, 0]
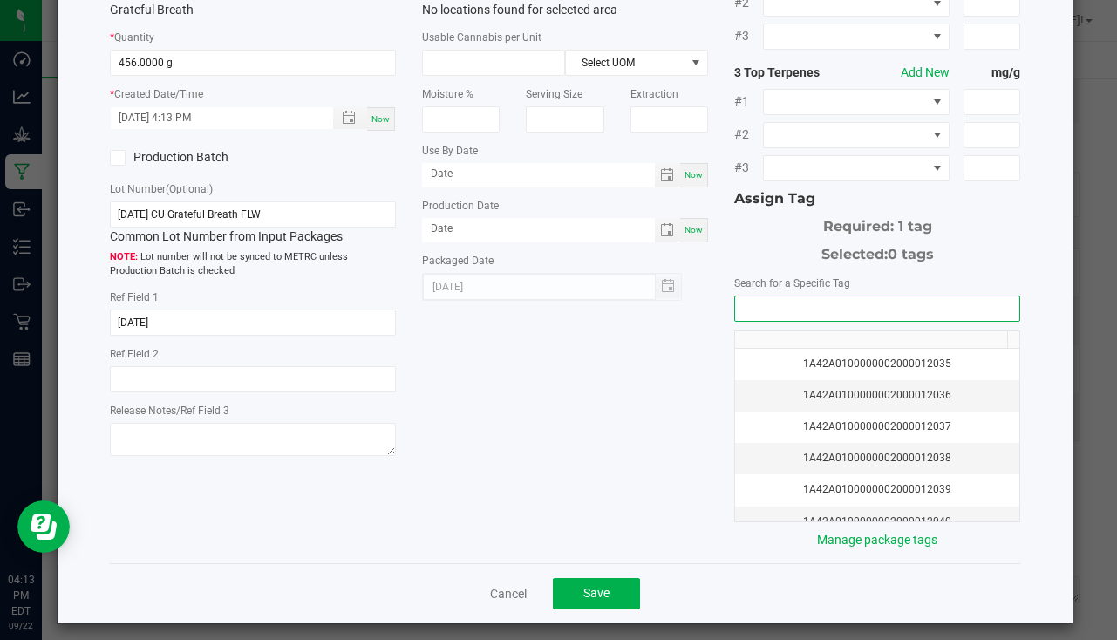
click at [827, 307] on input "NO DATA FOUND" at bounding box center [877, 309] width 284 height 24
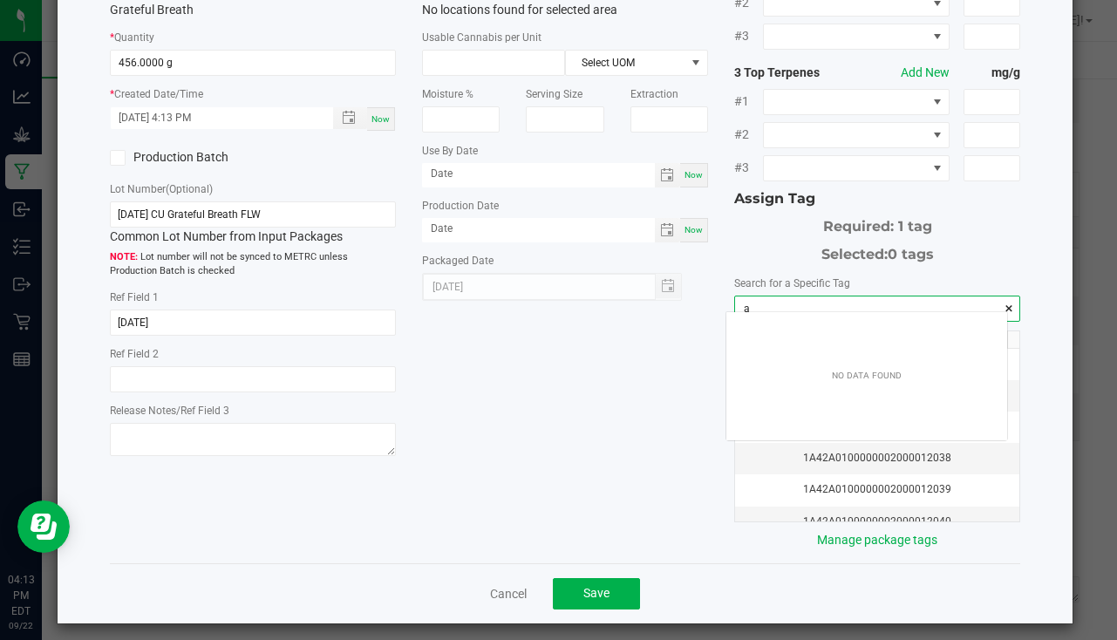
scroll to position [24, 281]
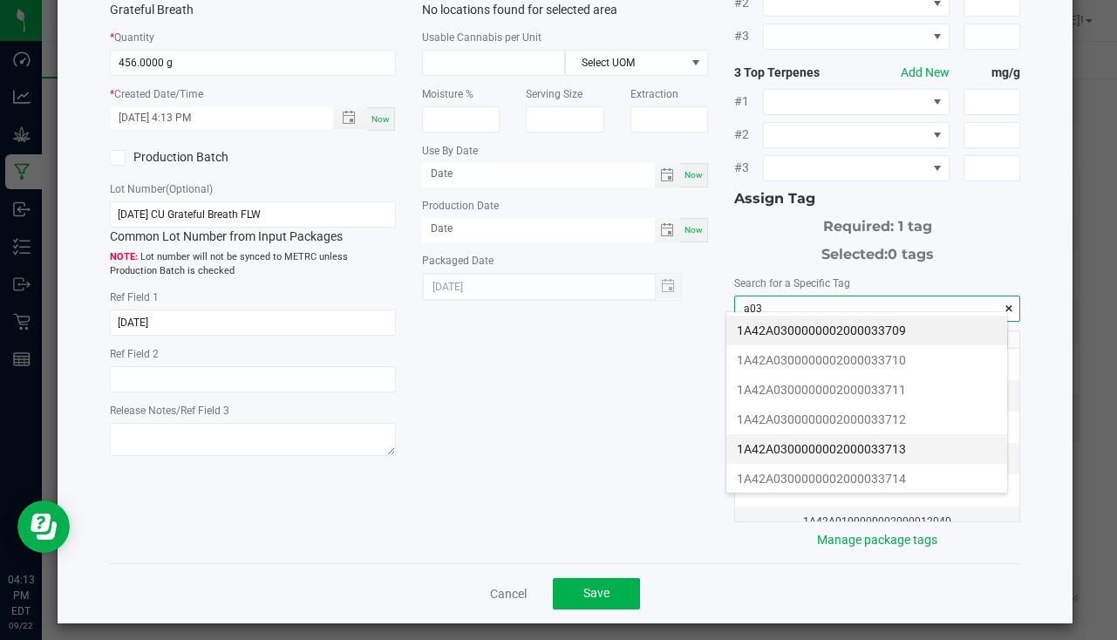
click at [885, 449] on li "1A42A0300000002000033713" at bounding box center [867, 449] width 281 height 30
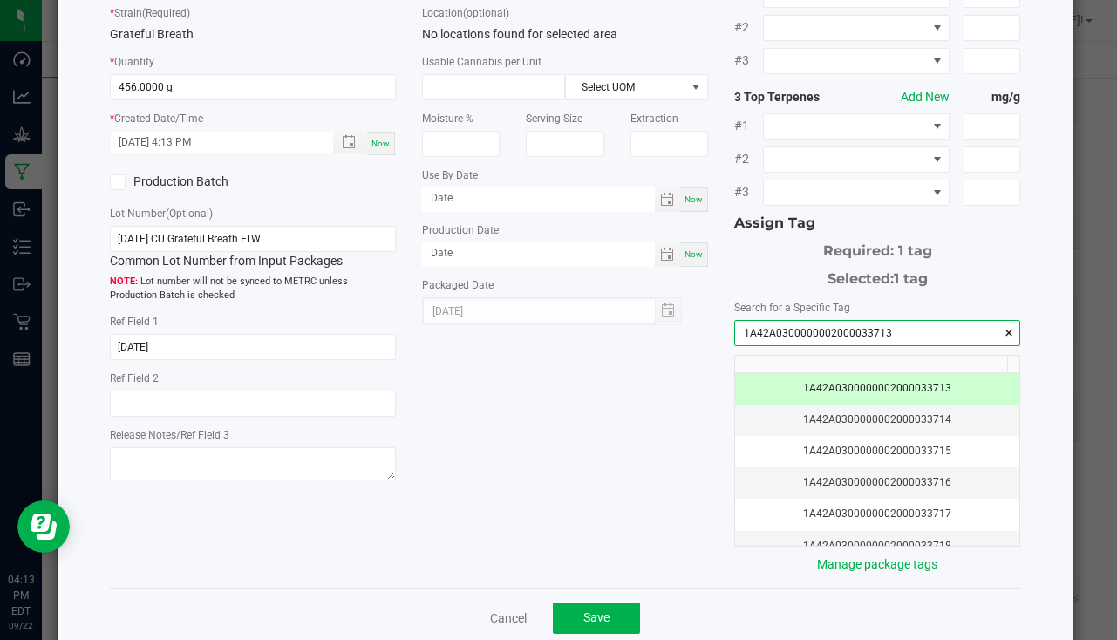
scroll to position [193, 0]
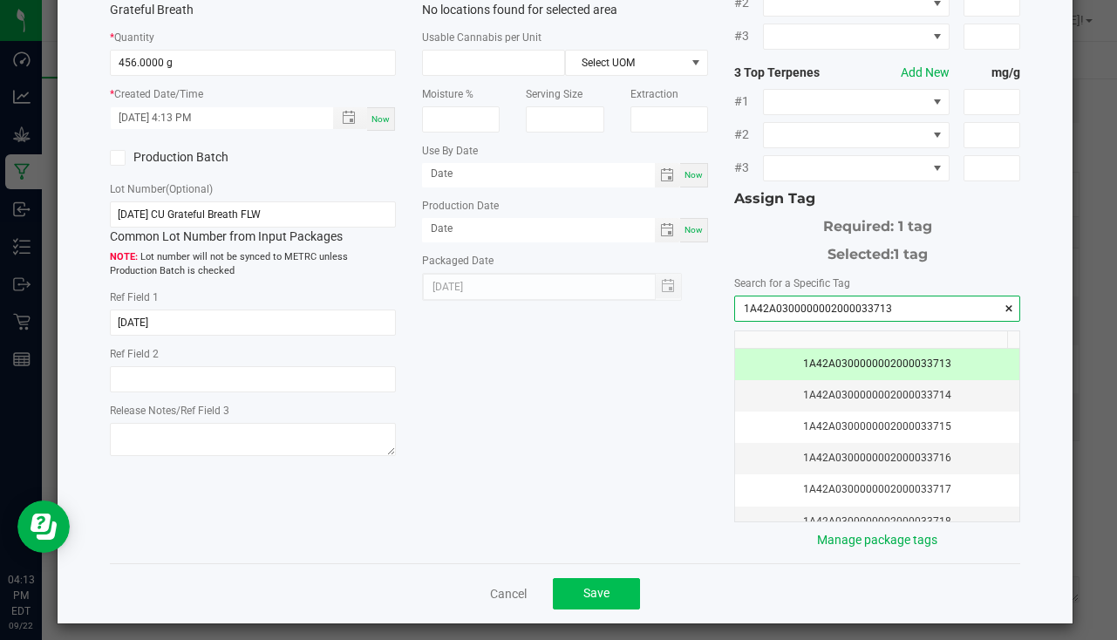
type input "1A42A0300000002000033713"
click at [571, 586] on button "Save" at bounding box center [596, 593] width 87 height 31
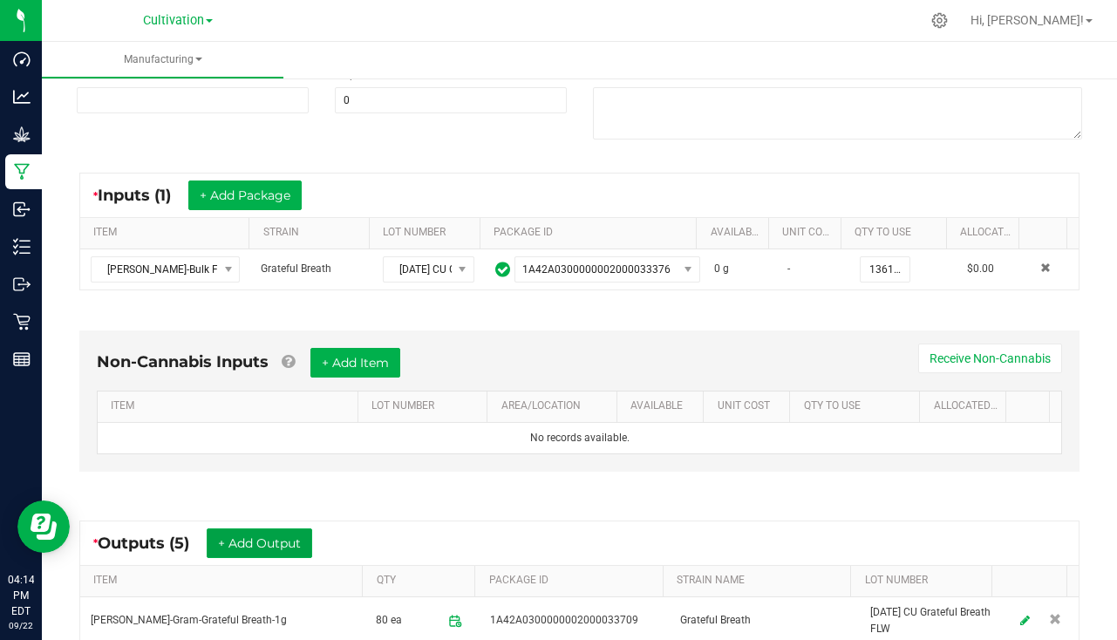
scroll to position [0, 0]
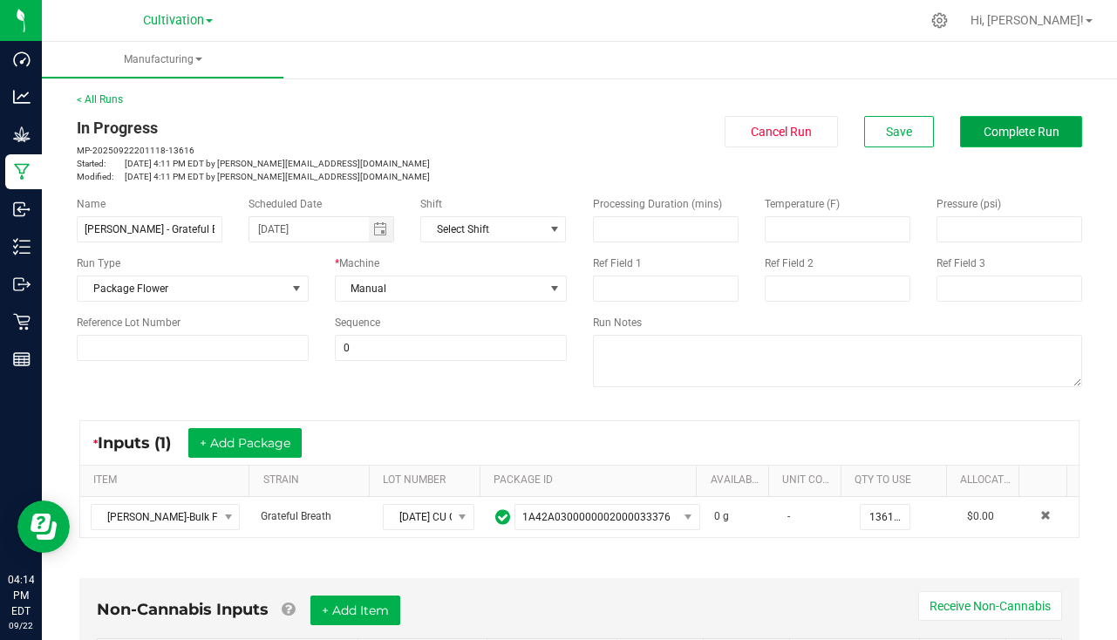
click at [984, 132] on span "Complete Run" at bounding box center [1022, 132] width 76 height 14
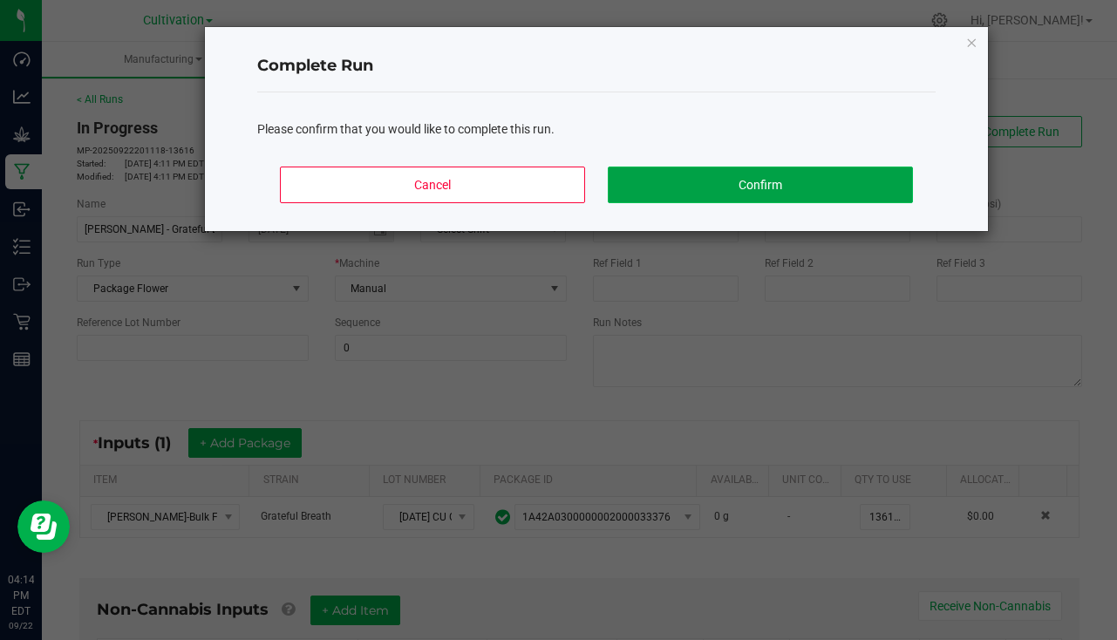
click at [800, 181] on button "Confirm" at bounding box center [760, 185] width 305 height 37
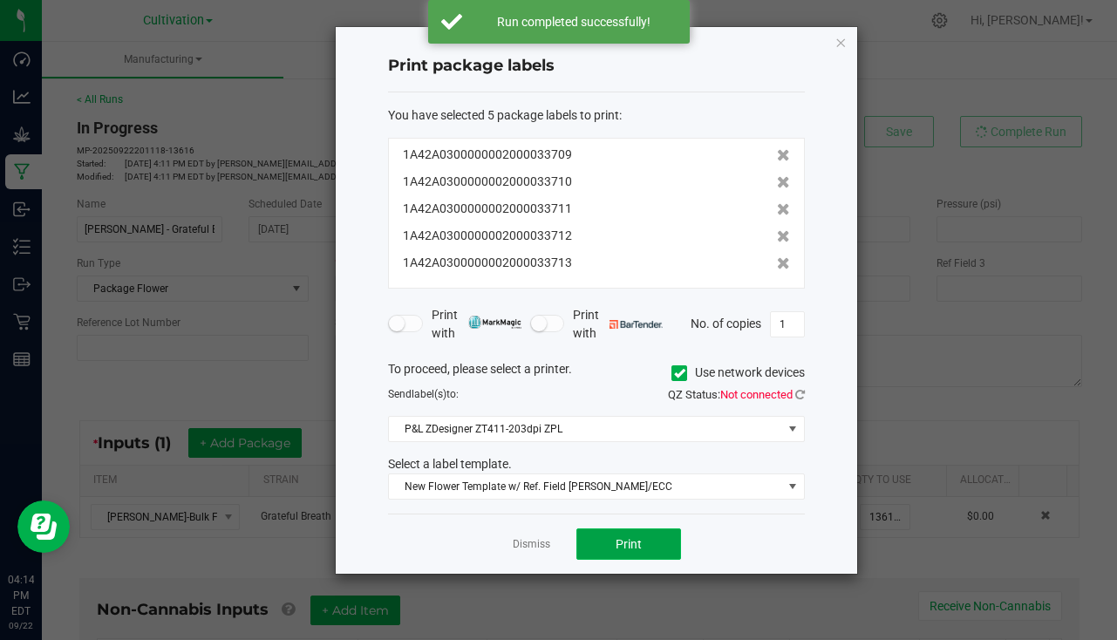
click at [675, 545] on button "Print" at bounding box center [629, 544] width 105 height 31
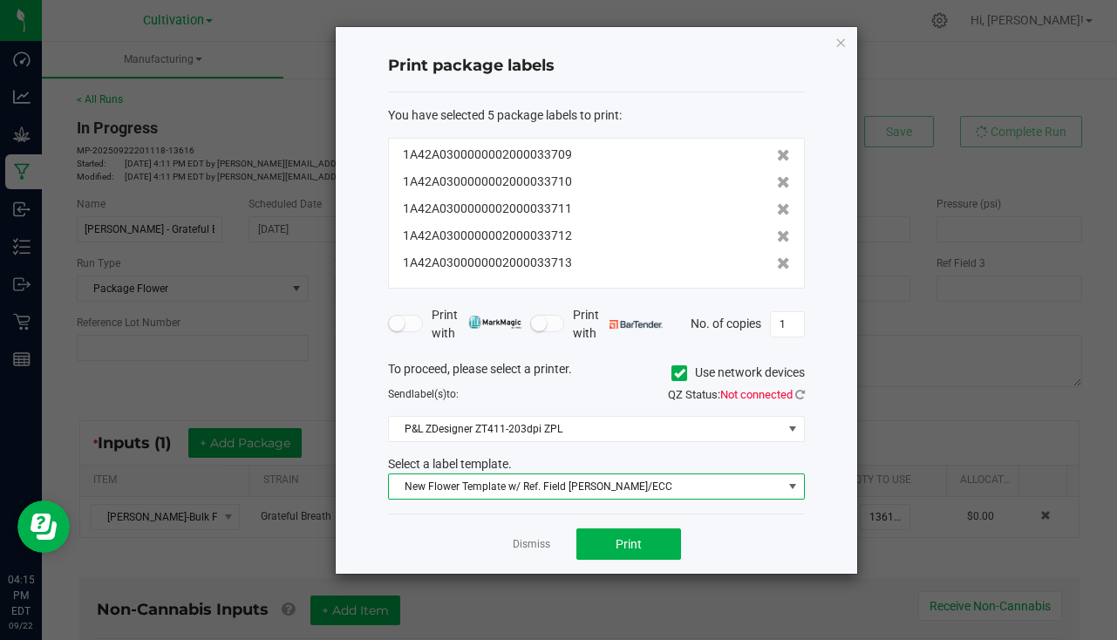
click at [531, 495] on span "New Flower Template w/ Ref. Field [PERSON_NAME]/ECC" at bounding box center [585, 487] width 393 height 24
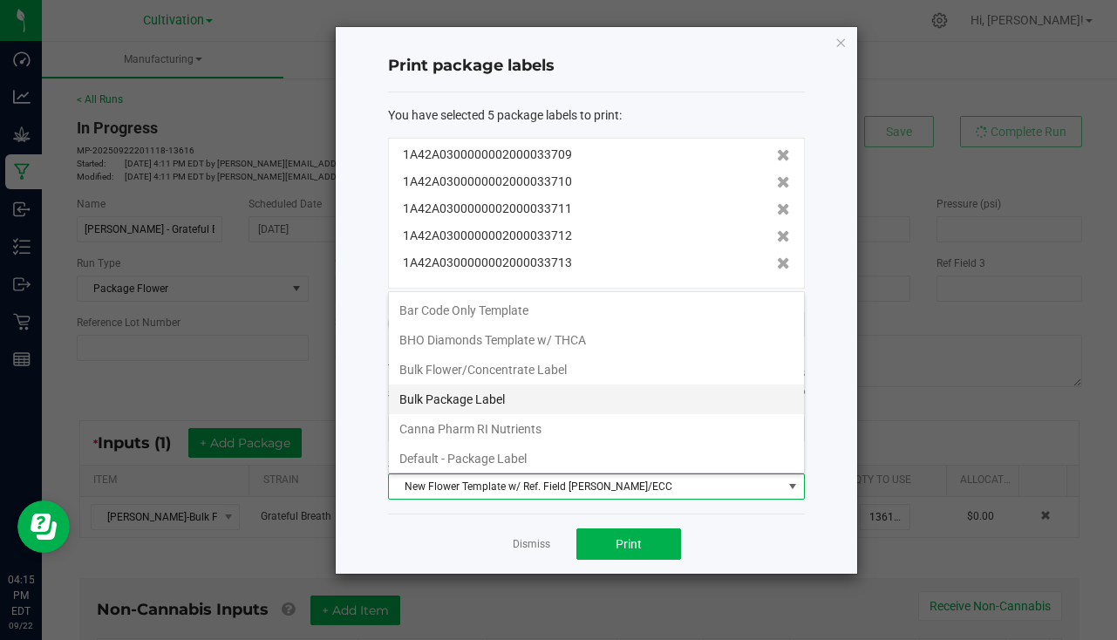
click at [504, 402] on li "Bulk Package Label" at bounding box center [596, 400] width 415 height 30
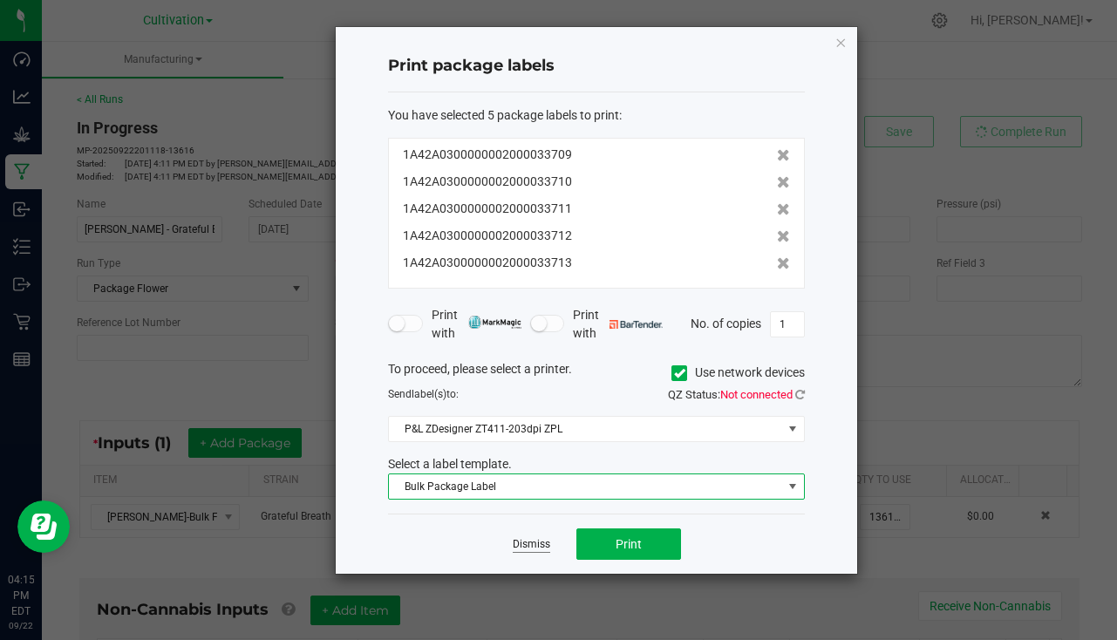
click at [530, 538] on link "Dismiss" at bounding box center [532, 544] width 38 height 15
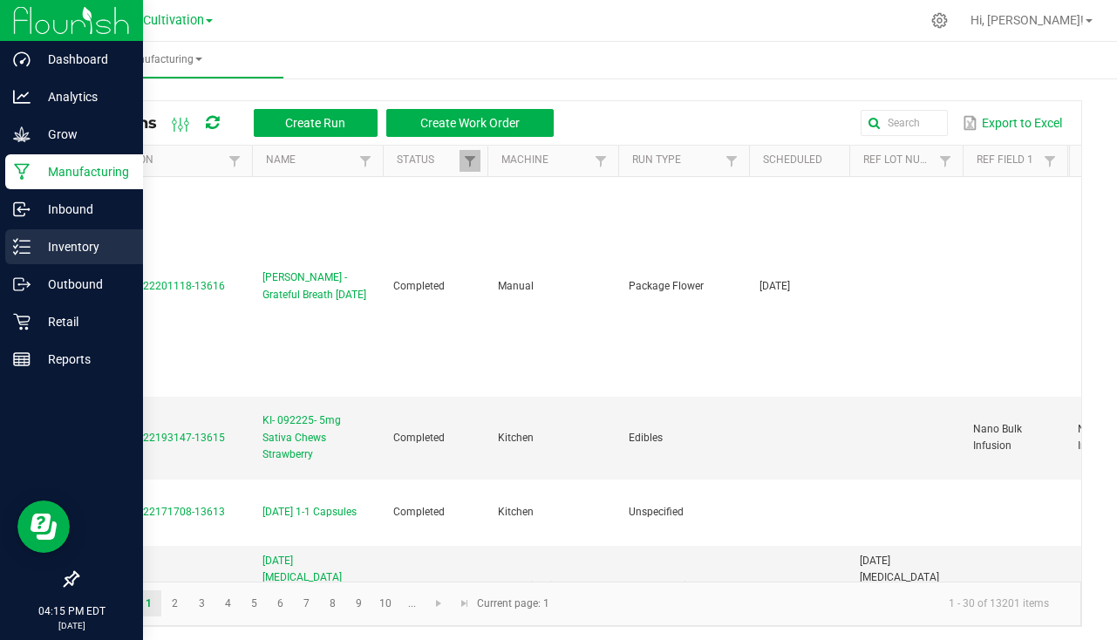
click at [45, 237] on p "Inventory" at bounding box center [83, 246] width 105 height 21
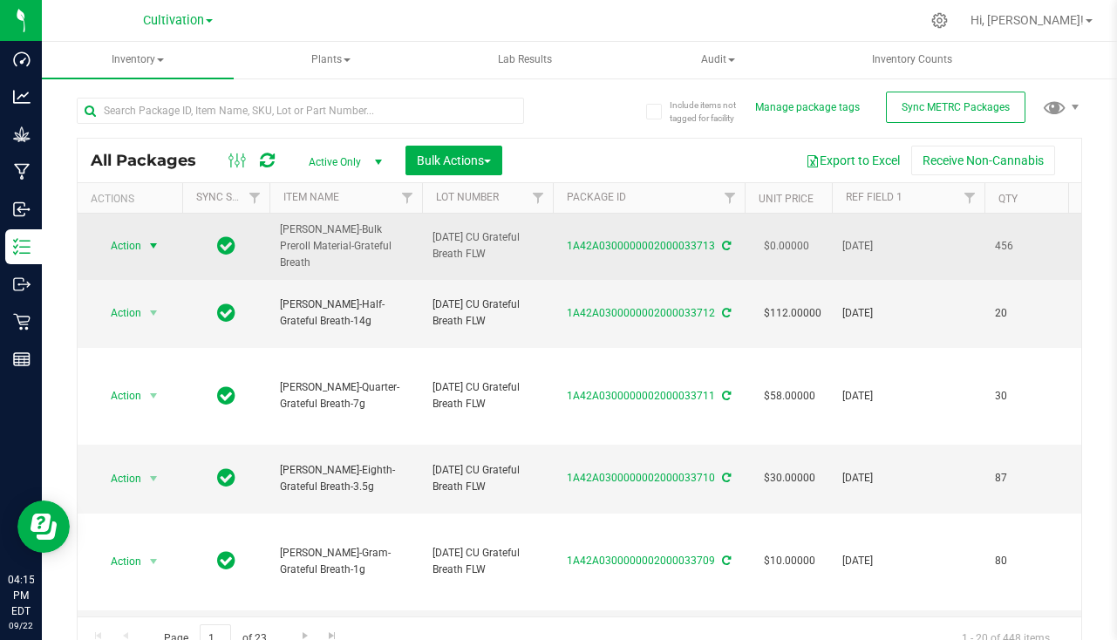
click at [161, 244] on span "select" at bounding box center [154, 246] width 14 height 14
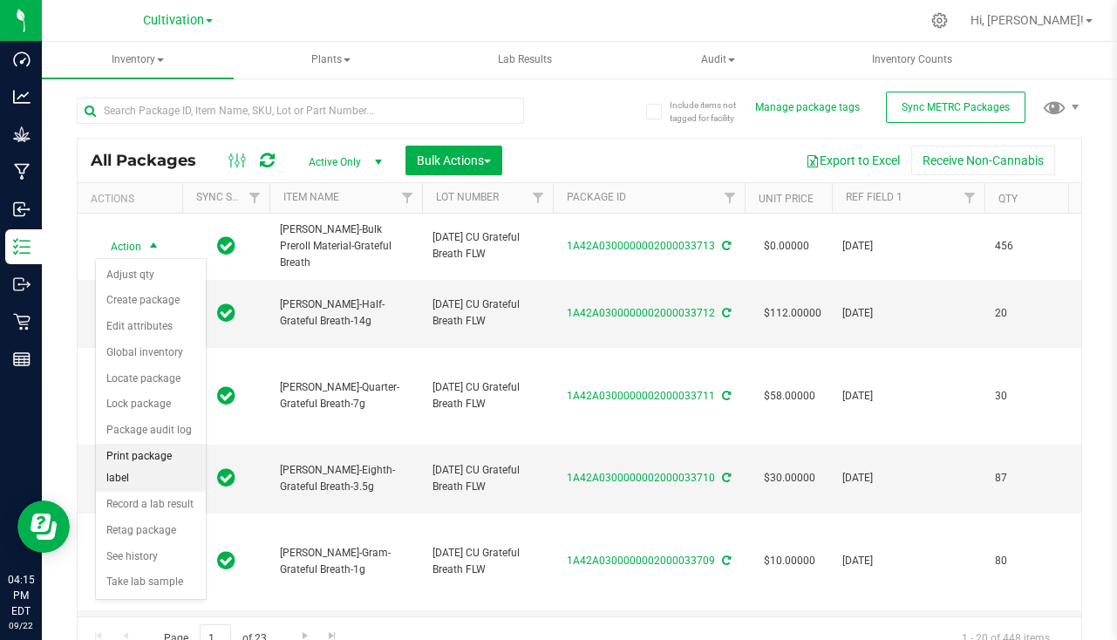
click at [149, 456] on li "Print package label" at bounding box center [151, 468] width 110 height 48
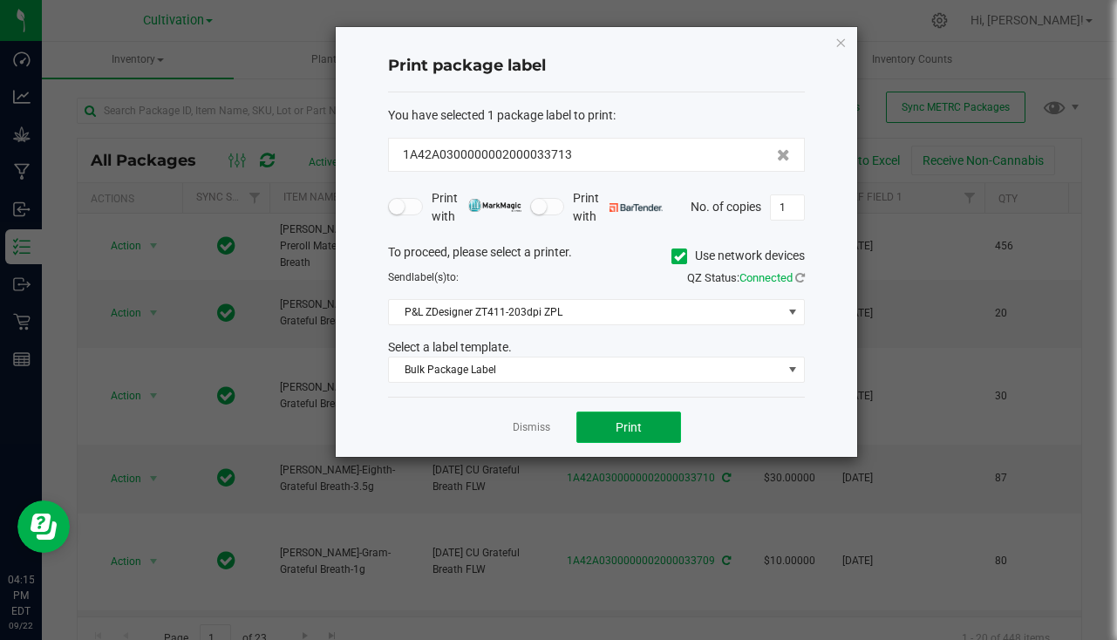
click at [644, 431] on button "Print" at bounding box center [629, 427] width 105 height 31
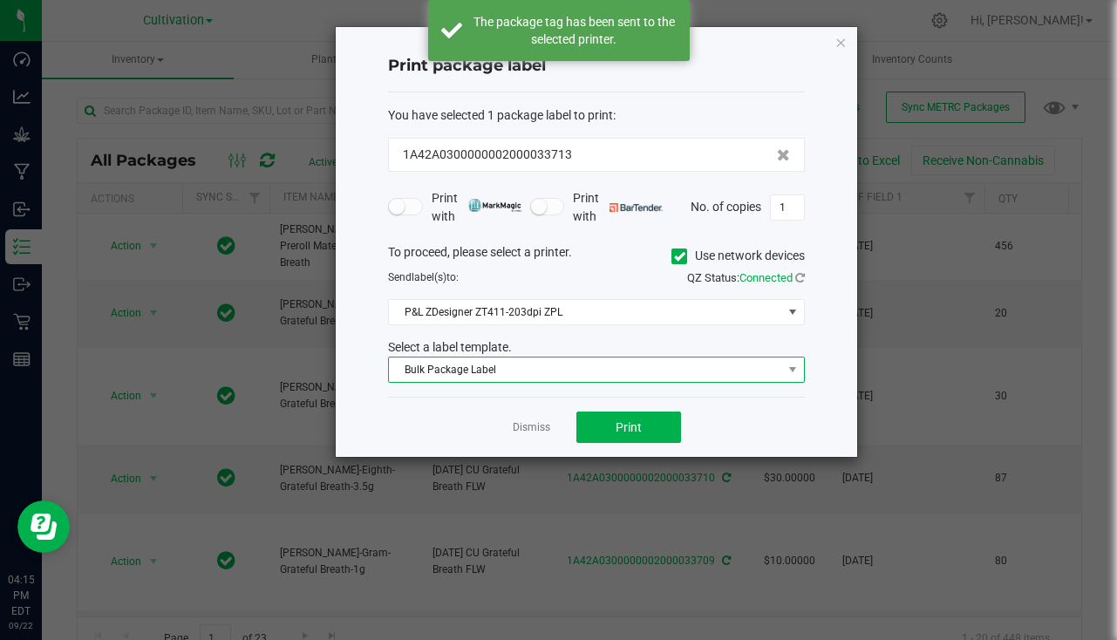
click at [578, 380] on span "Bulk Package Label" at bounding box center [585, 370] width 393 height 24
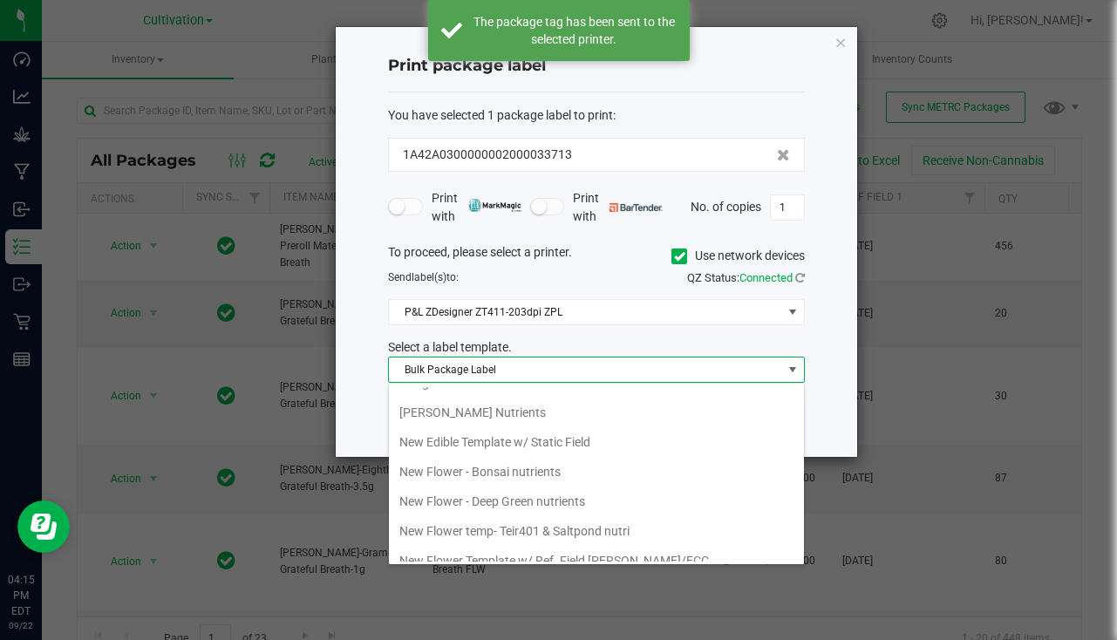
scroll to position [611, 0]
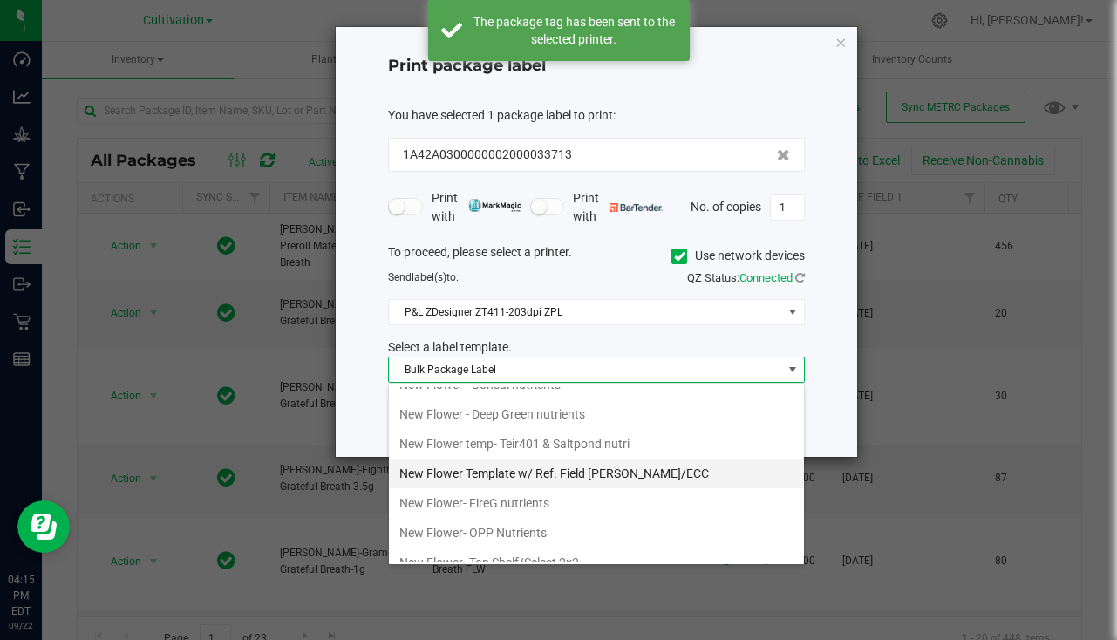
click at [591, 480] on li "New Flower Template w/ Ref. Field [PERSON_NAME]/ECC" at bounding box center [596, 474] width 415 height 30
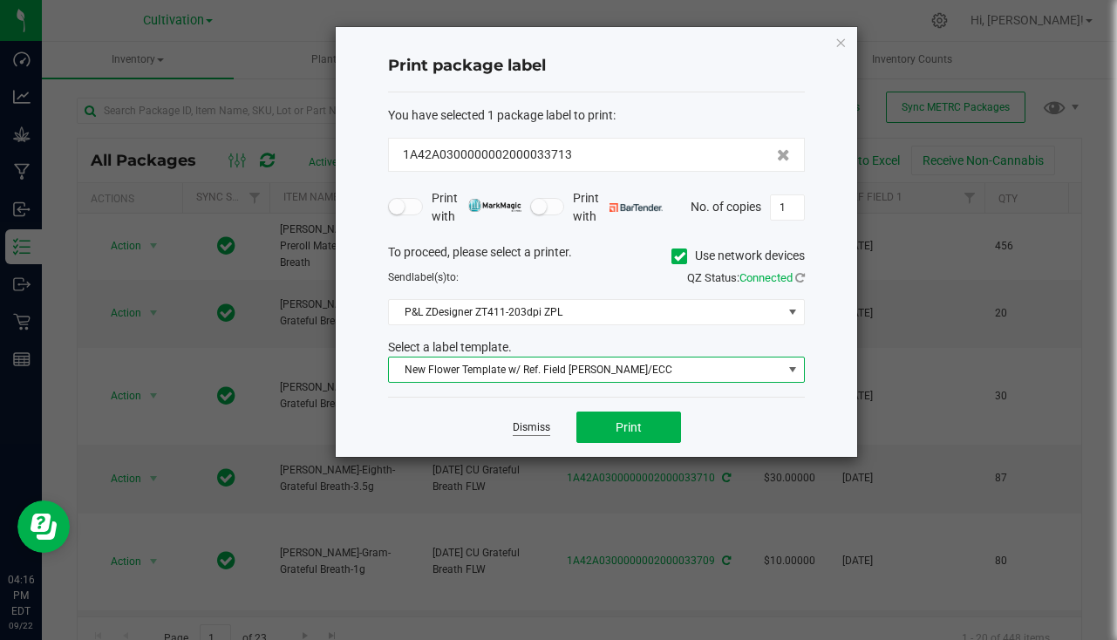
click at [538, 433] on link "Dismiss" at bounding box center [532, 427] width 38 height 15
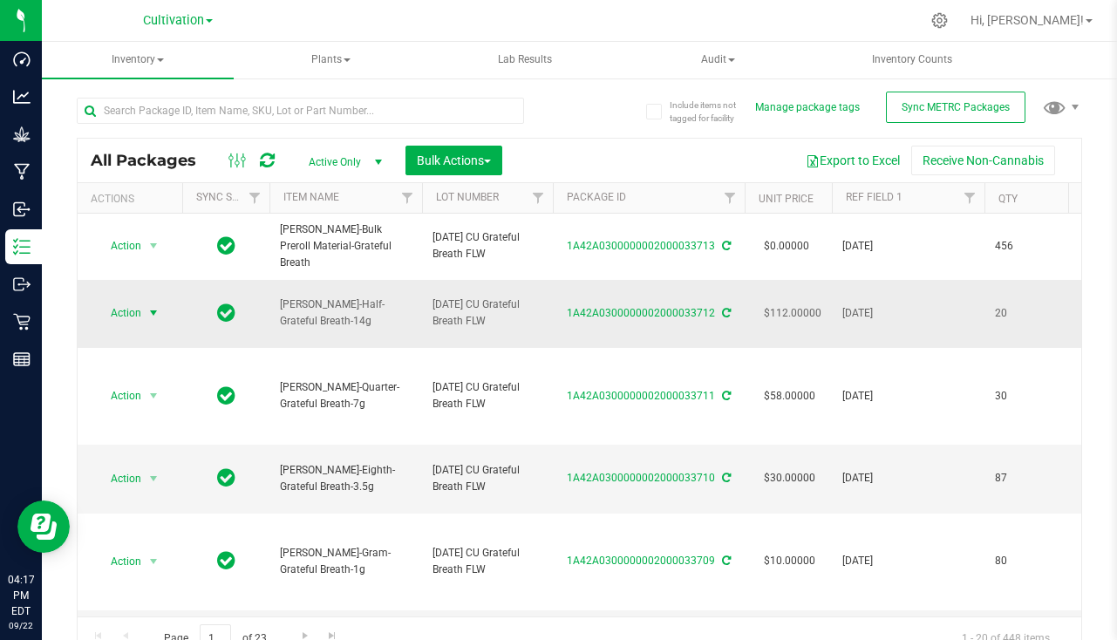
click at [127, 314] on span "Action" at bounding box center [118, 313] width 47 height 24
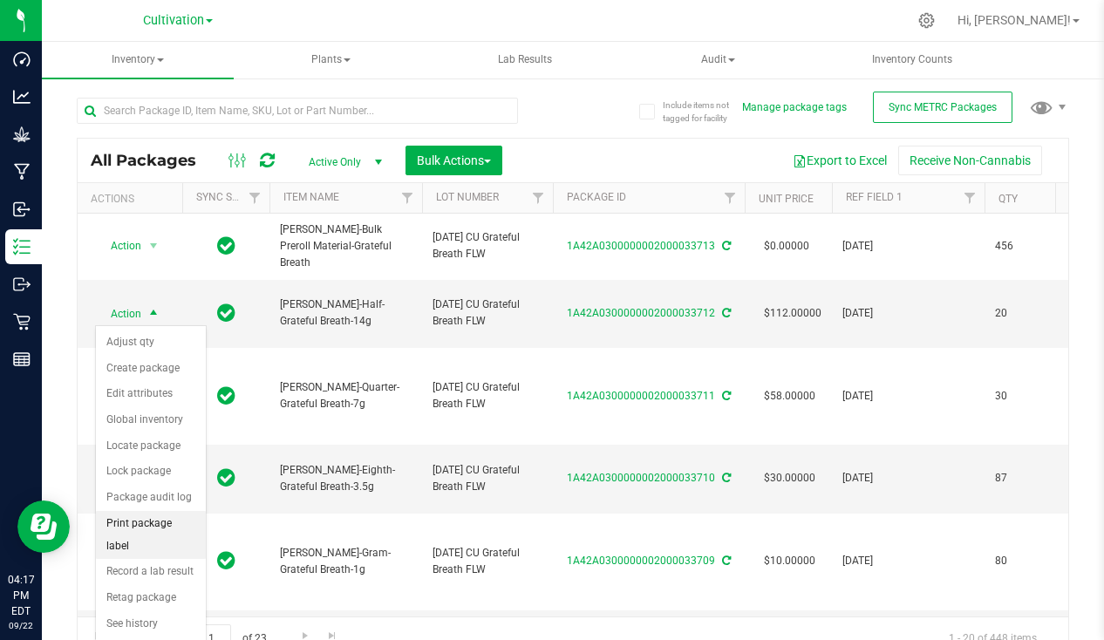
click at [144, 530] on li "Print package label" at bounding box center [151, 535] width 110 height 48
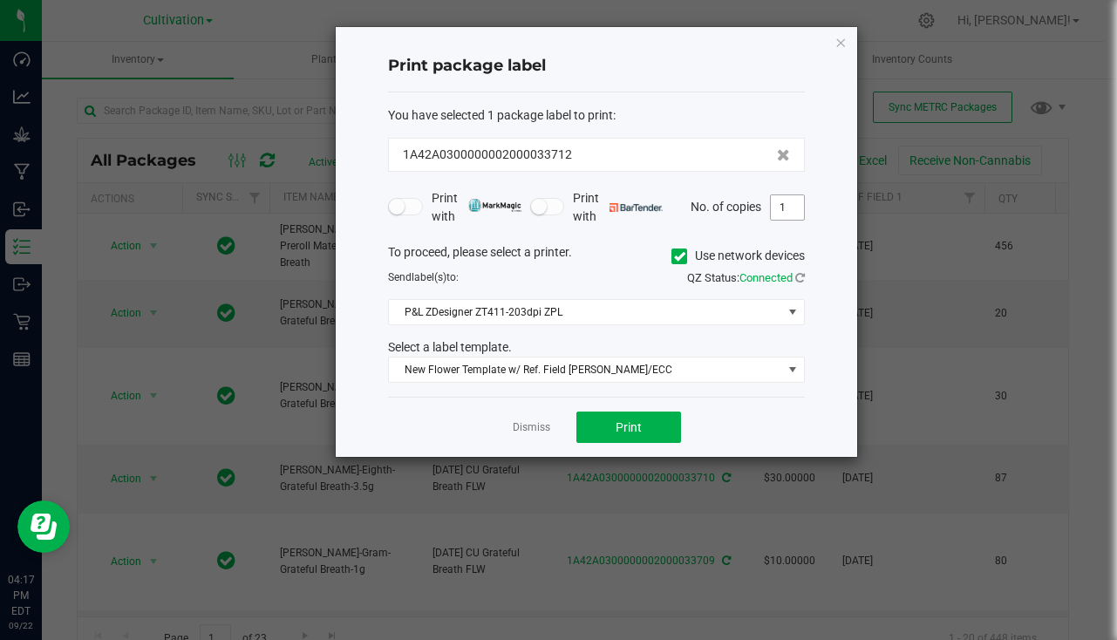
click at [785, 208] on input "1" at bounding box center [787, 207] width 33 height 24
type input "20"
click at [639, 417] on button "Print" at bounding box center [629, 427] width 105 height 31
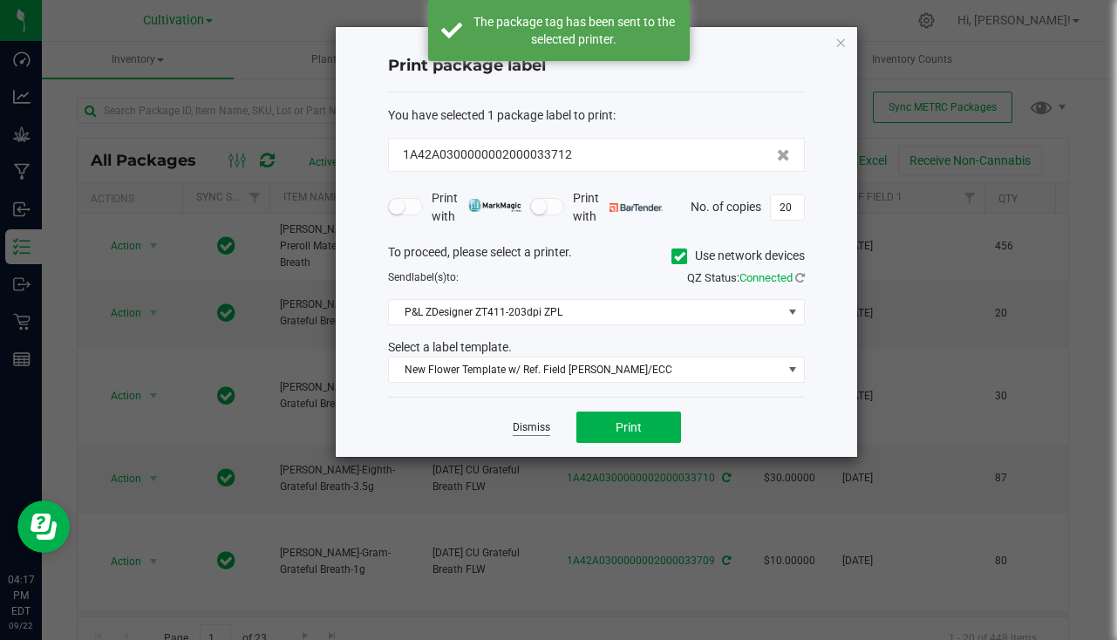
click at [538, 430] on link "Dismiss" at bounding box center [532, 427] width 38 height 15
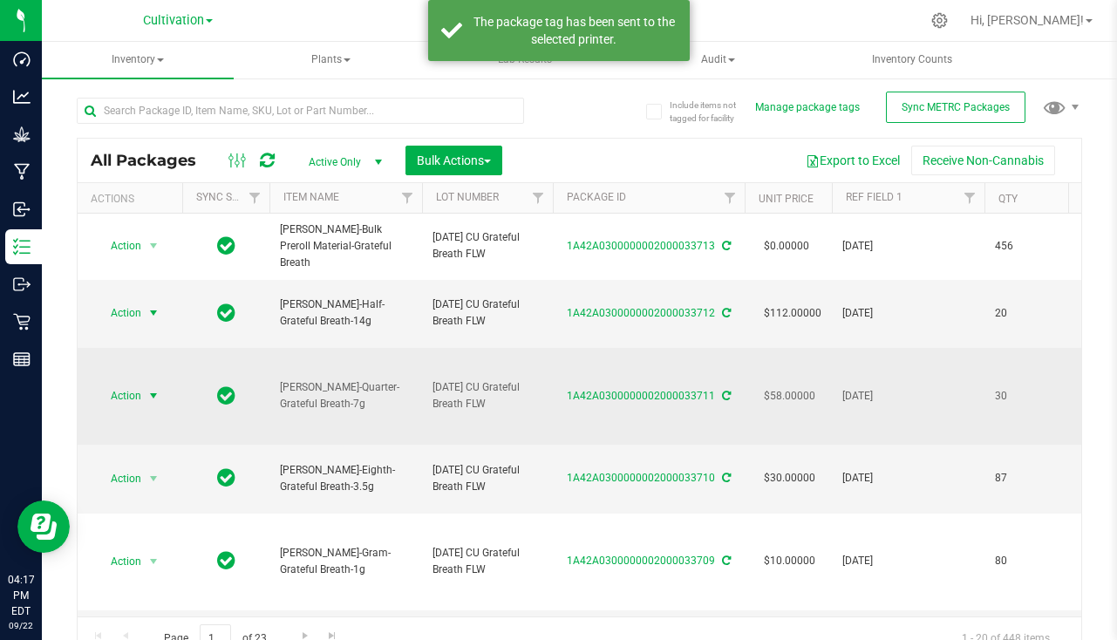
click at [137, 399] on span "Action" at bounding box center [118, 396] width 47 height 24
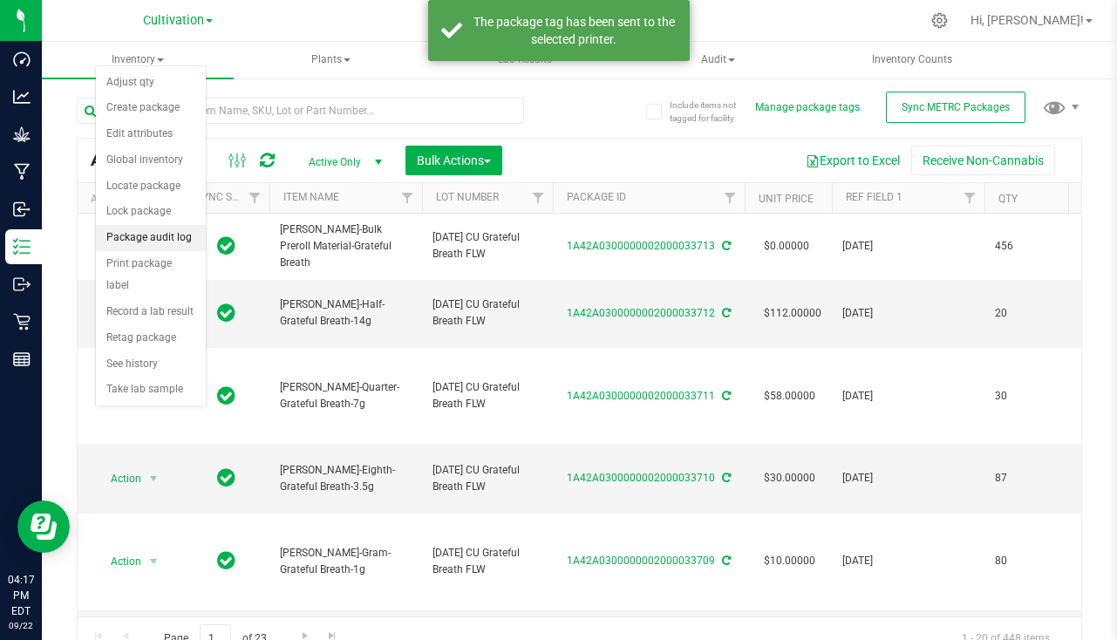
click at [162, 248] on li "Package audit log" at bounding box center [151, 238] width 110 height 26
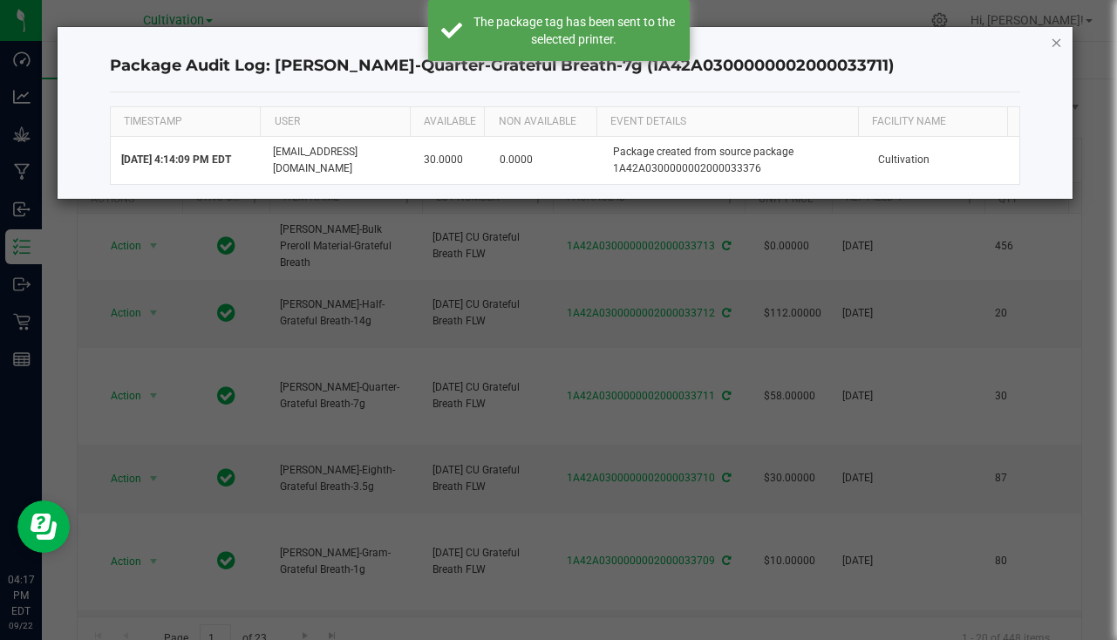
click at [1054, 38] on icon "button" at bounding box center [1057, 41] width 12 height 21
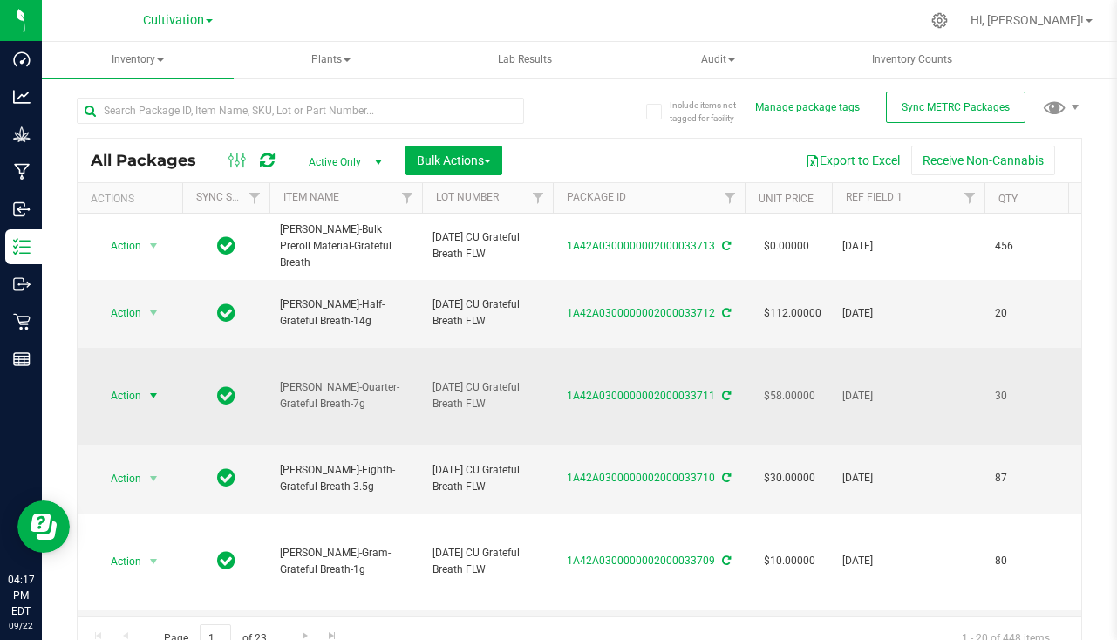
click at [167, 393] on div "Action Action Adjust qty Create package Edit attributes Global inventory Locate…" at bounding box center [130, 396] width 84 height 24
click at [154, 393] on span "select" at bounding box center [154, 396] width 14 height 14
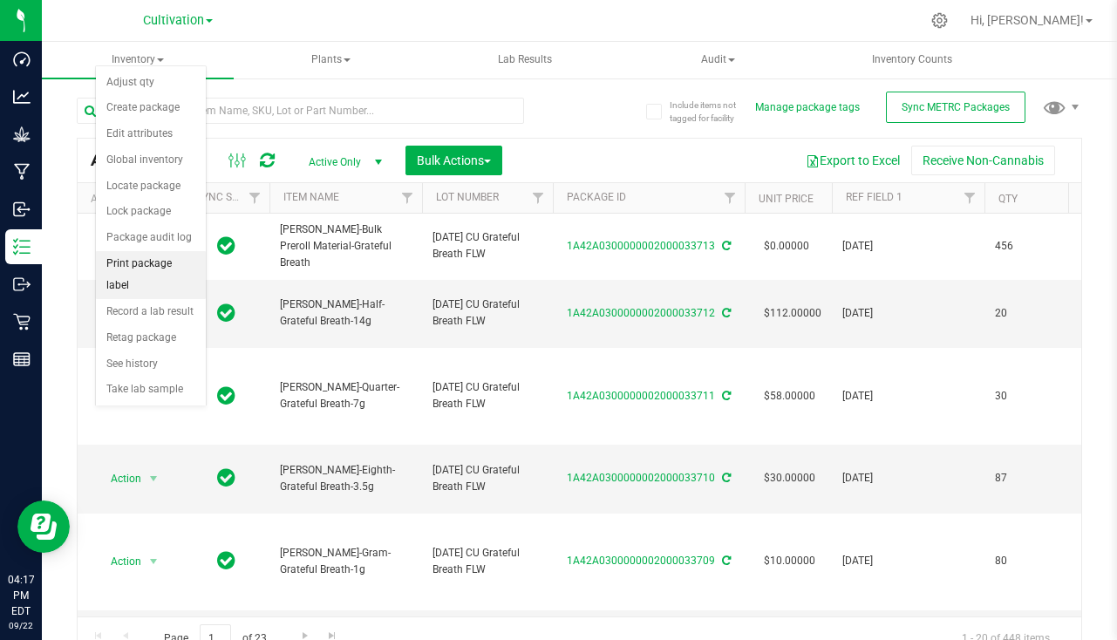
click at [174, 268] on li "Print package label" at bounding box center [151, 275] width 110 height 48
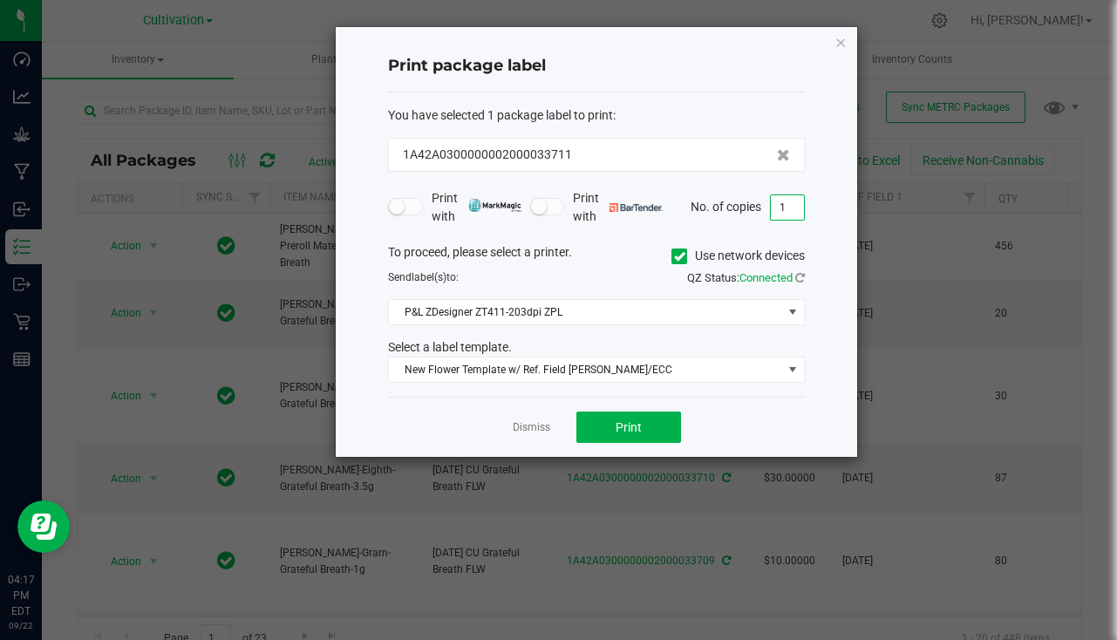
click at [783, 204] on input "1" at bounding box center [787, 207] width 33 height 24
type input "30"
click at [660, 414] on button "Print" at bounding box center [629, 427] width 105 height 31
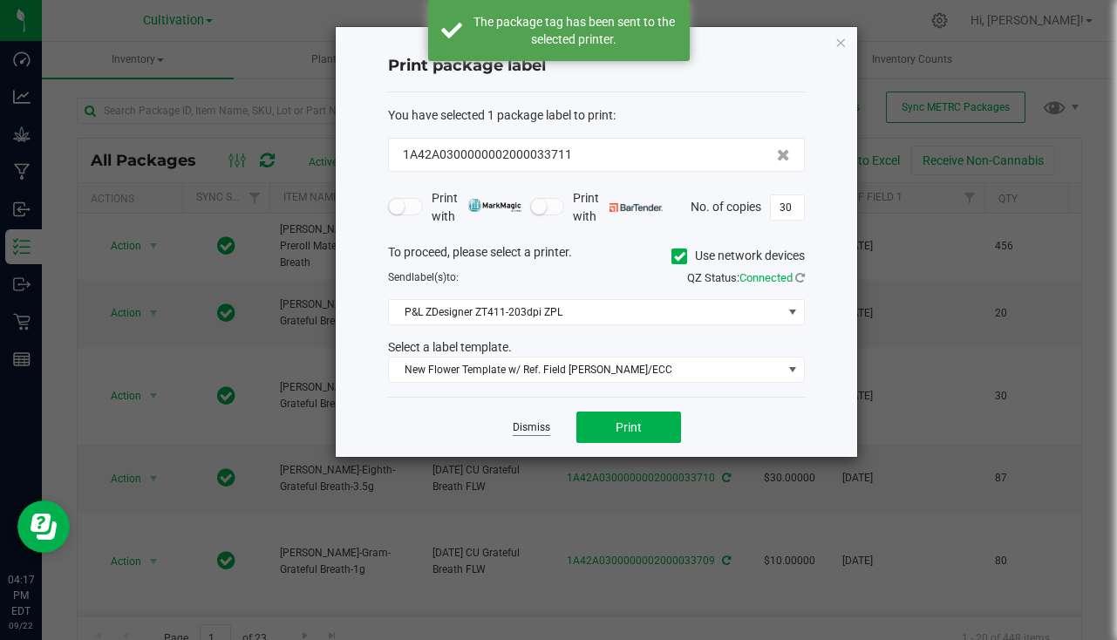
click at [536, 434] on link "Dismiss" at bounding box center [532, 427] width 38 height 15
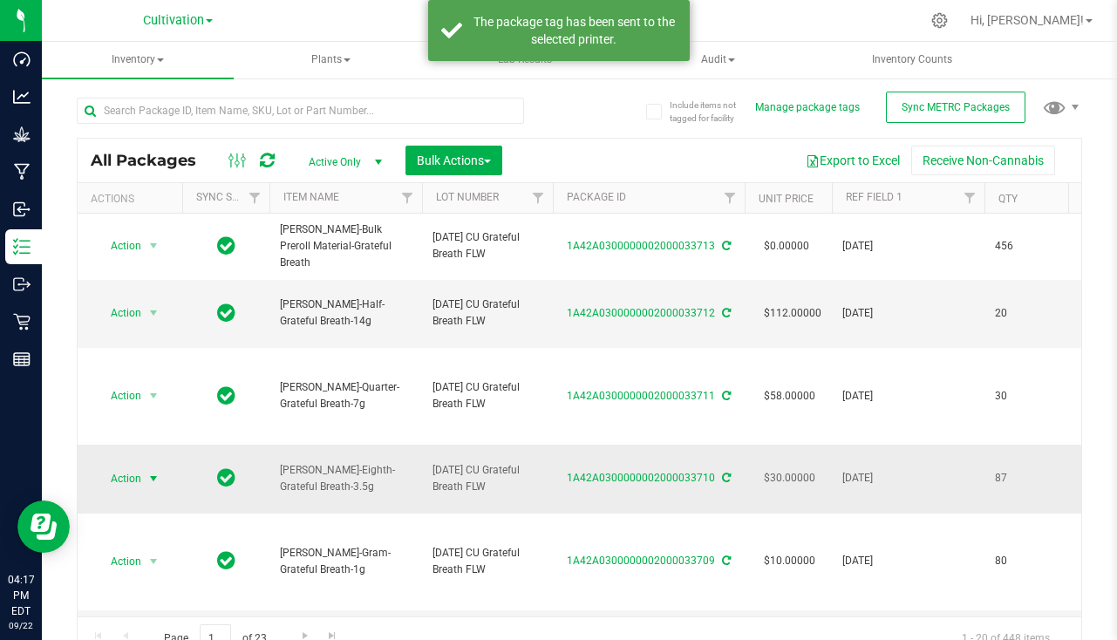
click at [146, 483] on span "select" at bounding box center [154, 479] width 22 height 24
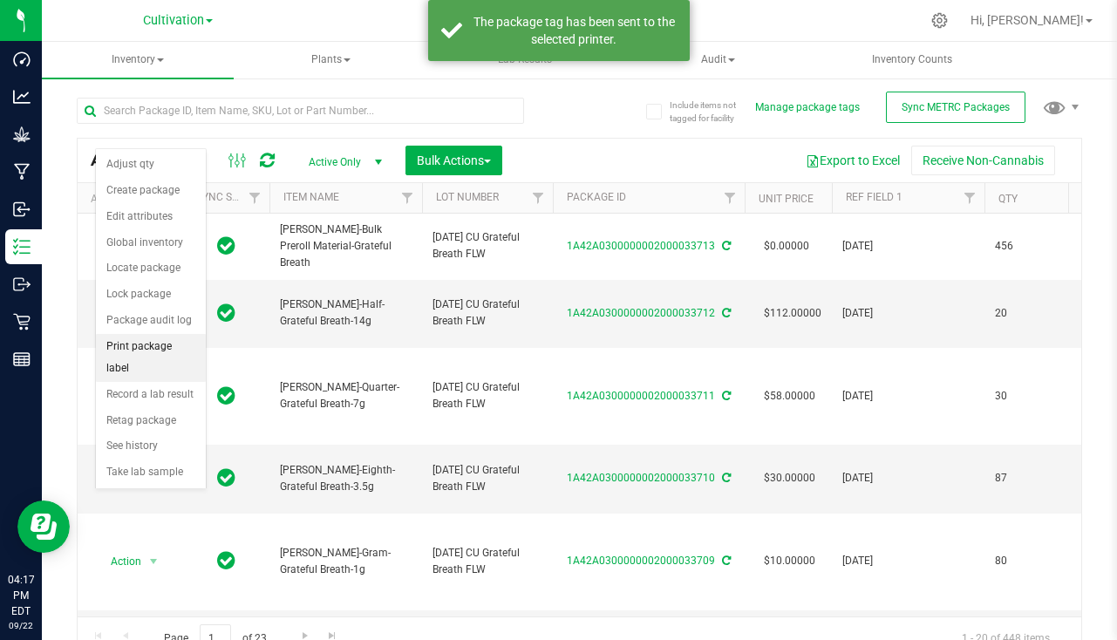
click at [172, 353] on li "Print package label" at bounding box center [151, 358] width 110 height 48
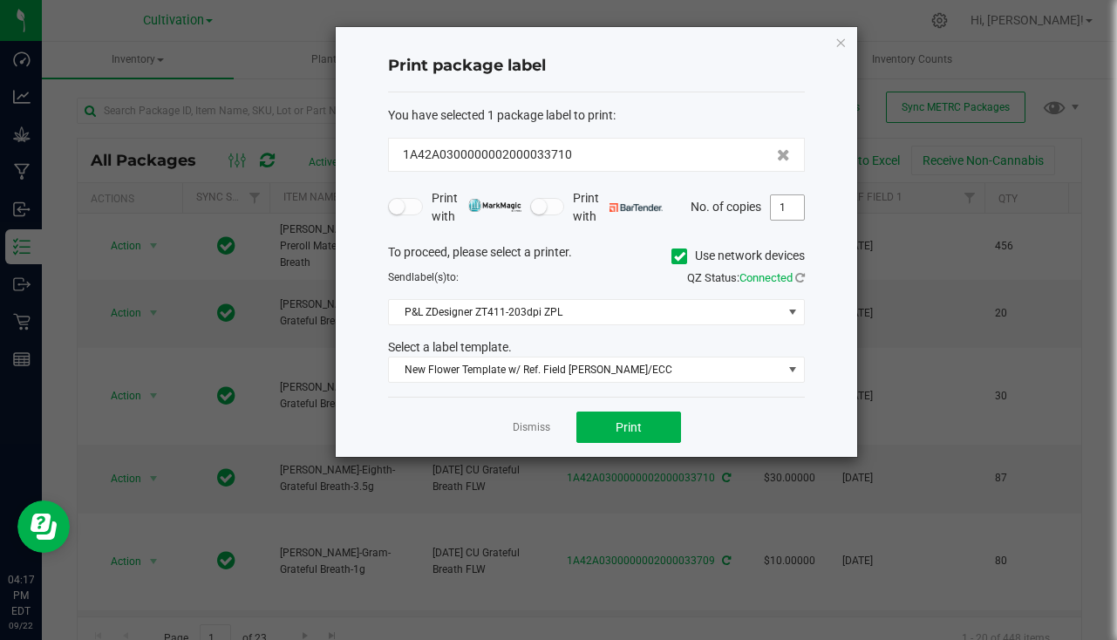
click at [796, 202] on input "1" at bounding box center [787, 207] width 33 height 24
type input "87"
click at [636, 430] on span "Print" at bounding box center [629, 427] width 26 height 14
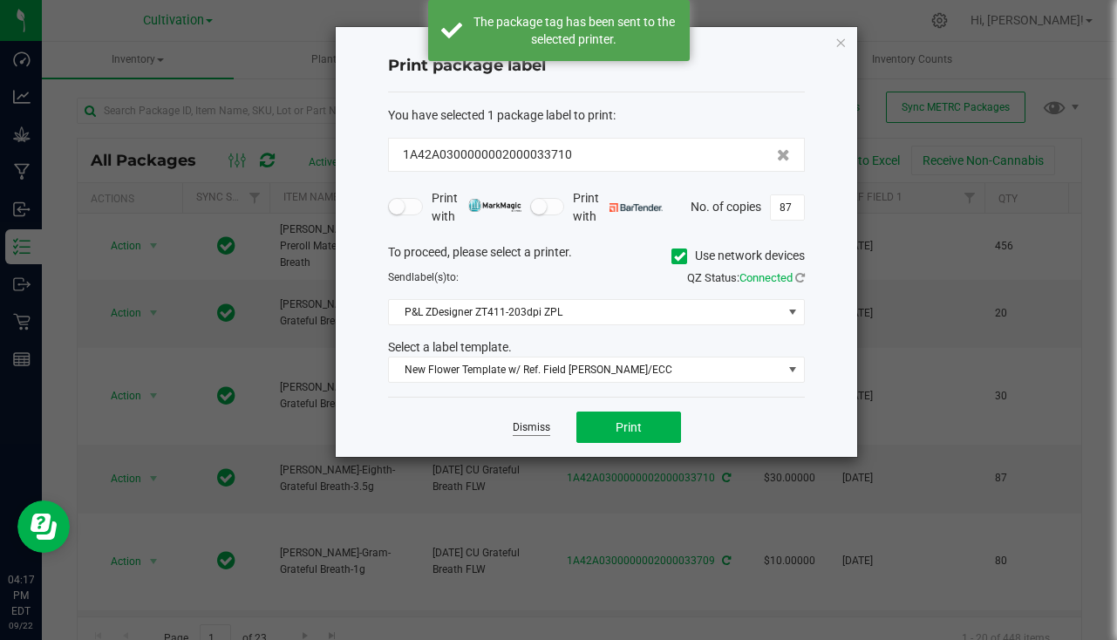
click at [539, 427] on link "Dismiss" at bounding box center [532, 427] width 38 height 15
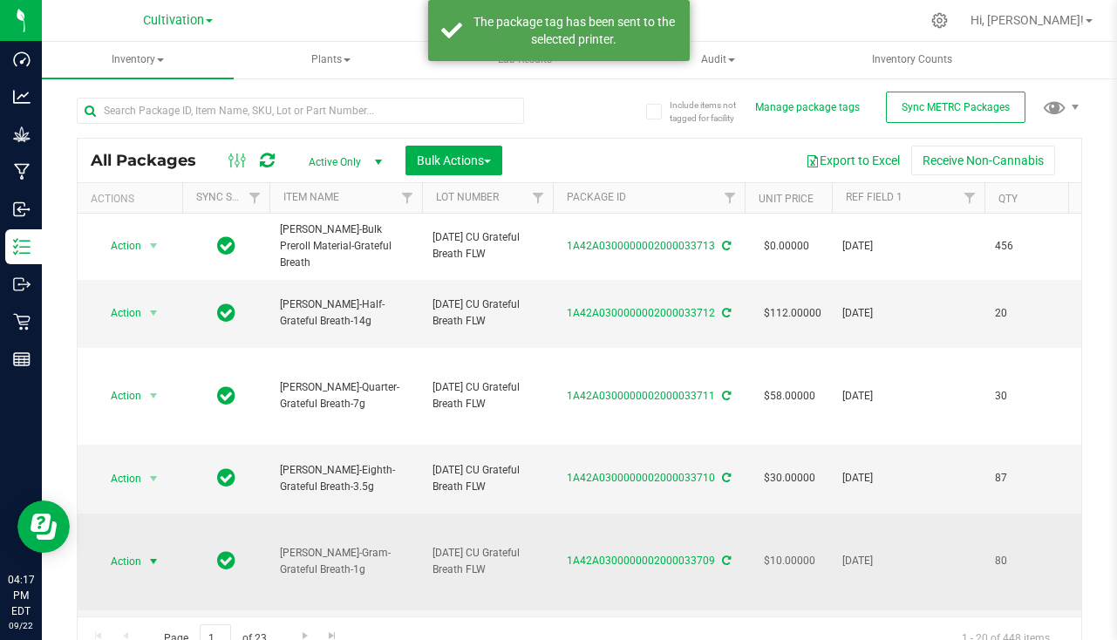
click at [156, 558] on span "select" at bounding box center [154, 562] width 14 height 14
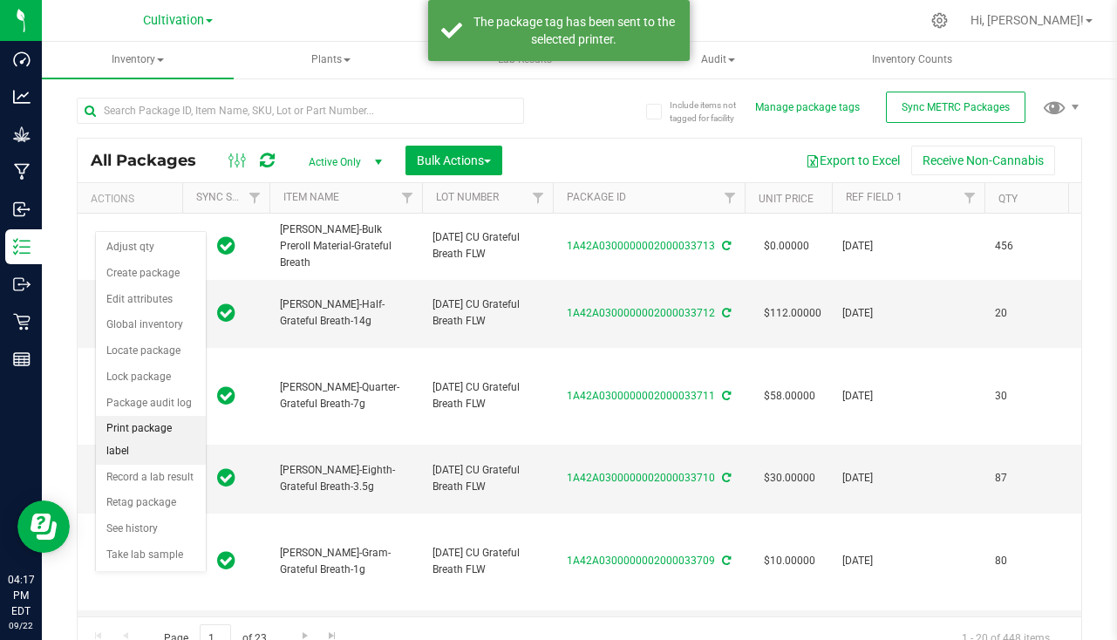
click at [156, 429] on li "Print package label" at bounding box center [151, 440] width 110 height 48
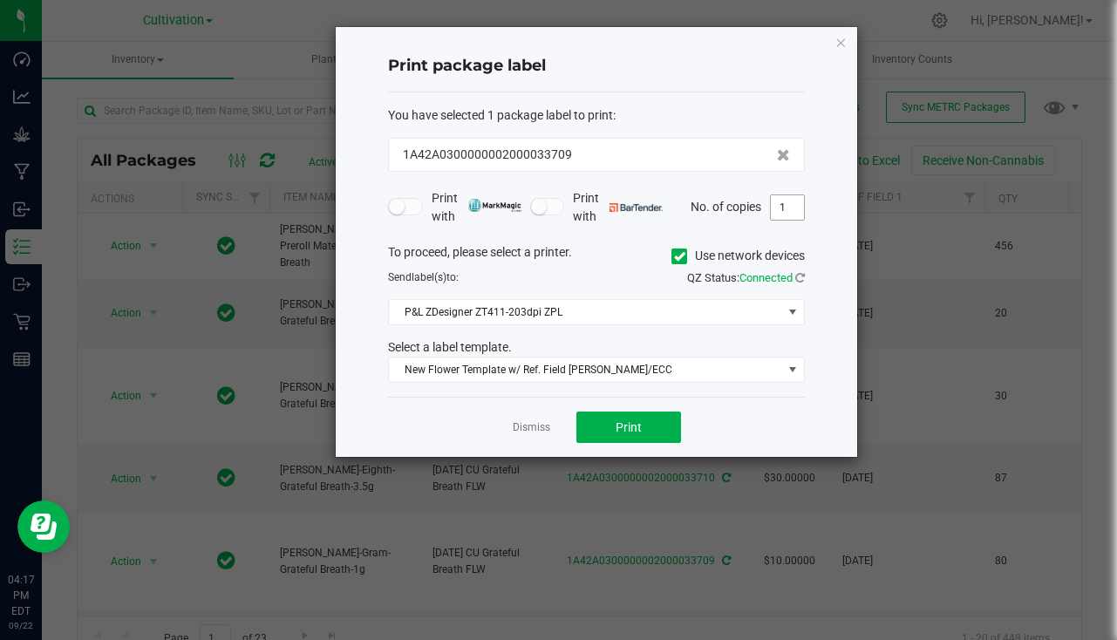
click at [792, 203] on input "1" at bounding box center [787, 207] width 33 height 24
type input "80"
click at [632, 426] on span "Print" at bounding box center [629, 427] width 26 height 14
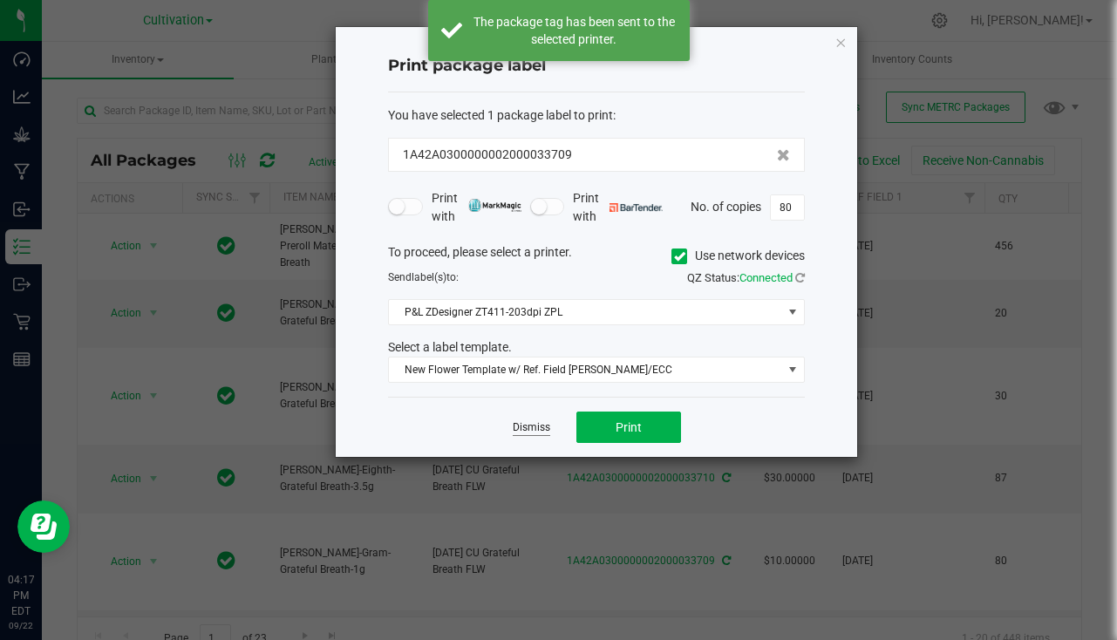
click at [527, 431] on link "Dismiss" at bounding box center [532, 427] width 38 height 15
